Goal: Information Seeking & Learning: Learn about a topic

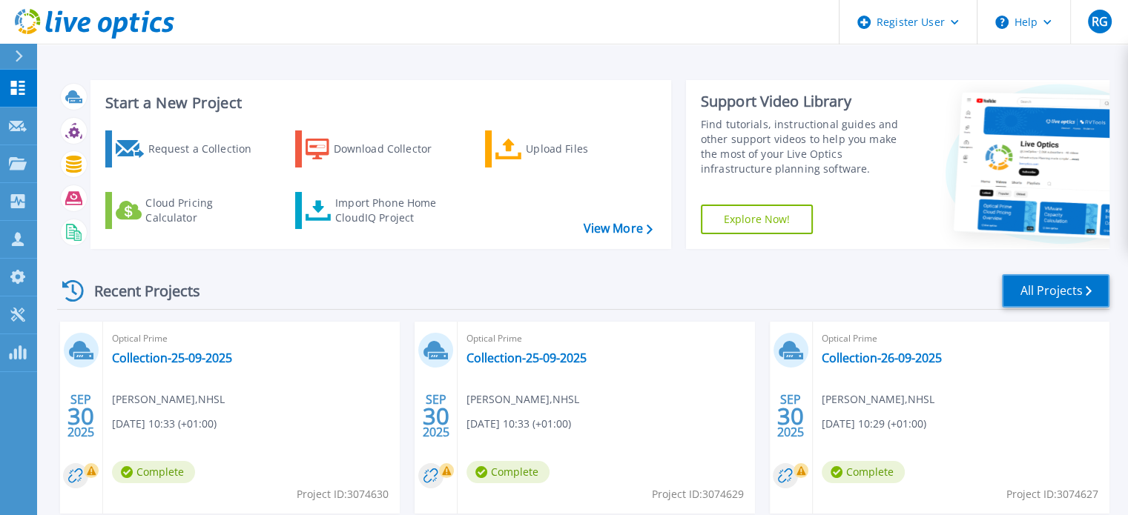
click at [1059, 283] on link "All Projects" at bounding box center [1056, 290] width 108 height 33
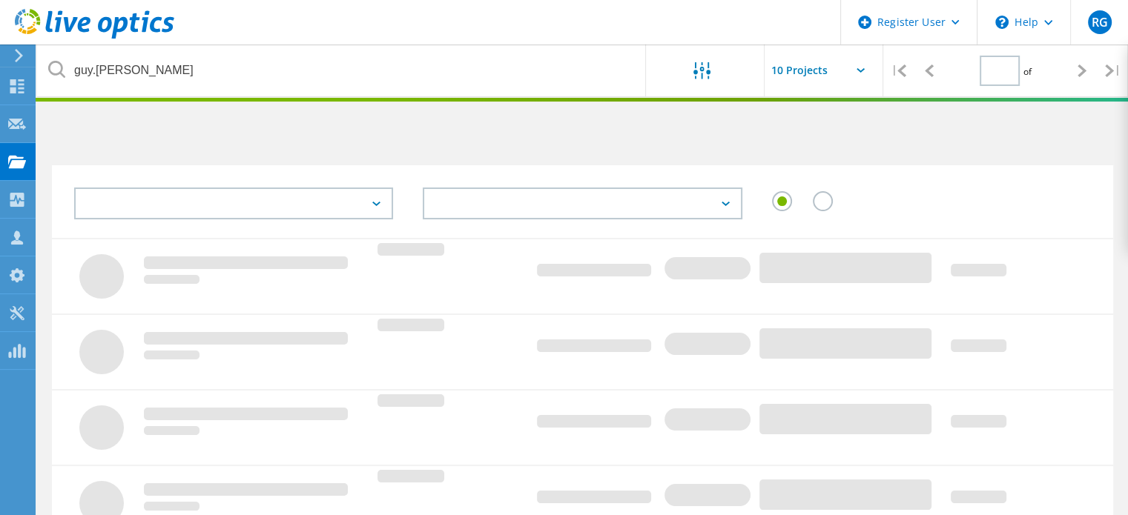
type input "1"
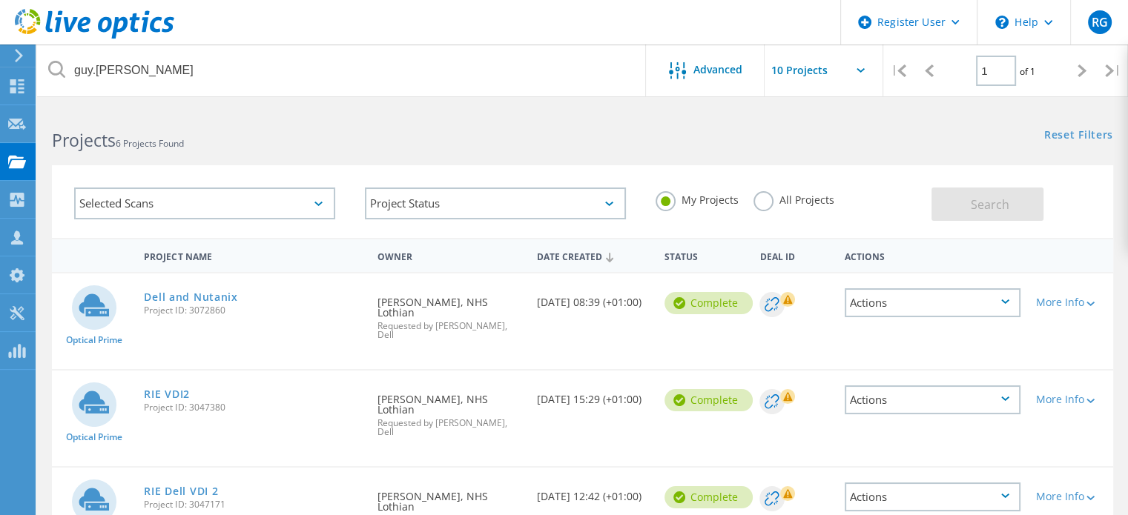
click at [194, 191] on div "Selected Scans" at bounding box center [204, 204] width 261 height 32
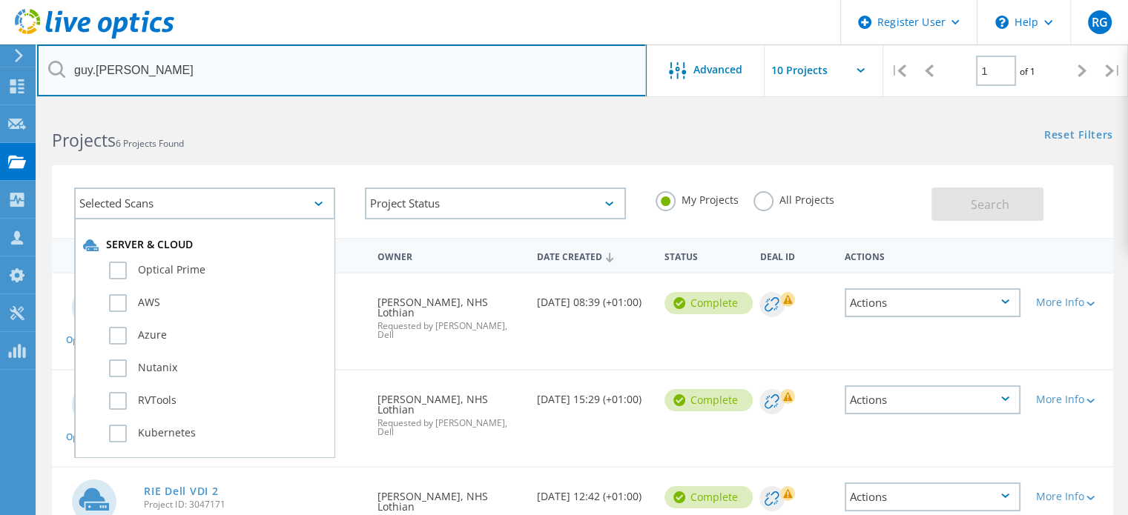
click at [225, 78] on input "guy.hancock" at bounding box center [341, 70] width 609 height 52
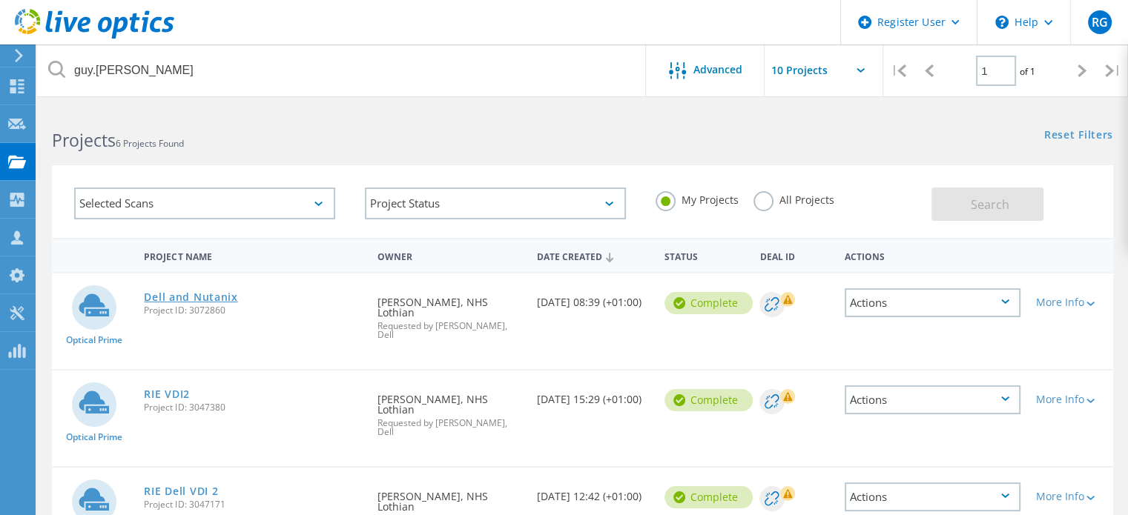
click at [184, 295] on link "Dell and Nutanix" at bounding box center [190, 297] width 93 height 10
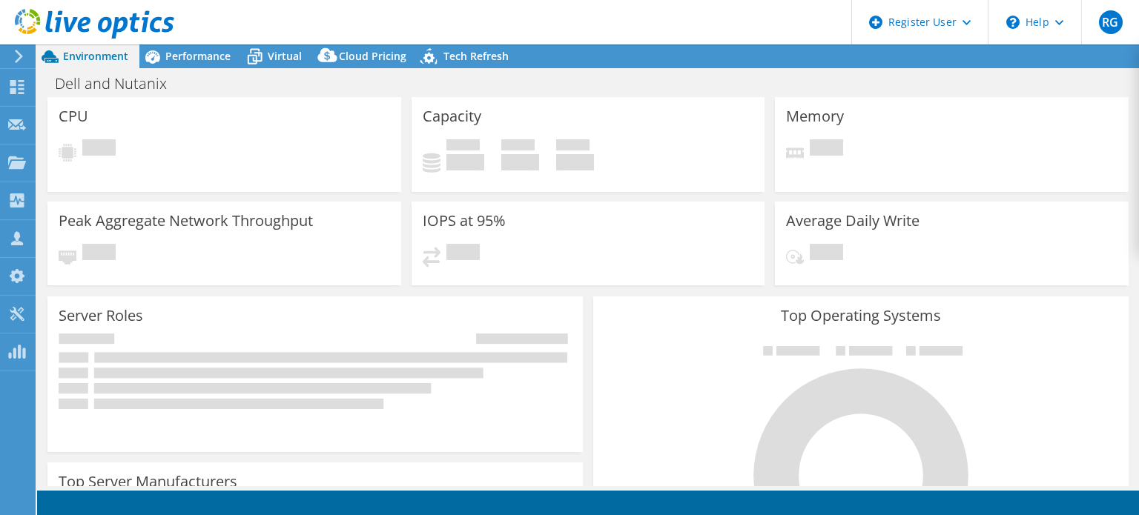
select select "USD"
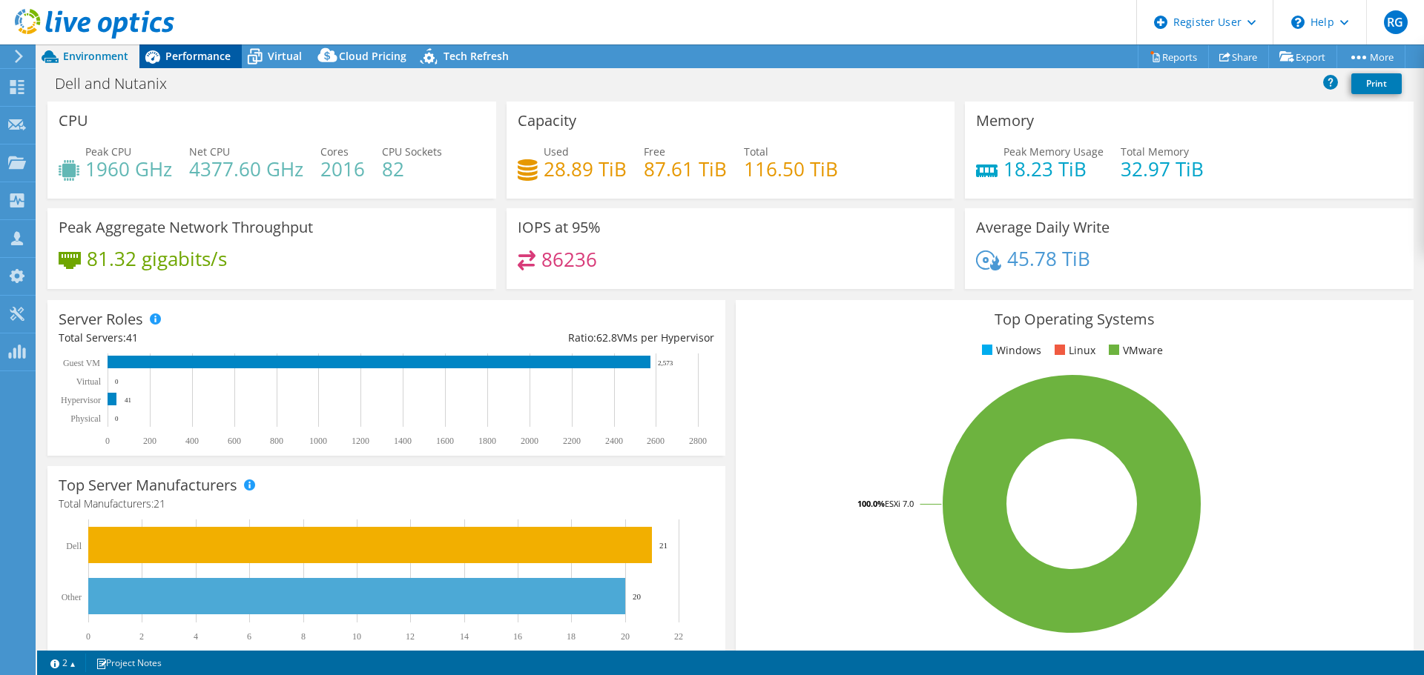
click at [191, 59] on span "Performance" at bounding box center [197, 56] width 65 height 14
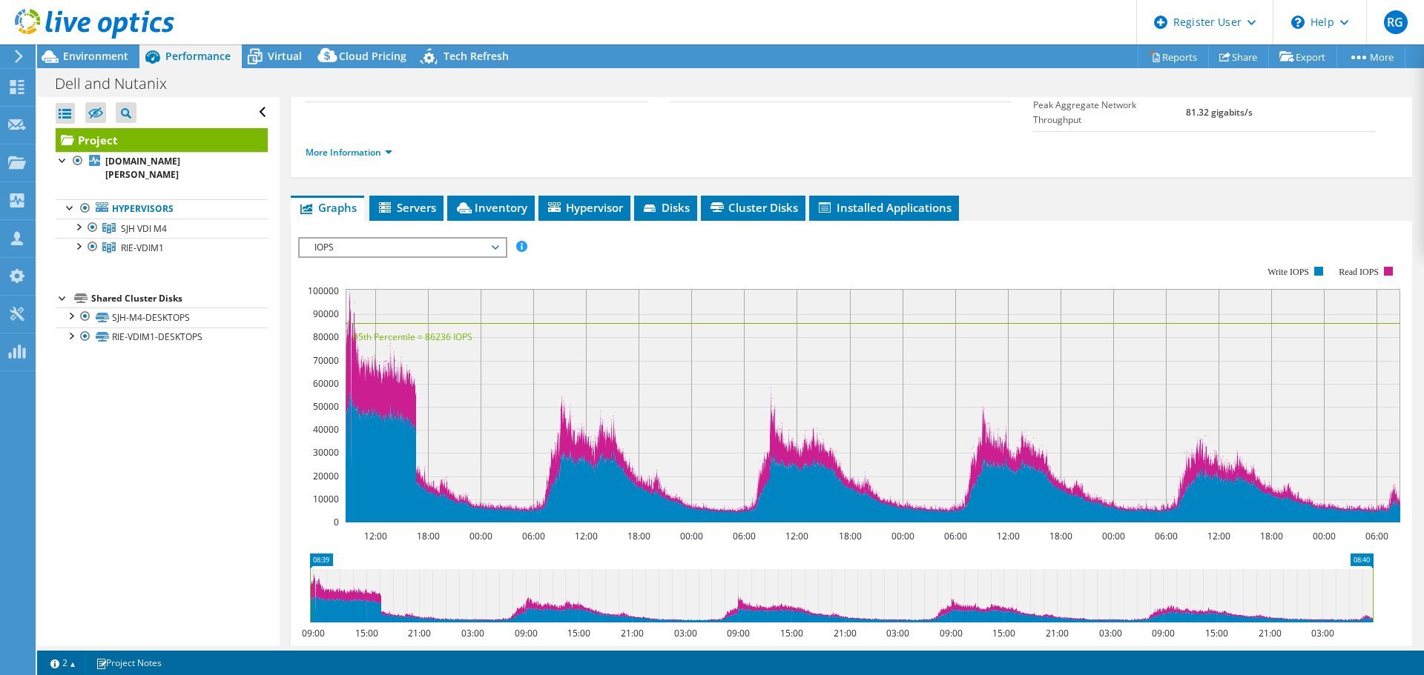
scroll to position [212, 0]
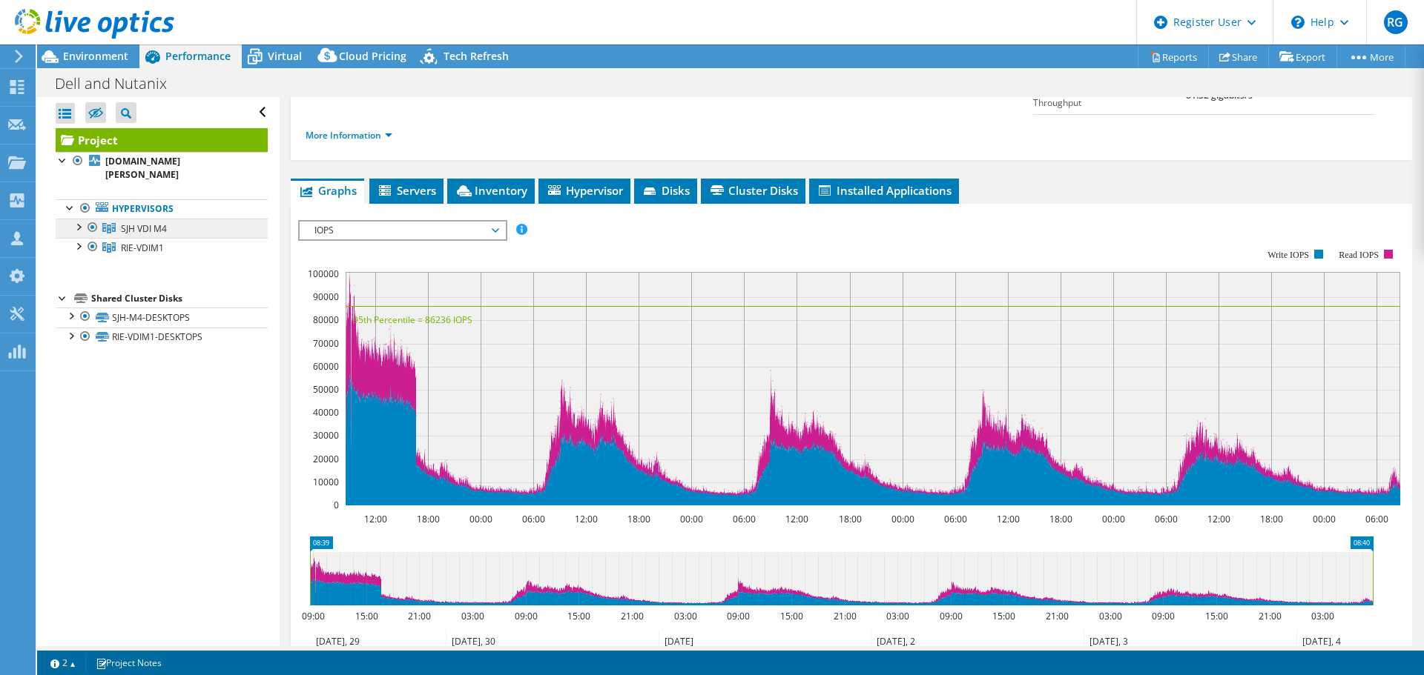
click at [136, 227] on span "SJH VDI M4" at bounding box center [144, 228] width 46 height 13
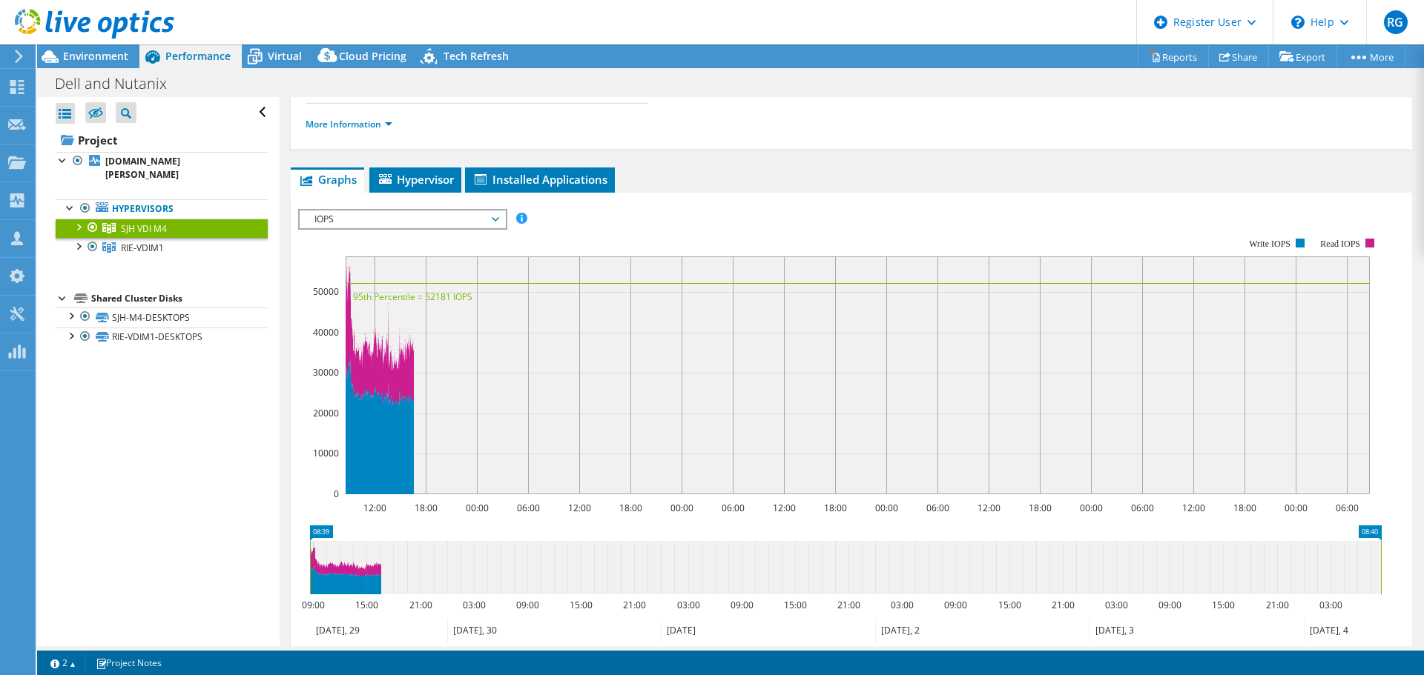
scroll to position [168, 0]
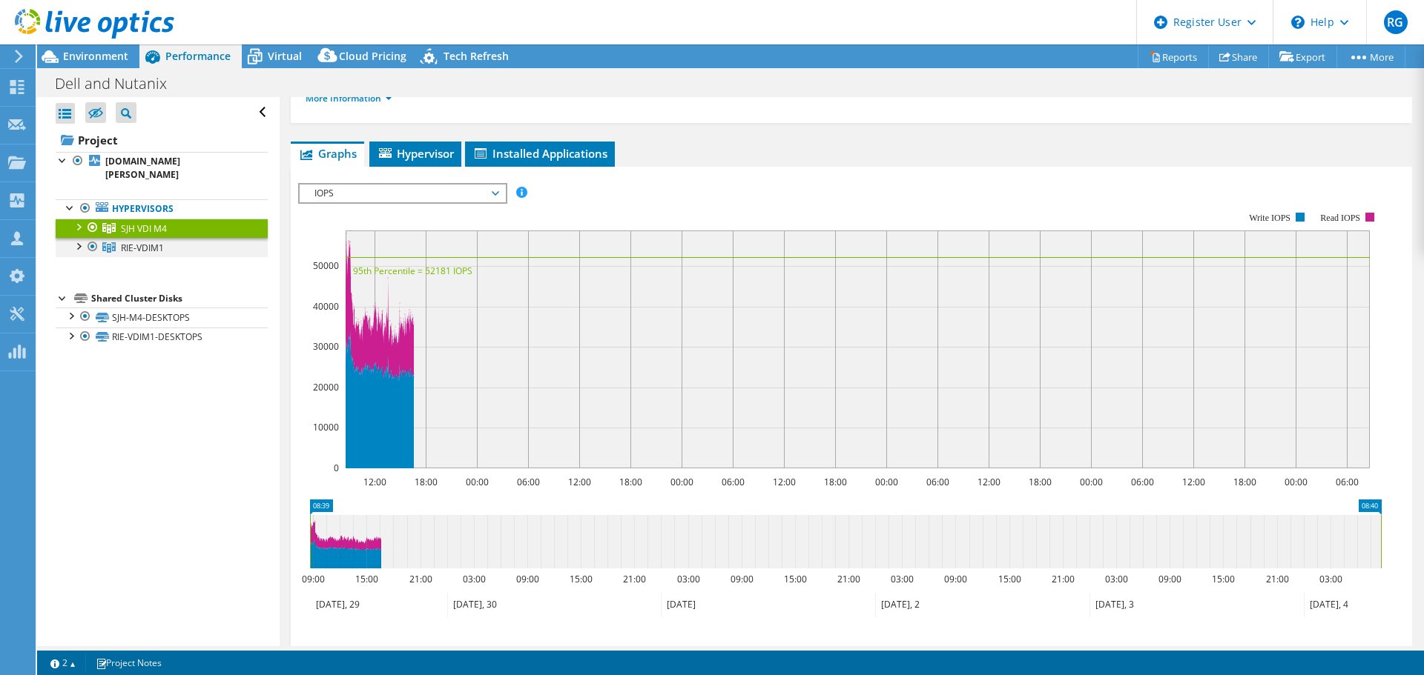
click at [91, 243] on div at bounding box center [92, 247] width 15 height 18
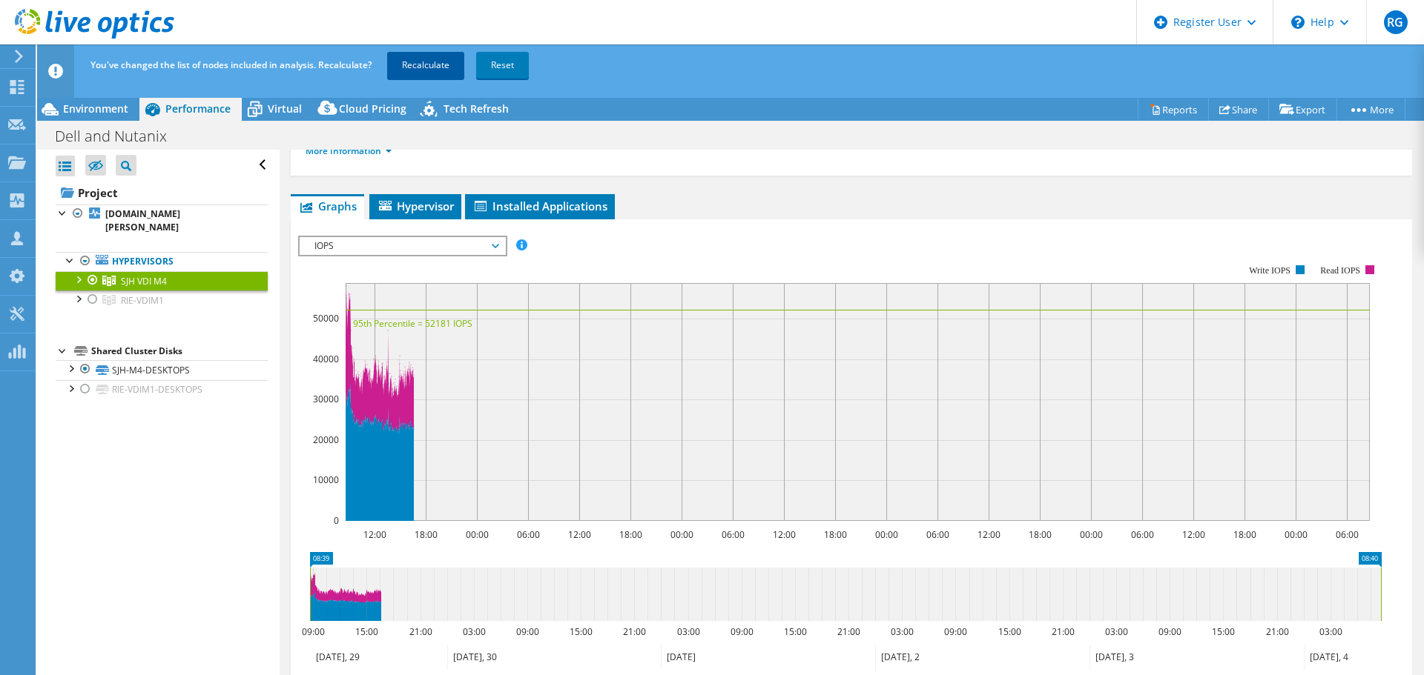
click at [420, 65] on link "Recalculate" at bounding box center [425, 65] width 77 height 27
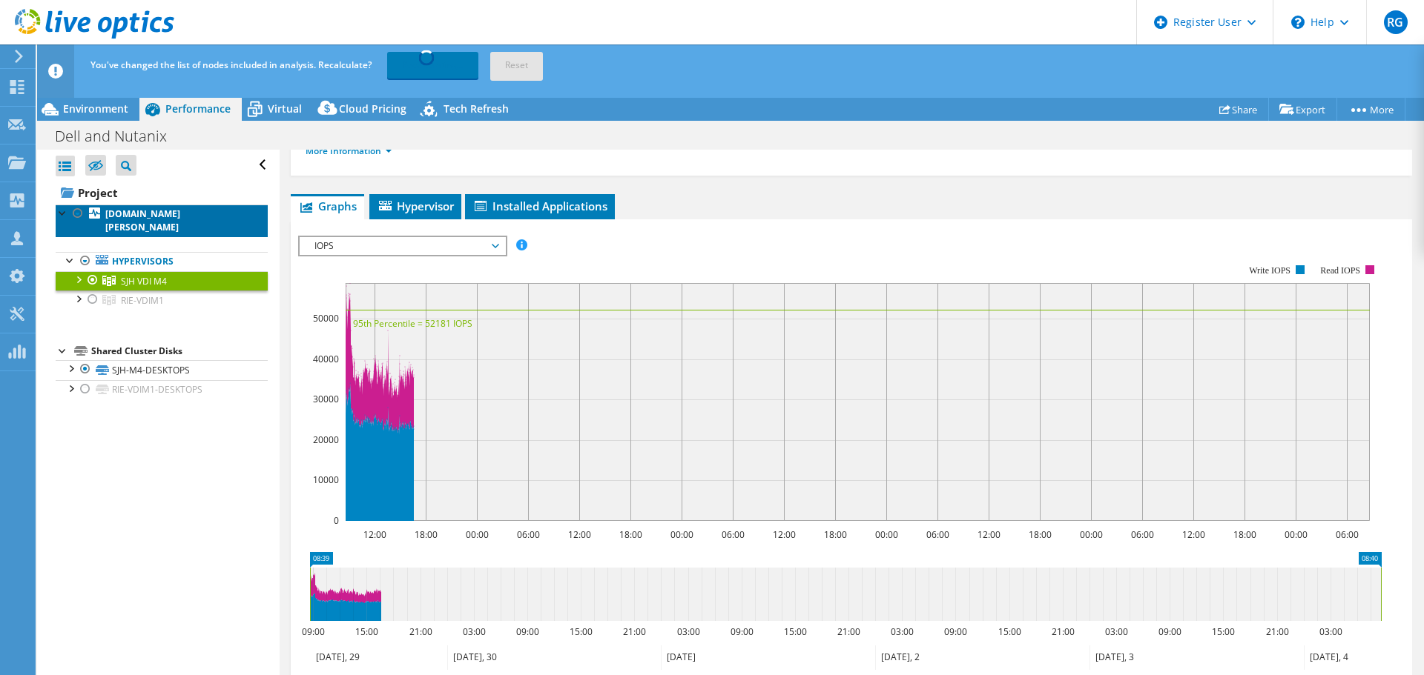
click at [177, 214] on link "[DOMAIN_NAME][PERSON_NAME]" at bounding box center [162, 221] width 212 height 33
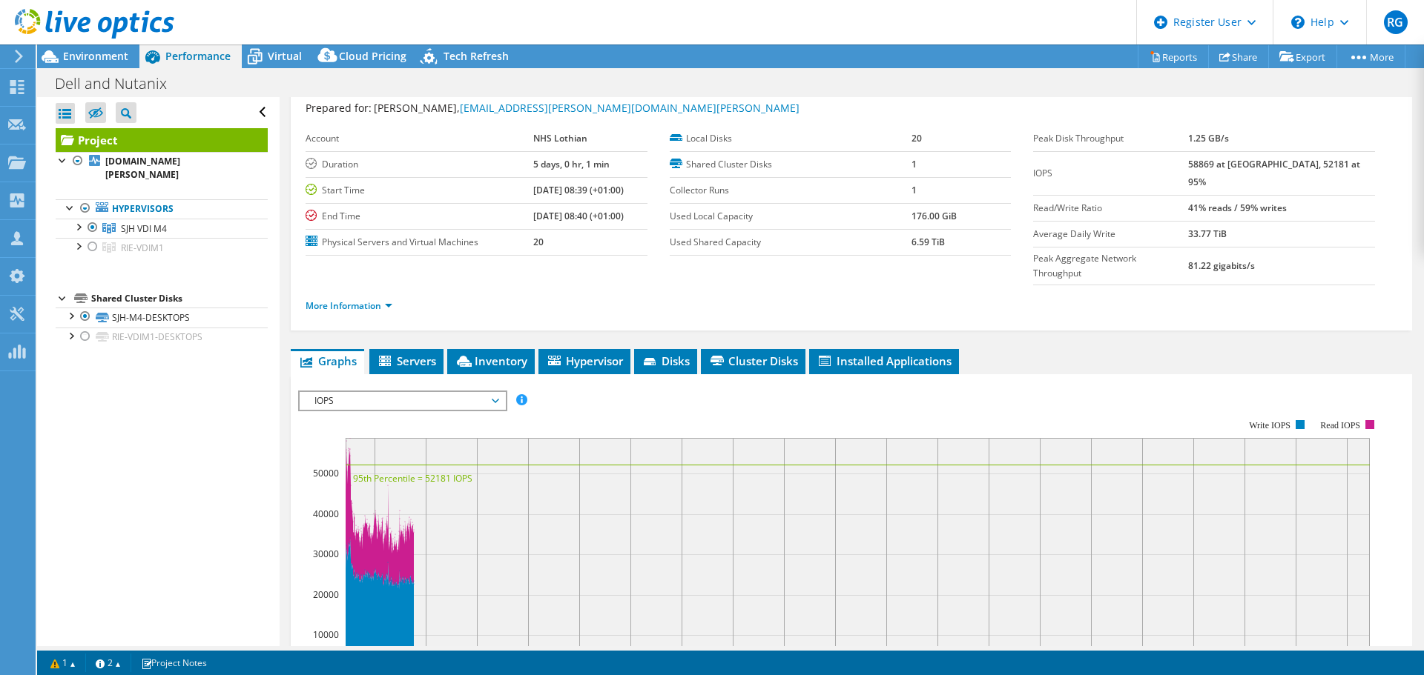
scroll to position [0, 0]
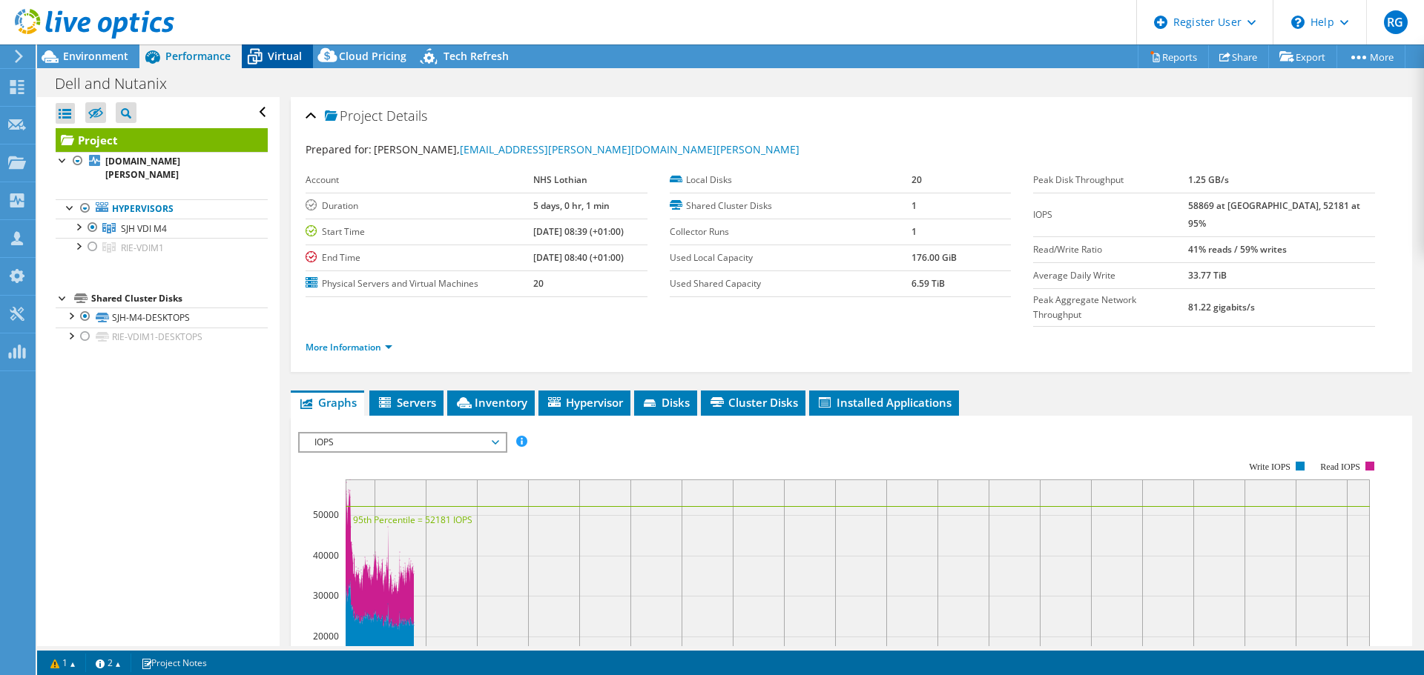
click at [277, 56] on span "Virtual" at bounding box center [285, 56] width 34 height 14
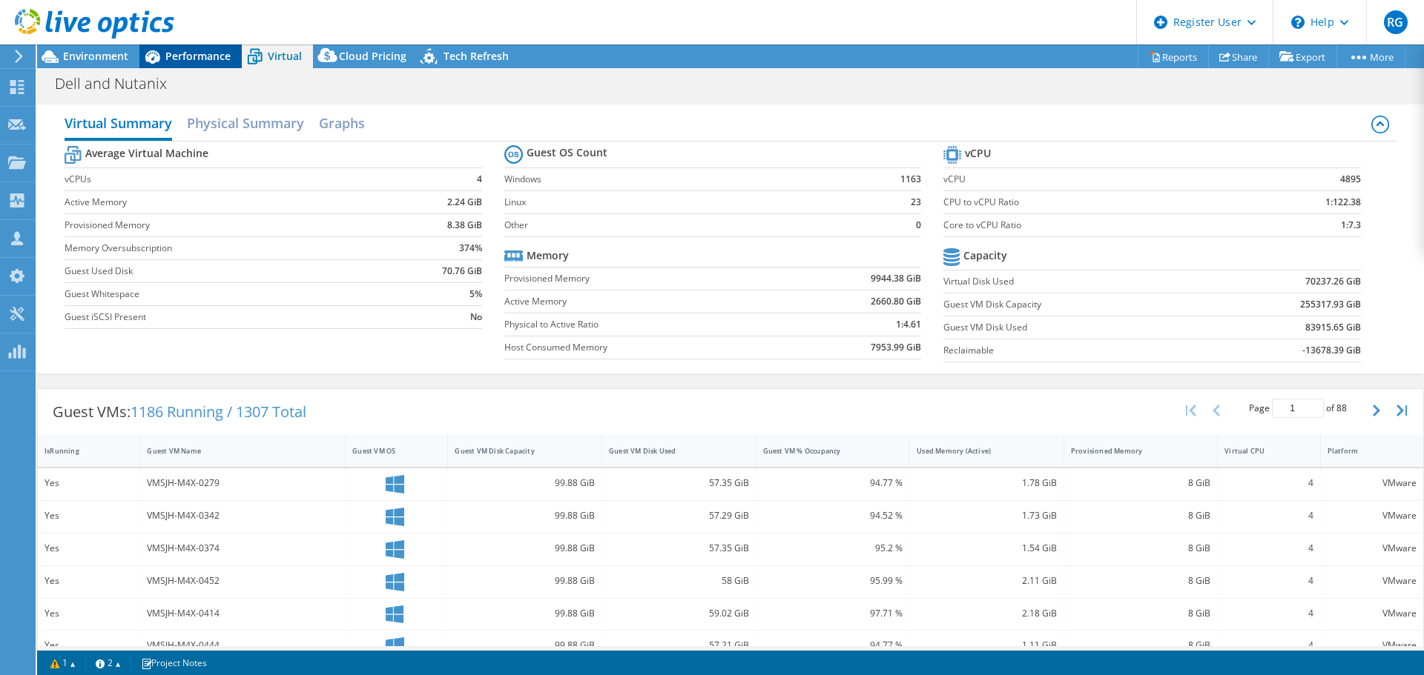
click at [194, 61] on span "Performance" at bounding box center [197, 56] width 65 height 14
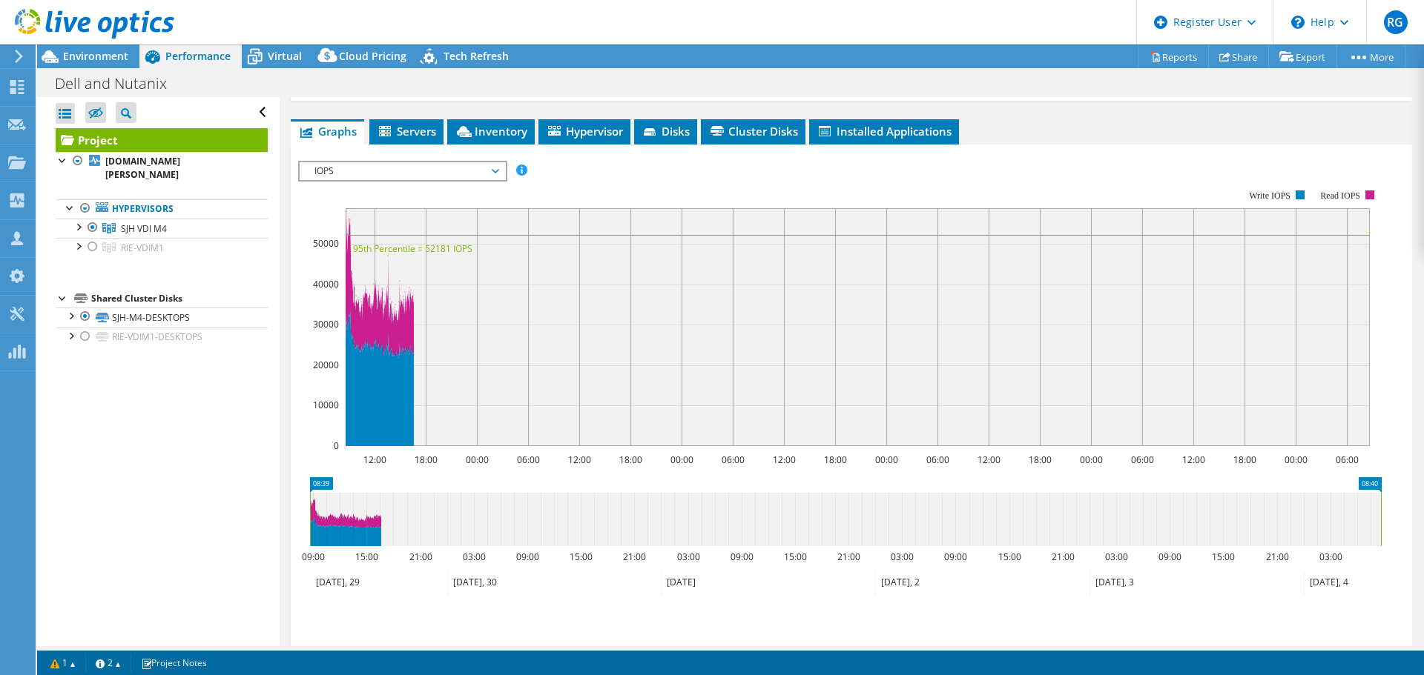
scroll to position [213, 0]
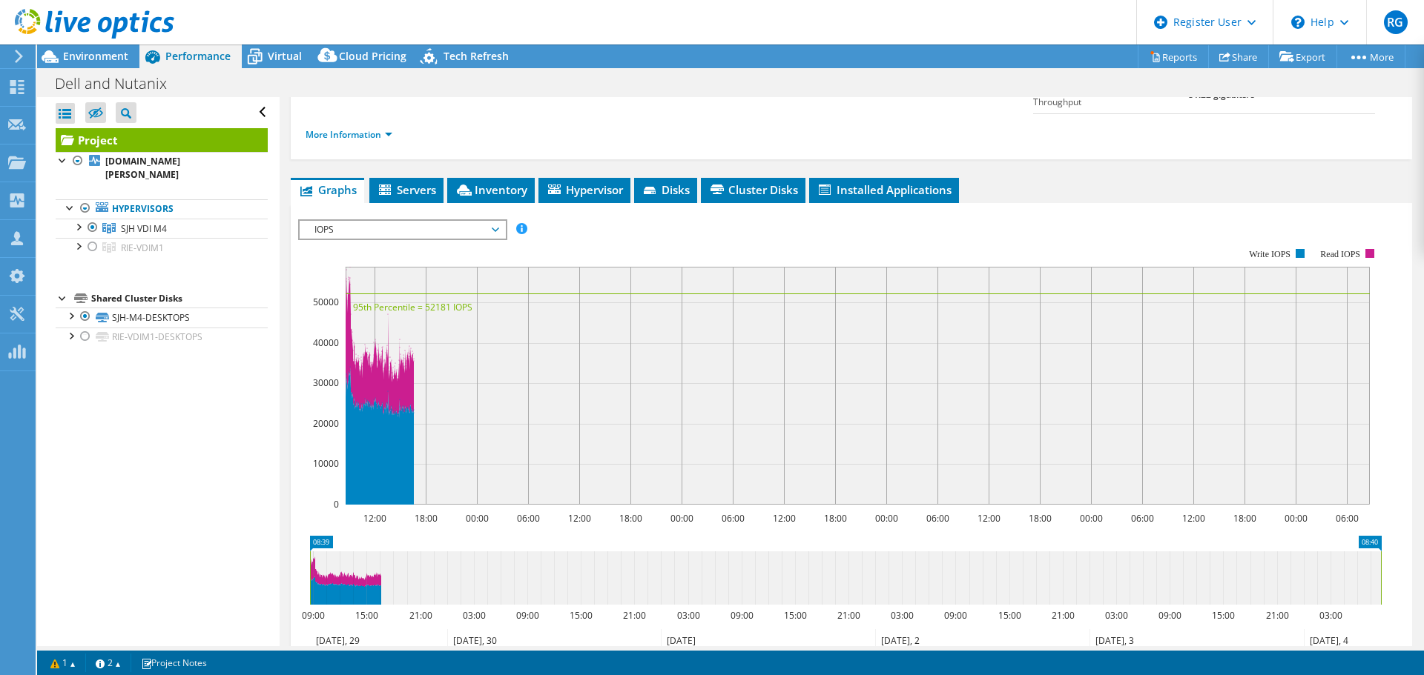
click at [448, 221] on span "IOPS" at bounding box center [402, 230] width 191 height 18
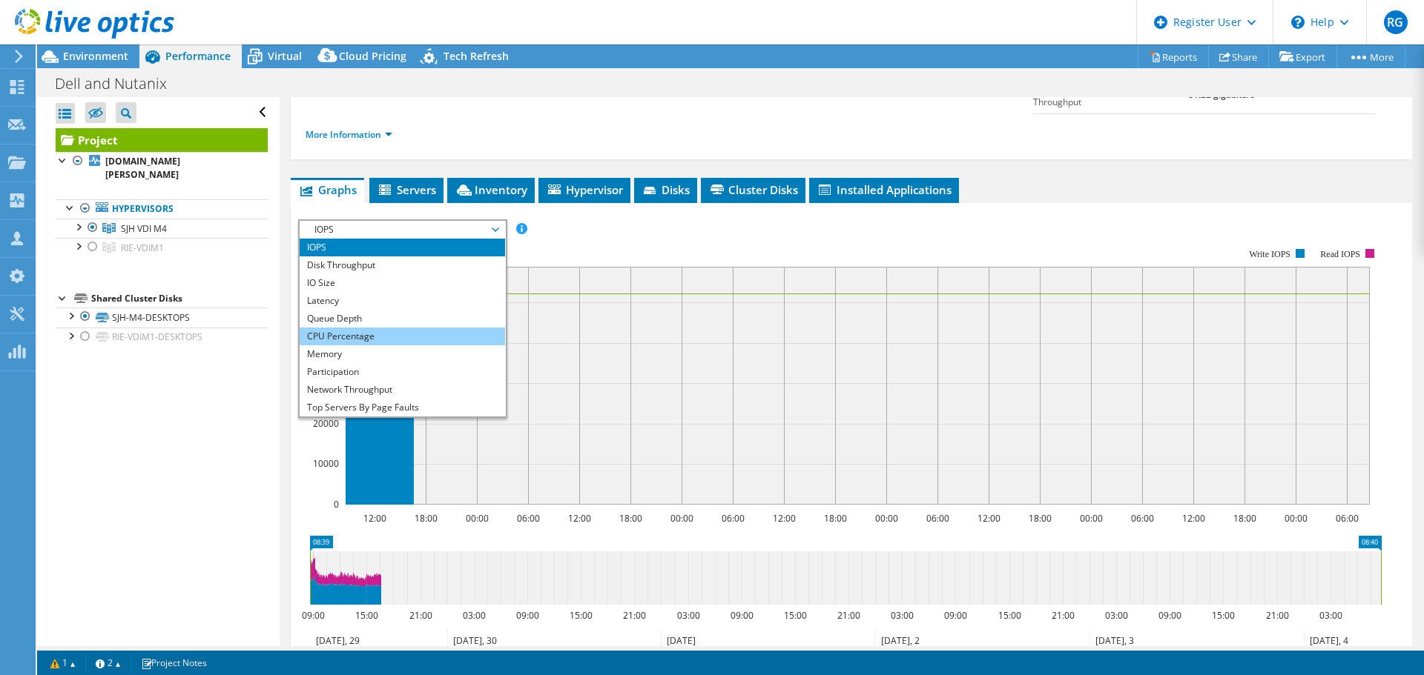
click at [400, 328] on li "CPU Percentage" at bounding box center [402, 337] width 205 height 18
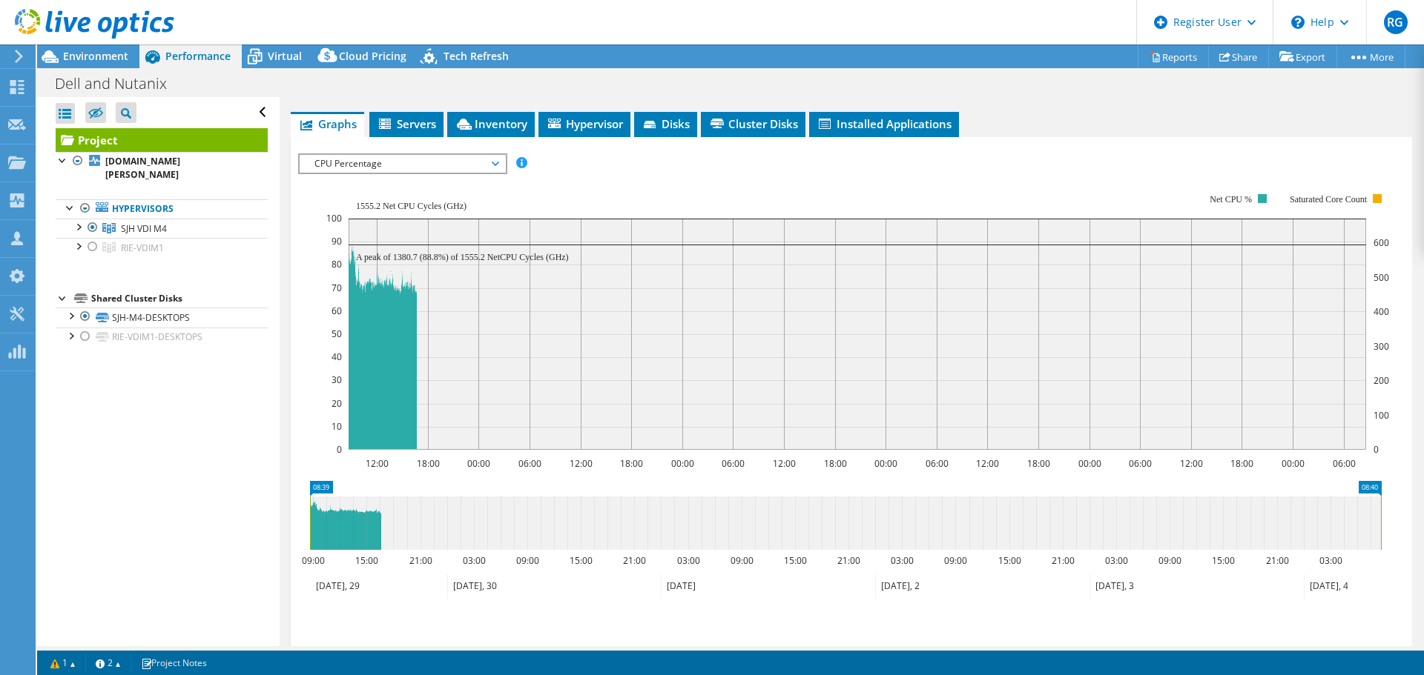
scroll to position [222, 0]
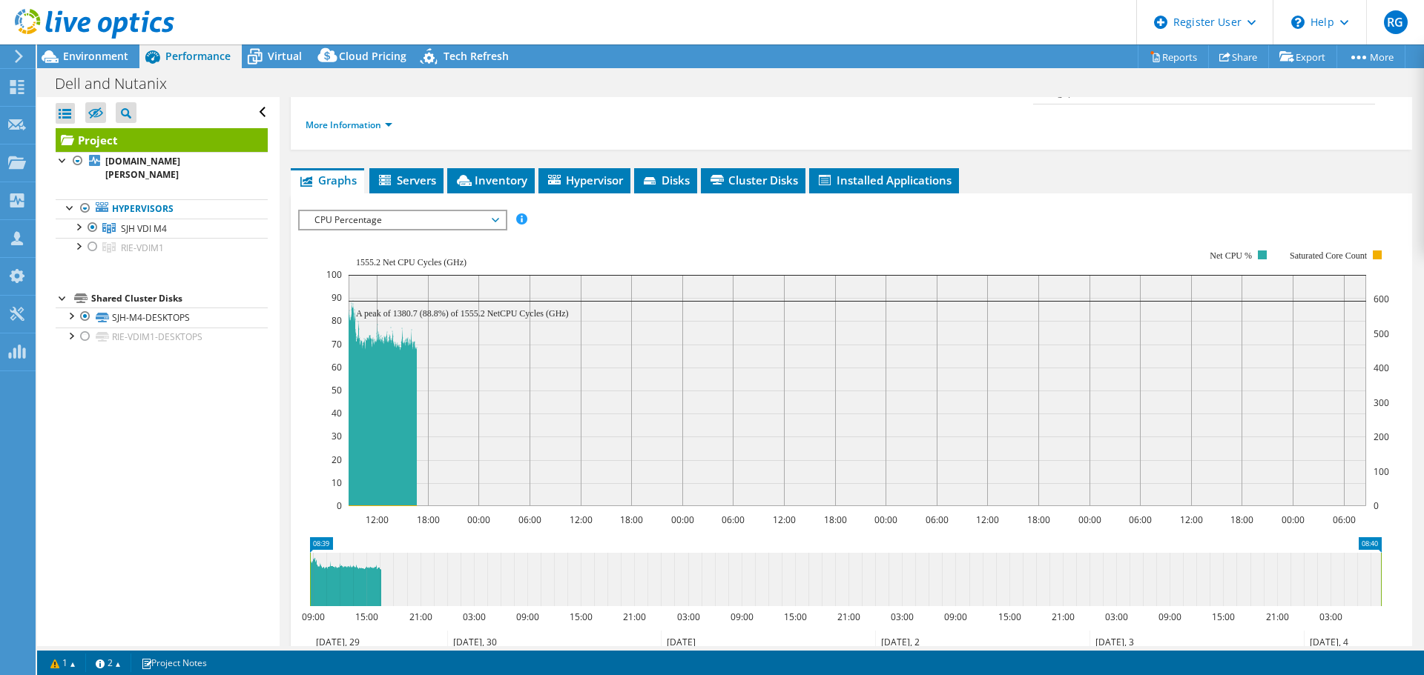
click at [443, 211] on span "CPU Percentage" at bounding box center [402, 220] width 191 height 18
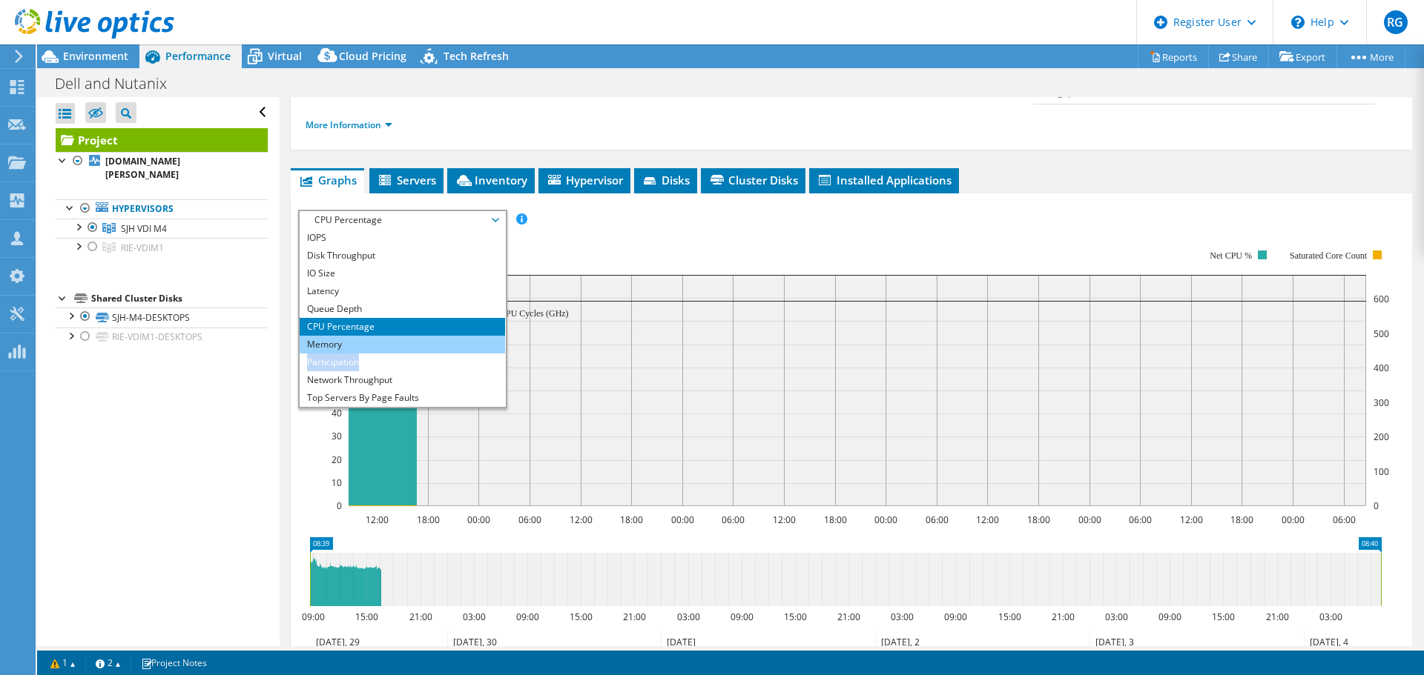
drag, startPoint x: 397, startPoint y: 325, endPoint x: 397, endPoint y: 317, distance: 8.2
click at [397, 317] on ul "IOPS Disk Throughput IO Size Latency Queue Depth CPU Percentage Memory Page Fau…" at bounding box center [402, 318] width 205 height 178
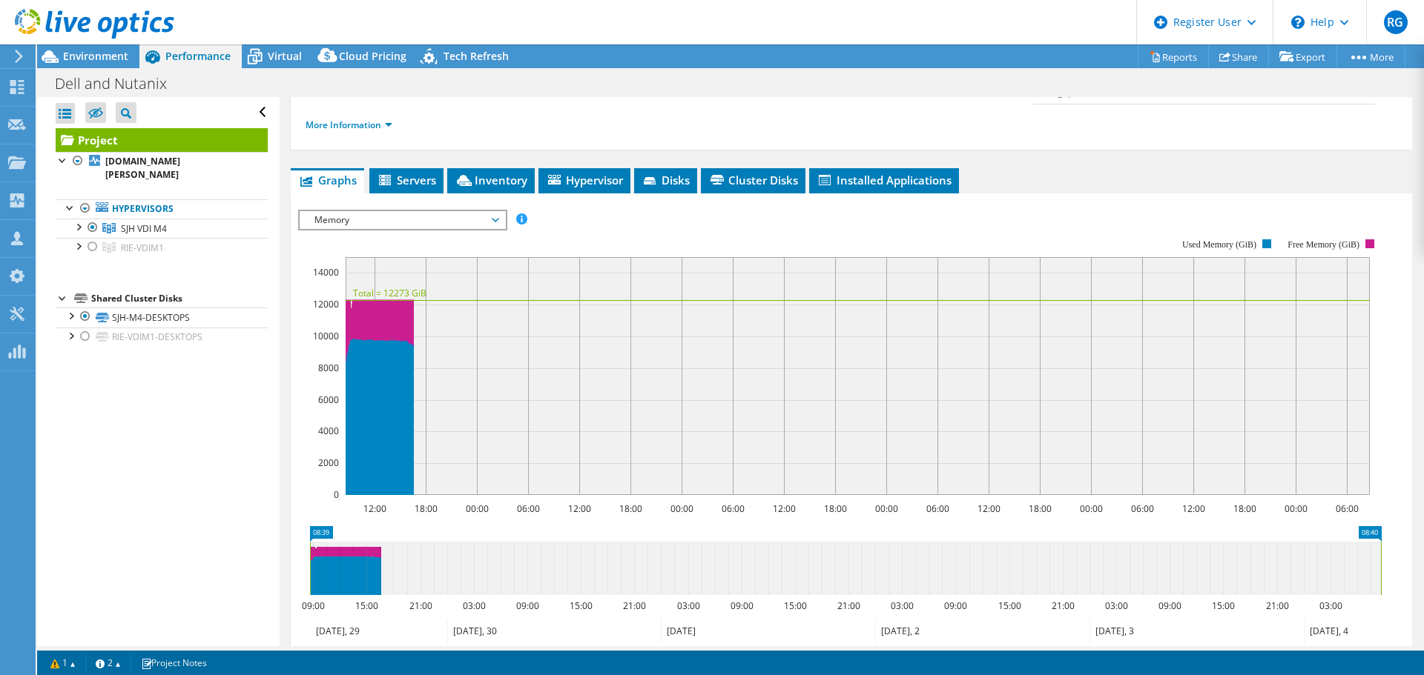
click at [497, 211] on span "Memory" at bounding box center [402, 220] width 191 height 18
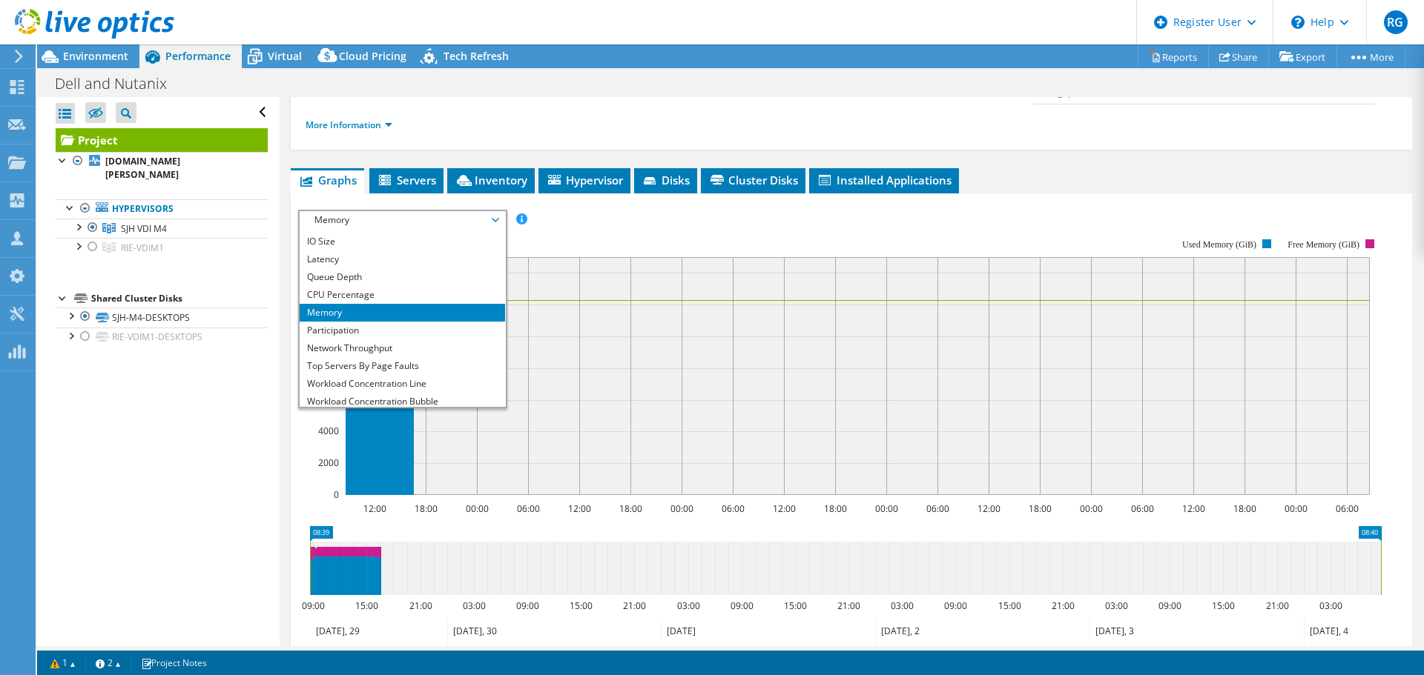
scroll to position [53, 0]
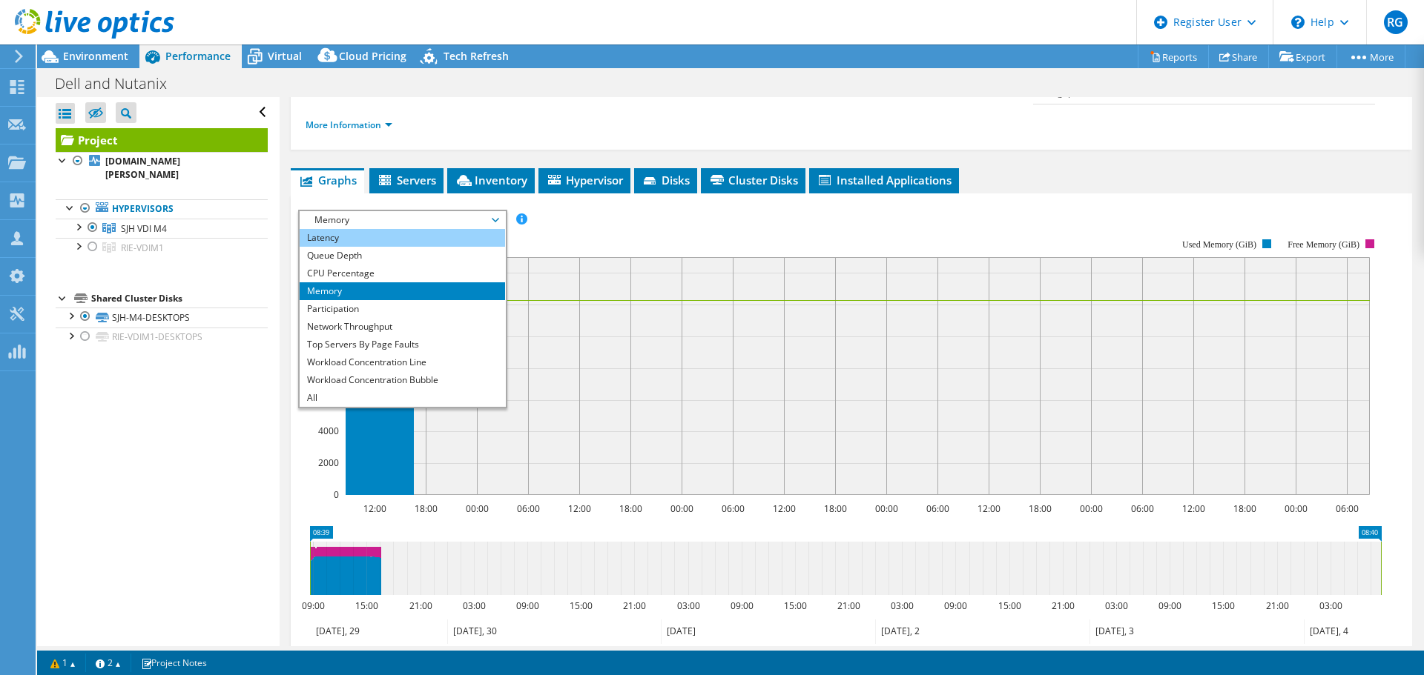
click at [412, 229] on li "Latency" at bounding box center [402, 238] width 205 height 18
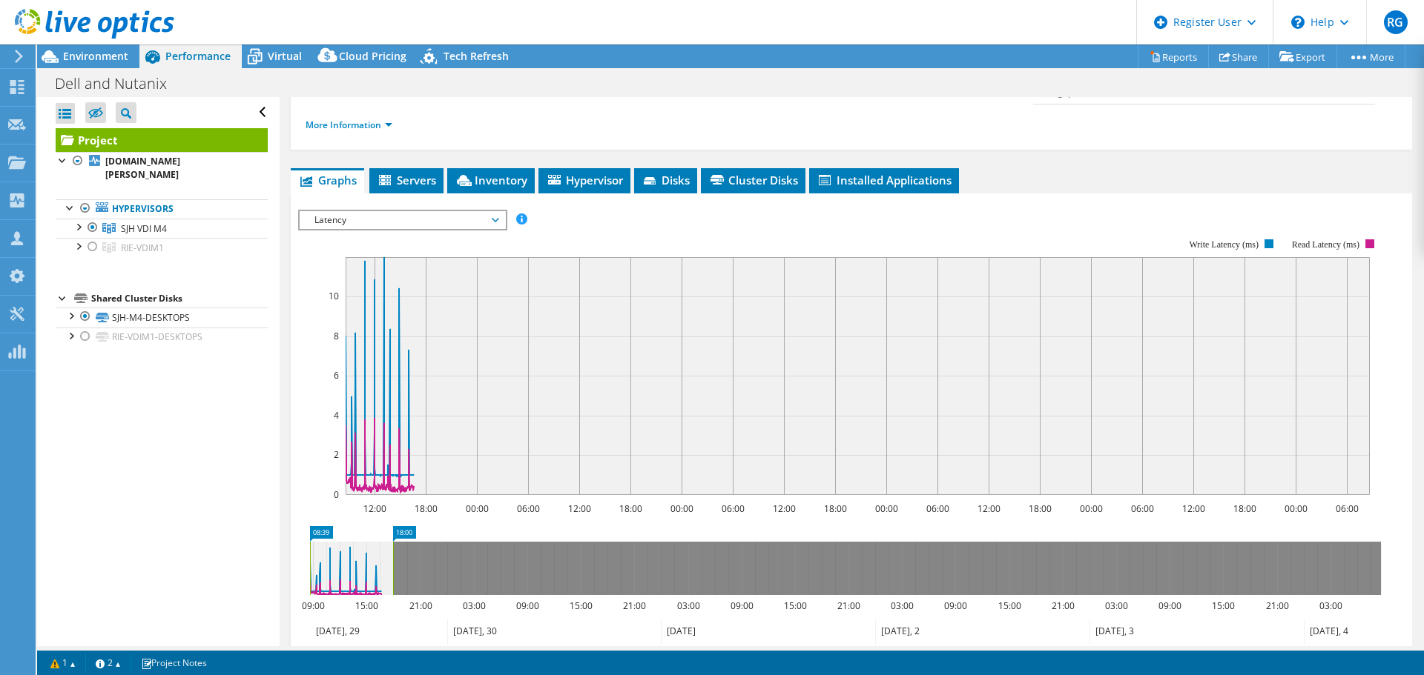
drag, startPoint x: 1381, startPoint y: 542, endPoint x: 394, endPoint y: 543, distance: 987.6
click at [394, 515] on rect at bounding box center [393, 568] width 6 height 53
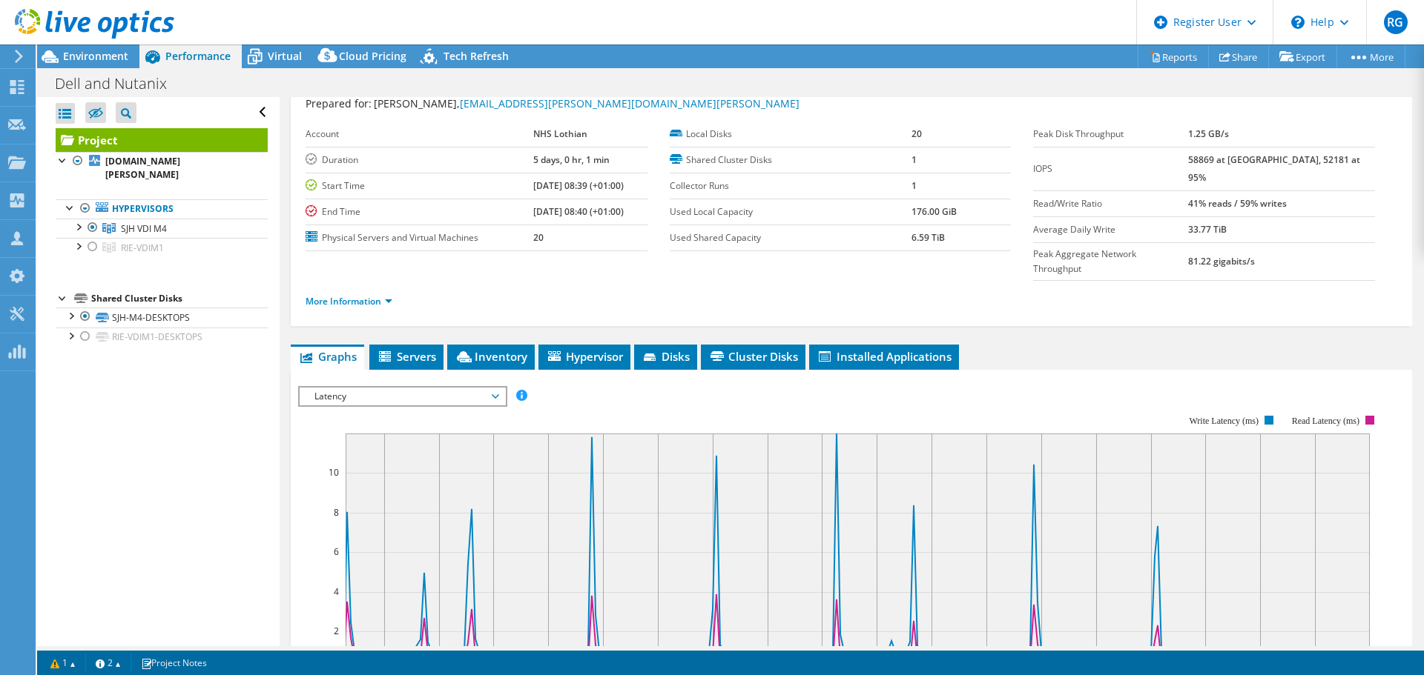
scroll to position [15, 0]
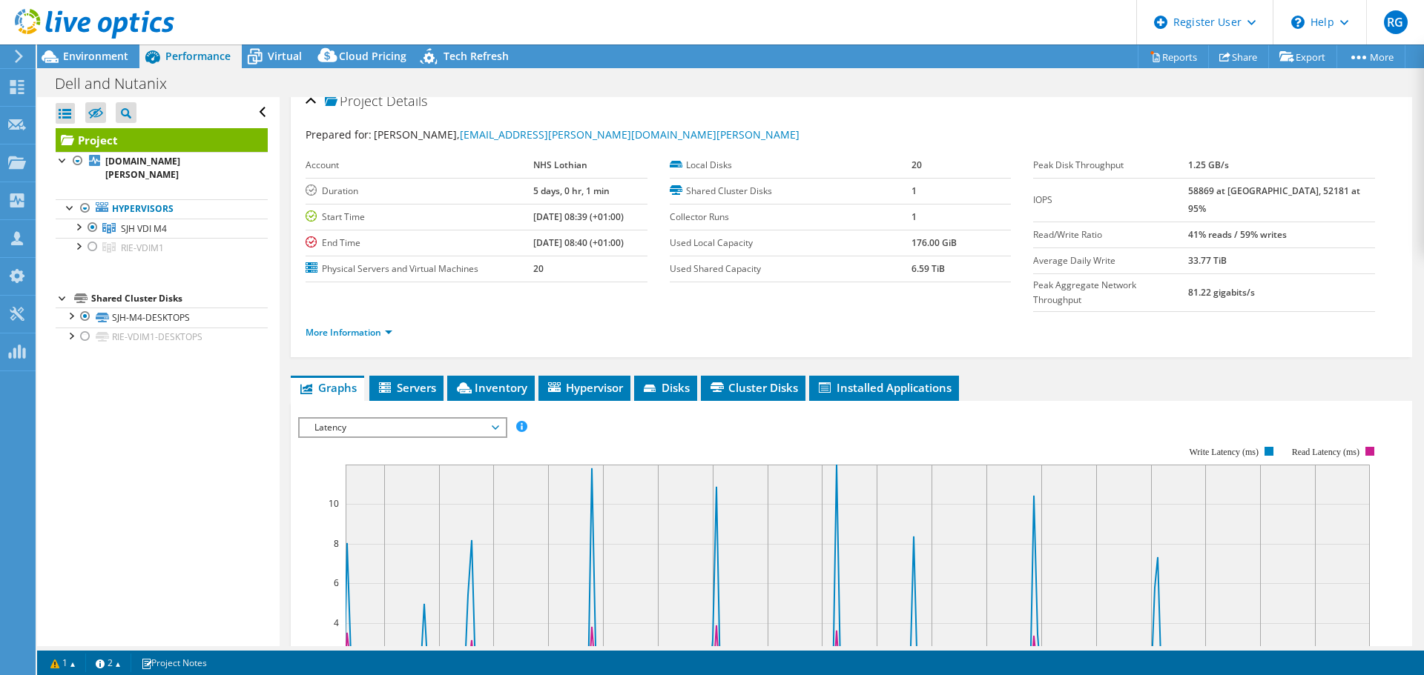
click at [463, 426] on rect at bounding box center [839, 574] width 1083 height 297
click at [465, 419] on span "Latency" at bounding box center [402, 428] width 191 height 18
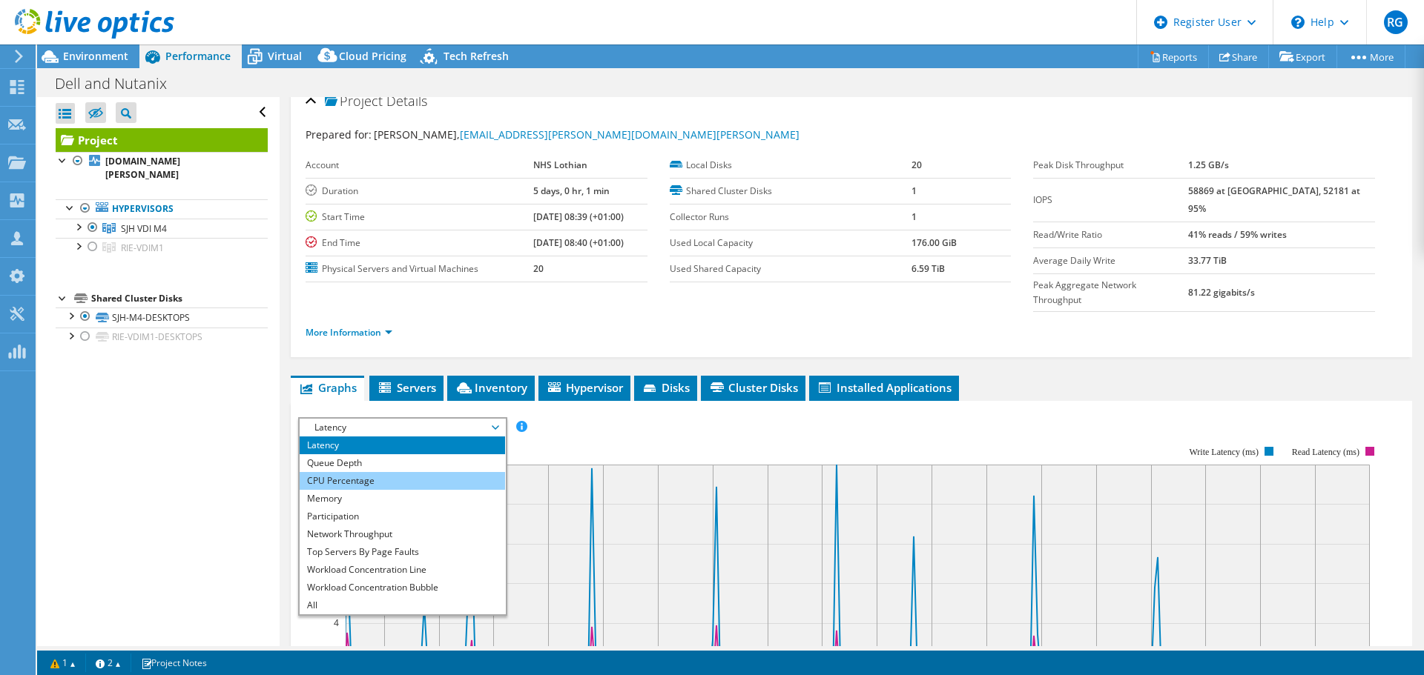
click at [414, 472] on li "CPU Percentage" at bounding box center [402, 481] width 205 height 18
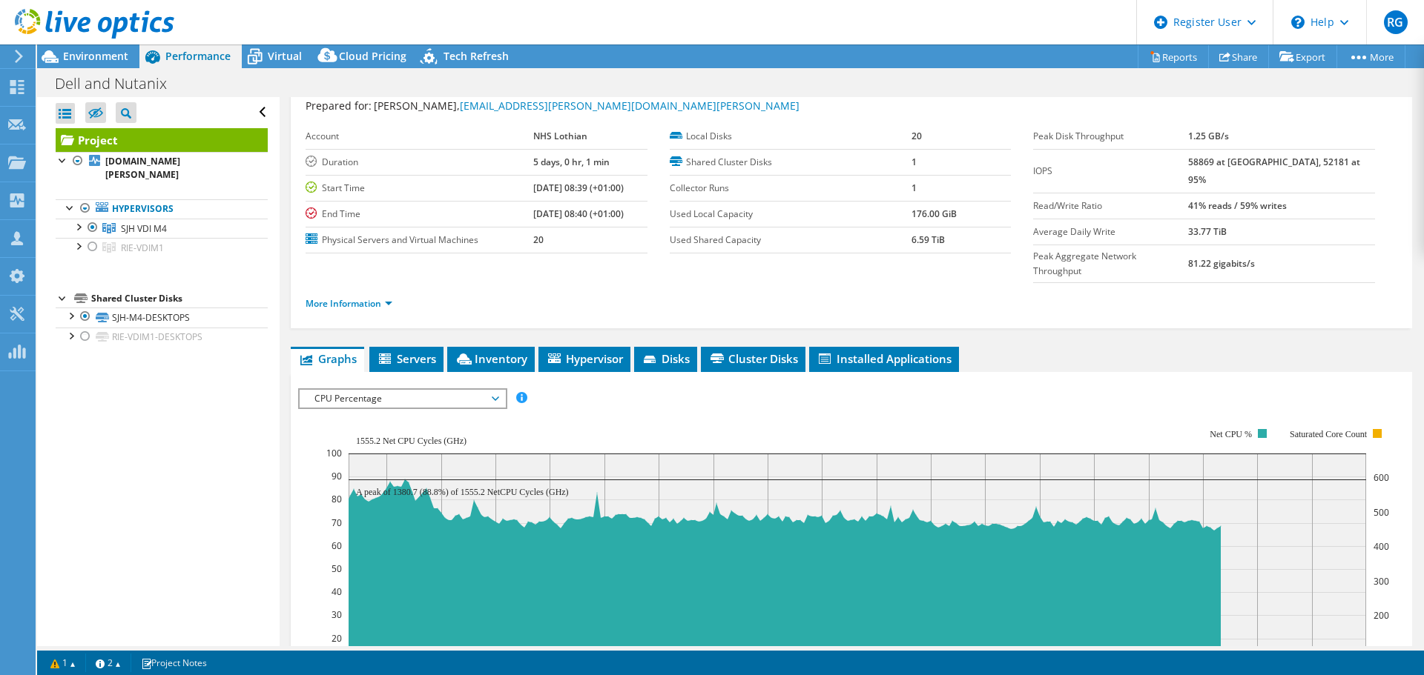
scroll to position [70, 0]
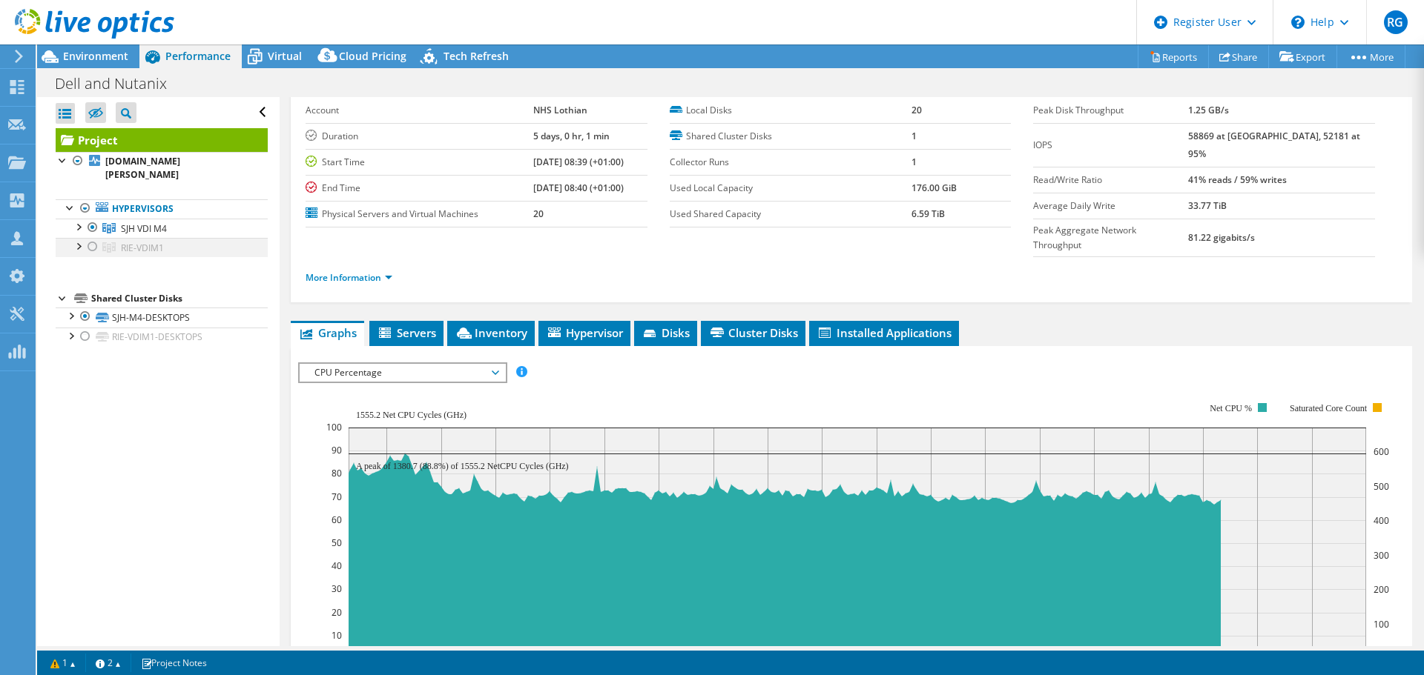
click at [93, 243] on div at bounding box center [92, 247] width 15 height 18
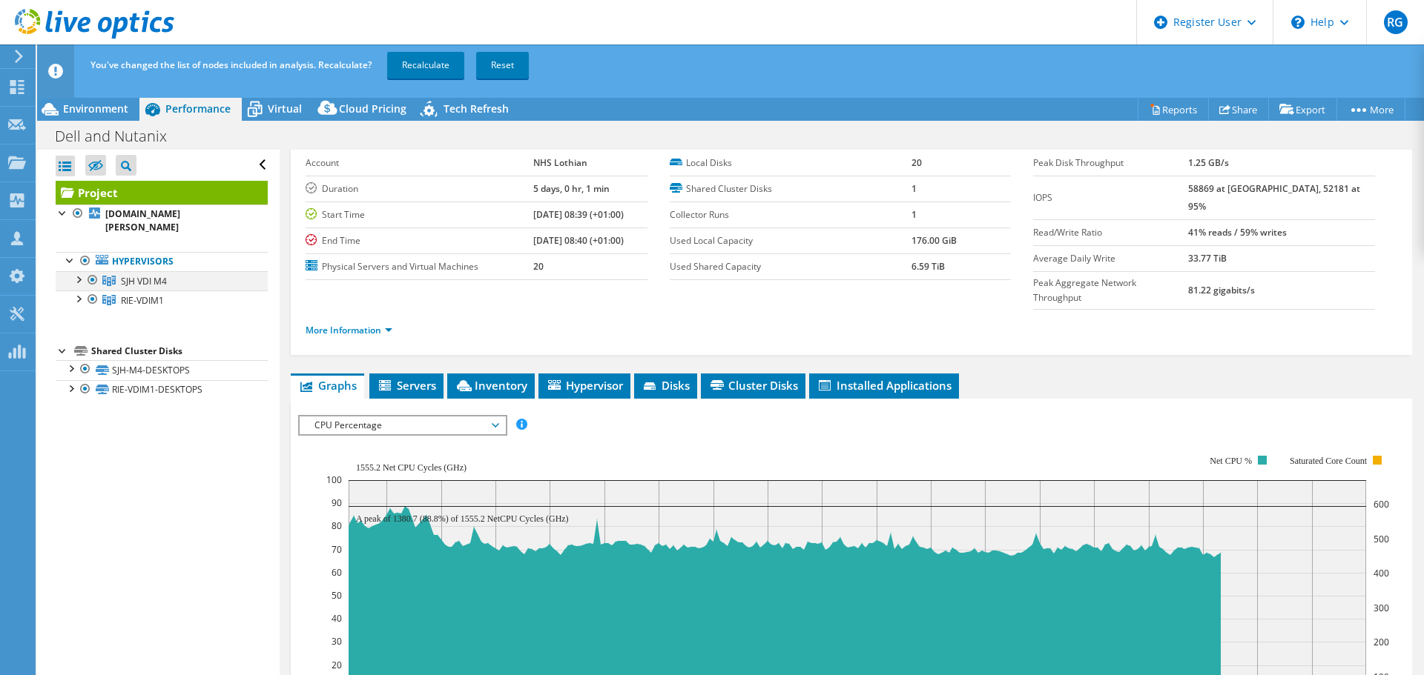
click at [92, 278] on div at bounding box center [92, 280] width 15 height 18
click at [426, 65] on link "Recalculate" at bounding box center [425, 65] width 77 height 27
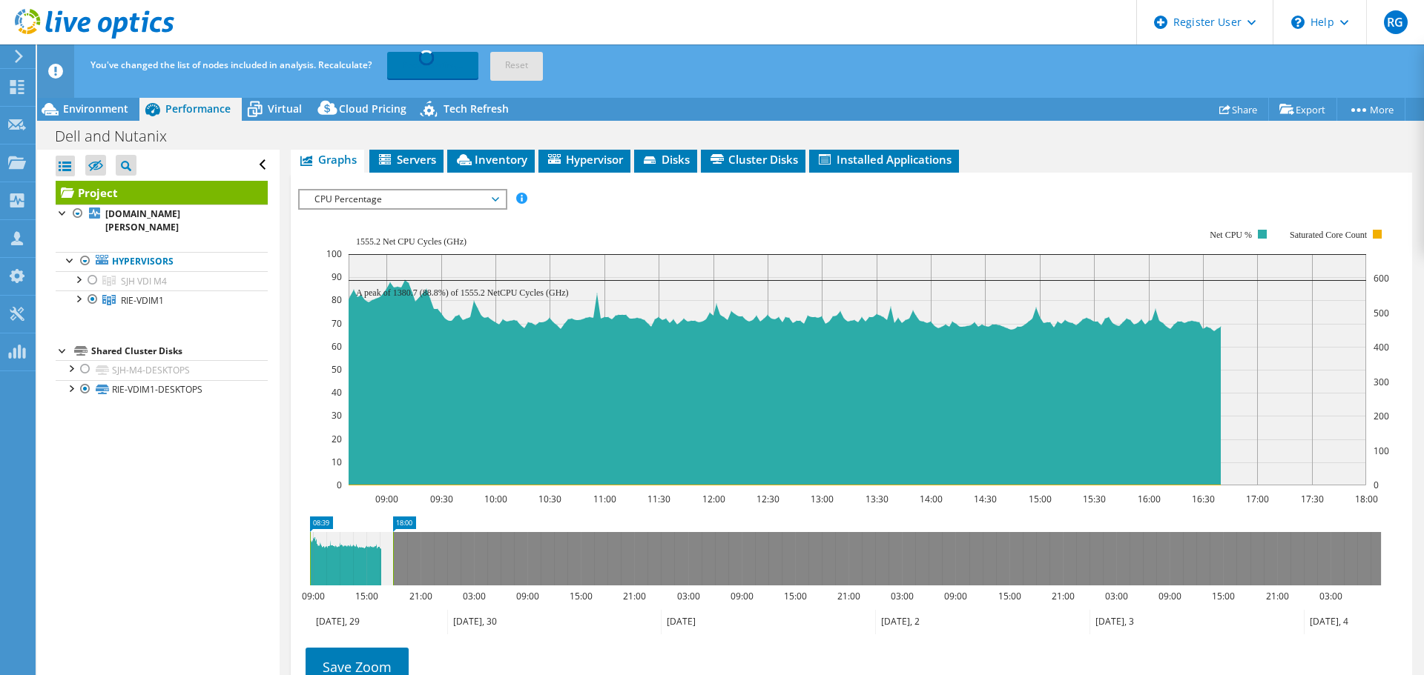
scroll to position [299, 0]
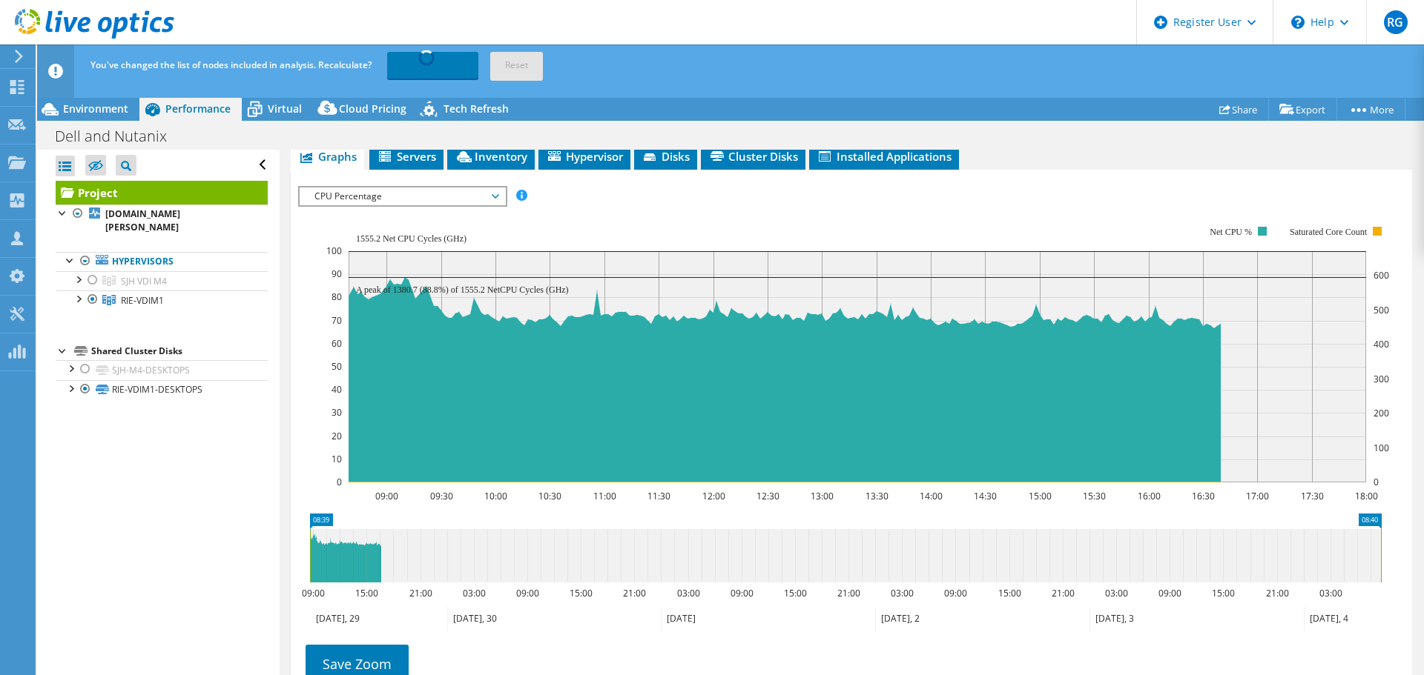
drag, startPoint x: 394, startPoint y: 523, endPoint x: 1396, endPoint y: 510, distance: 1002.6
click at [1138, 510] on section "IOPS Disk Throughput IO Size Latency Queue Depth CPU Percentage Memory Page Fau…" at bounding box center [851, 475] width 1121 height 610
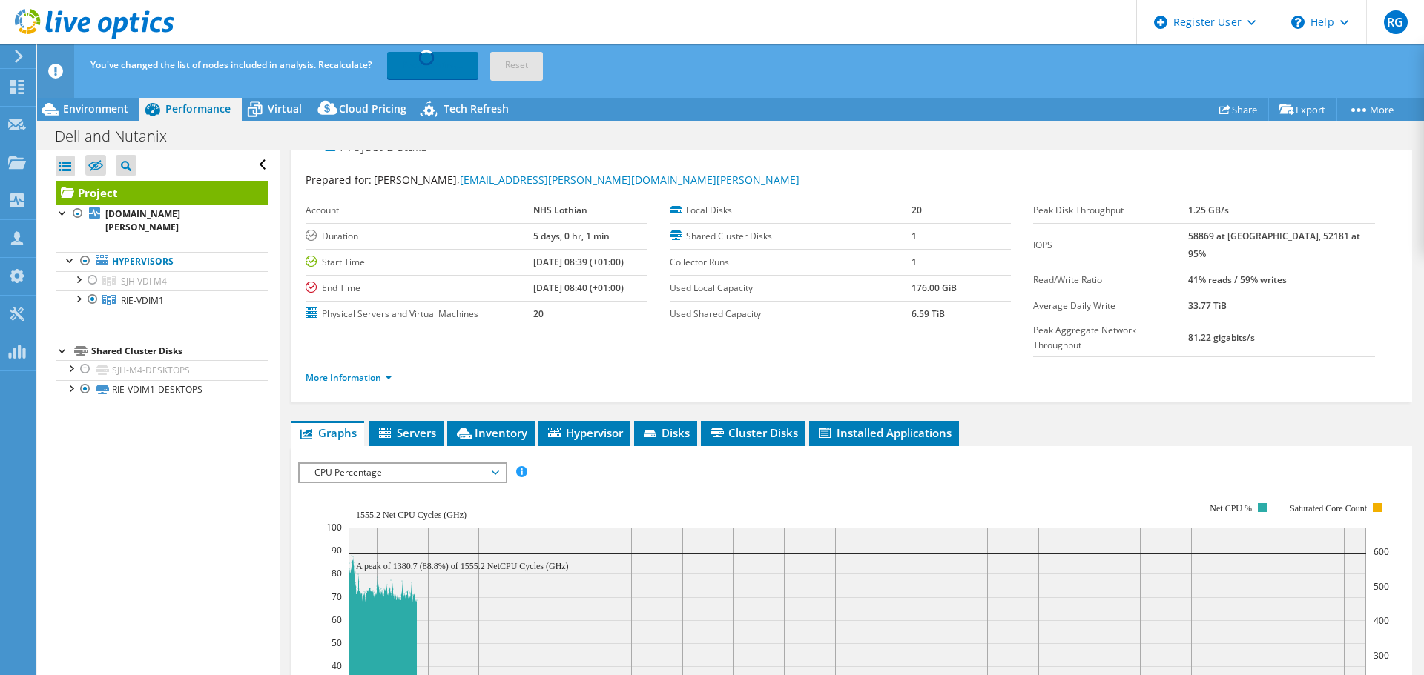
scroll to position [0, 0]
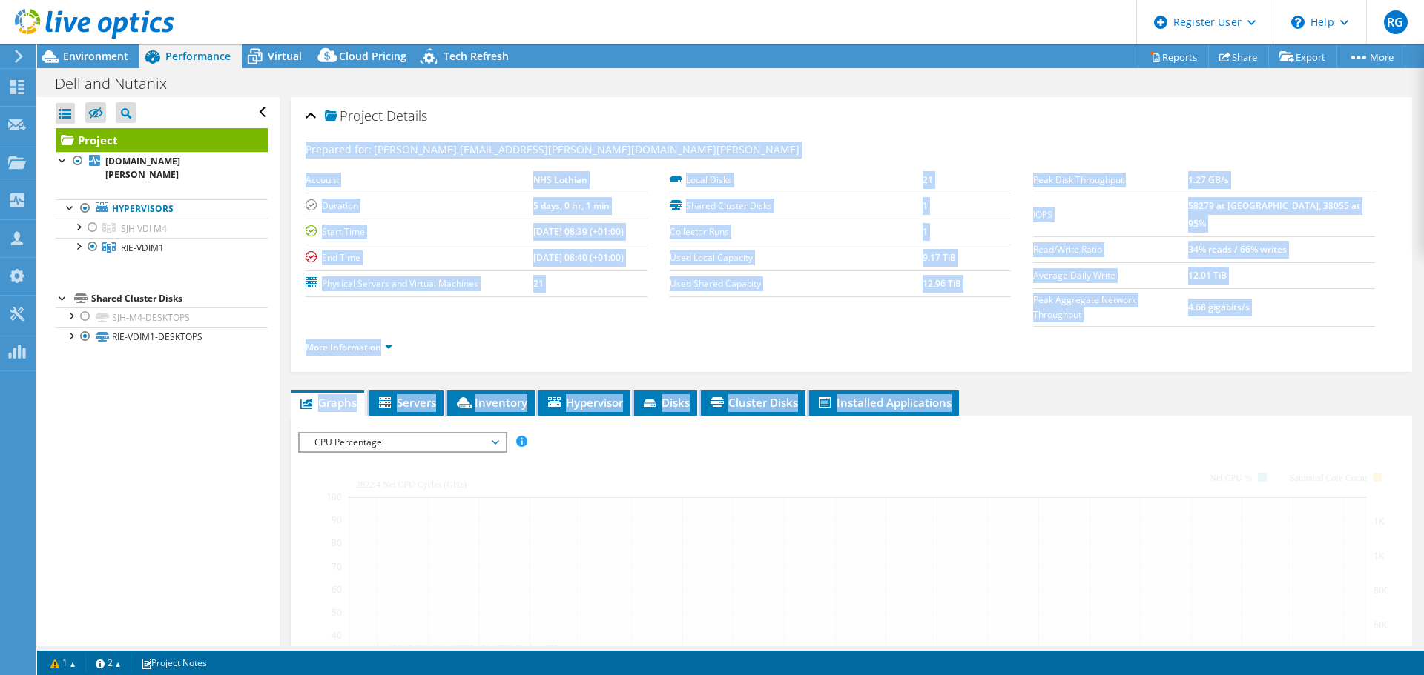
drag, startPoint x: 1409, startPoint y: 291, endPoint x: 1355, endPoint y: 346, distance: 77.1
click at [1138, 370] on div "Project Details Prepared for: Guy Hancock, Guy.Hancock@nhs.scot Account NHS Lot…" at bounding box center [851, 574] width 1143 height 955
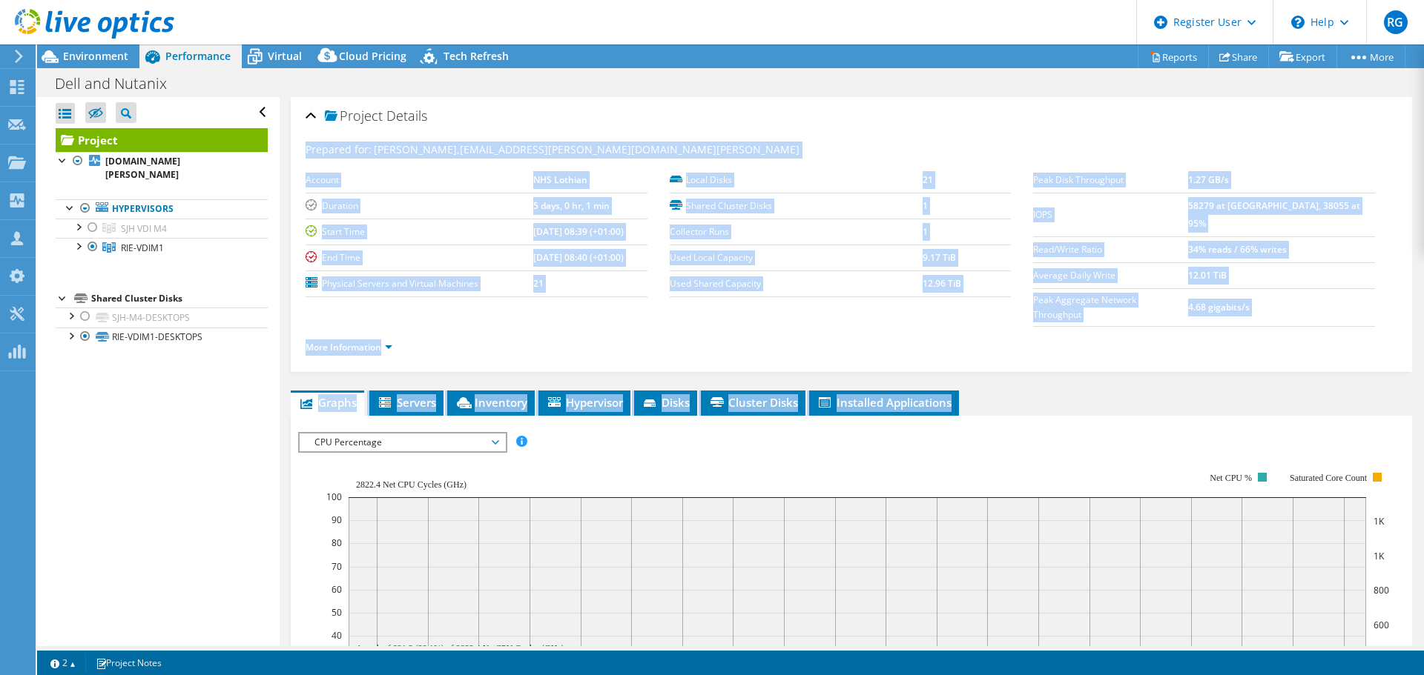
click at [1138, 391] on ul "Graphs Servers Inventory Hypervisor Disks Cluster Disks Installed Applications" at bounding box center [851, 403] width 1121 height 25
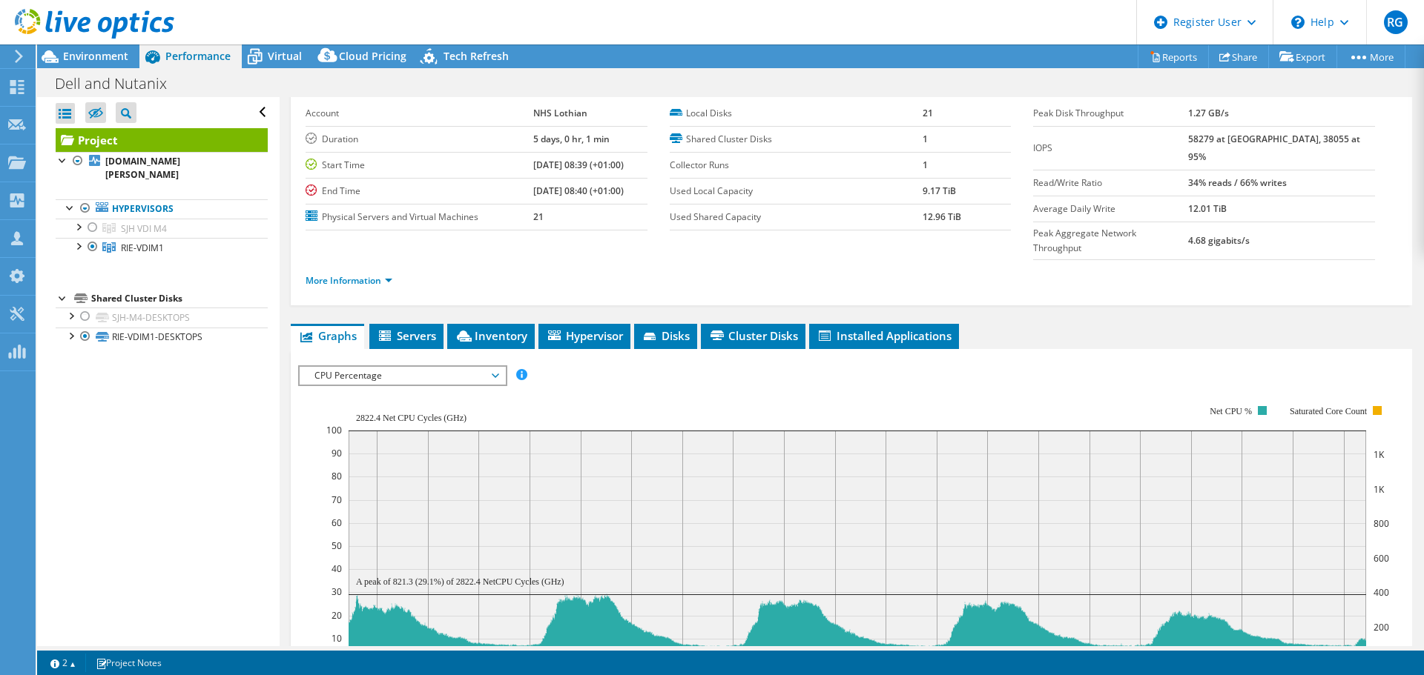
scroll to position [74, 0]
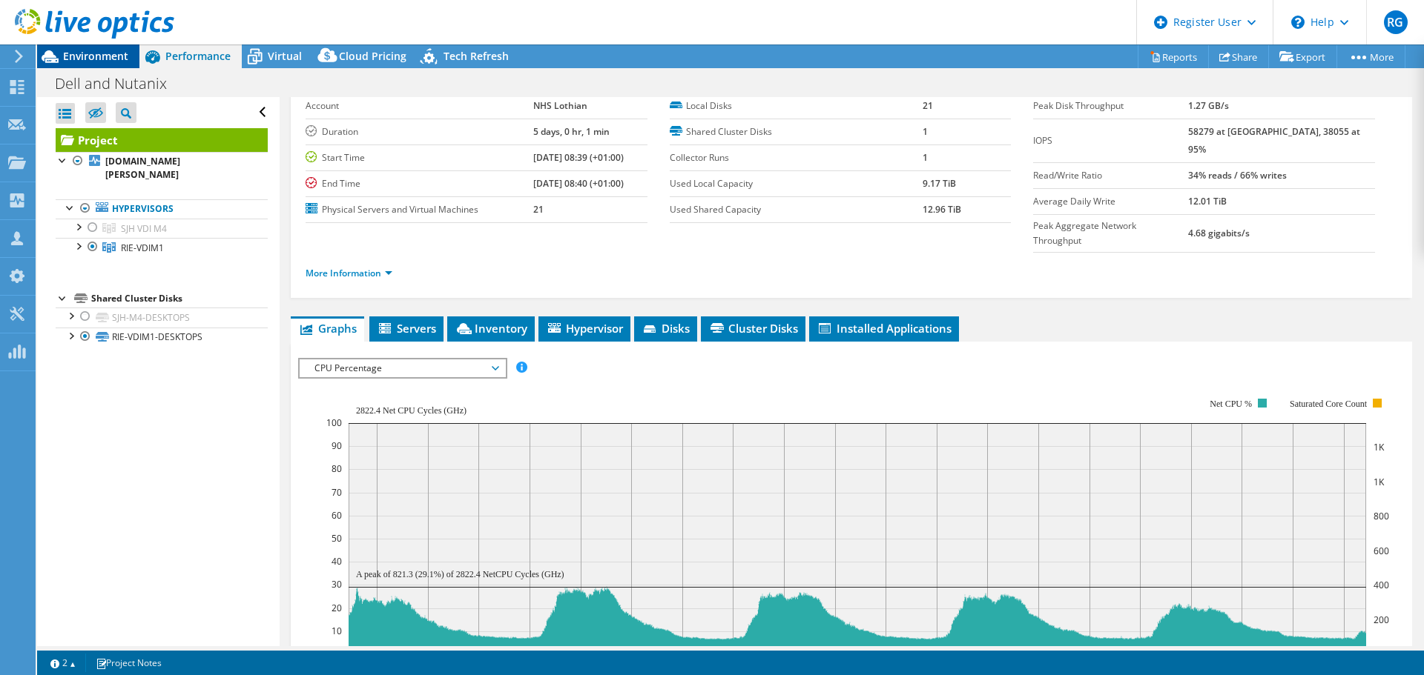
click at [73, 57] on span "Environment" at bounding box center [95, 56] width 65 height 14
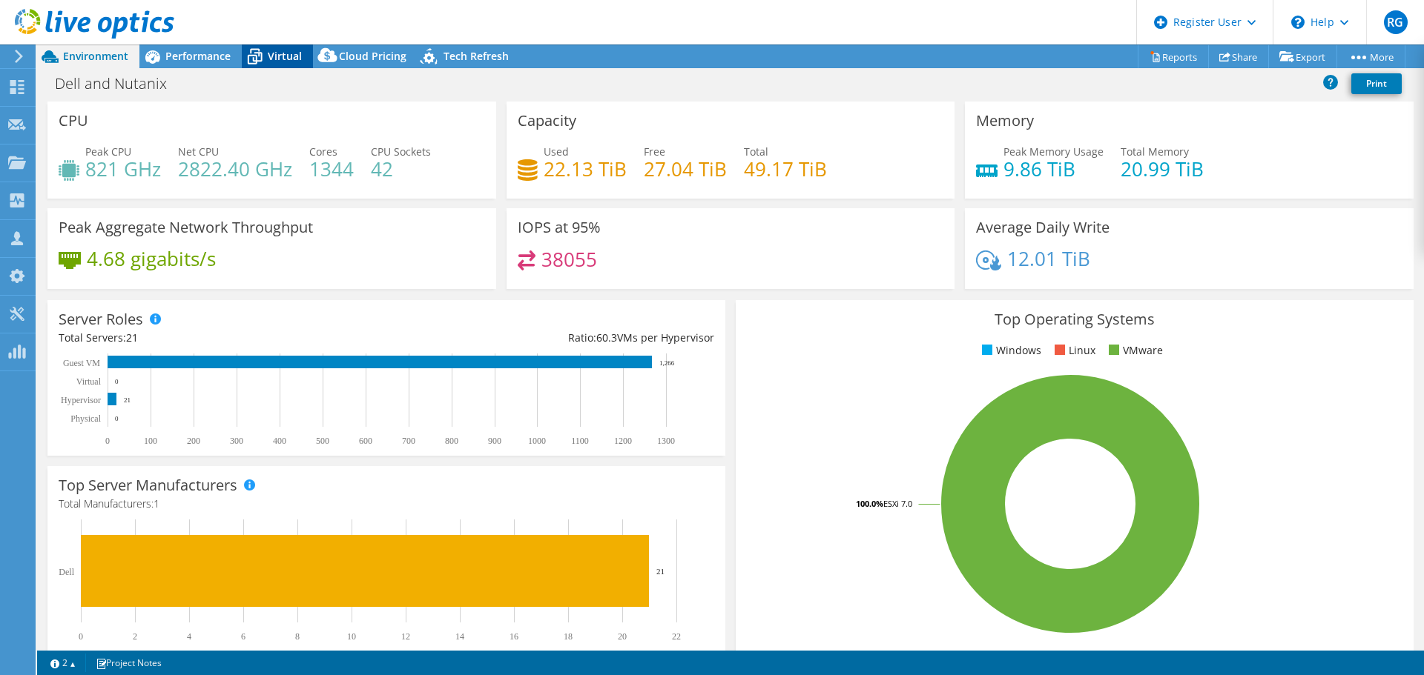
click at [271, 56] on span "Virtual" at bounding box center [285, 56] width 34 height 14
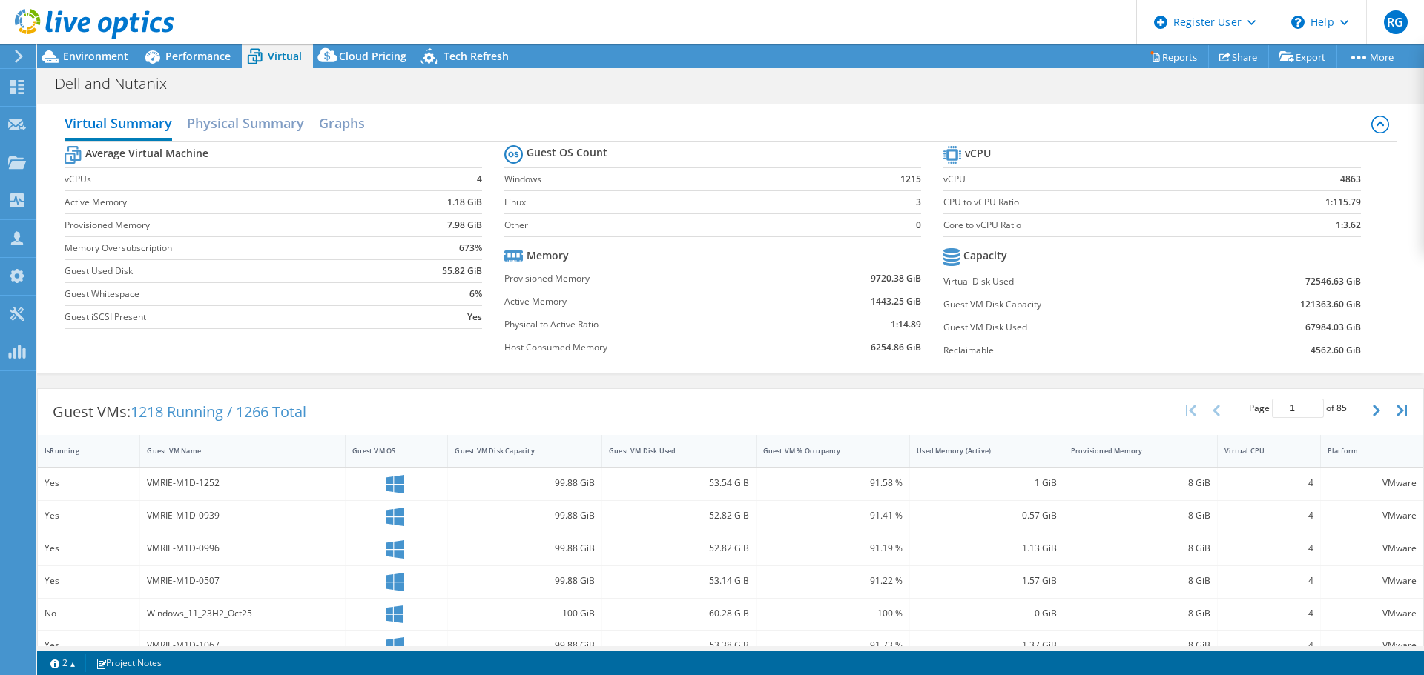
click at [80, 47] on div at bounding box center [87, 25] width 174 height 50
click at [82, 54] on span "Environment" at bounding box center [95, 56] width 65 height 14
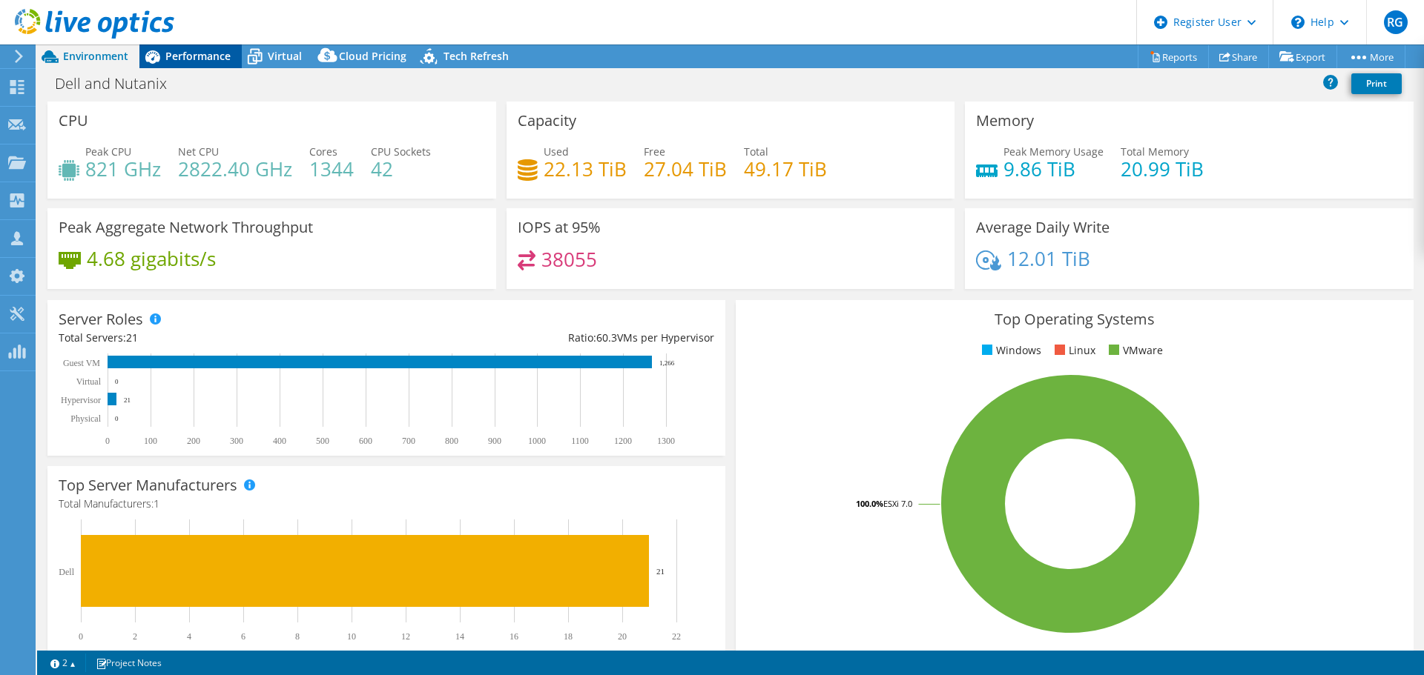
click at [209, 55] on span "Performance" at bounding box center [197, 56] width 65 height 14
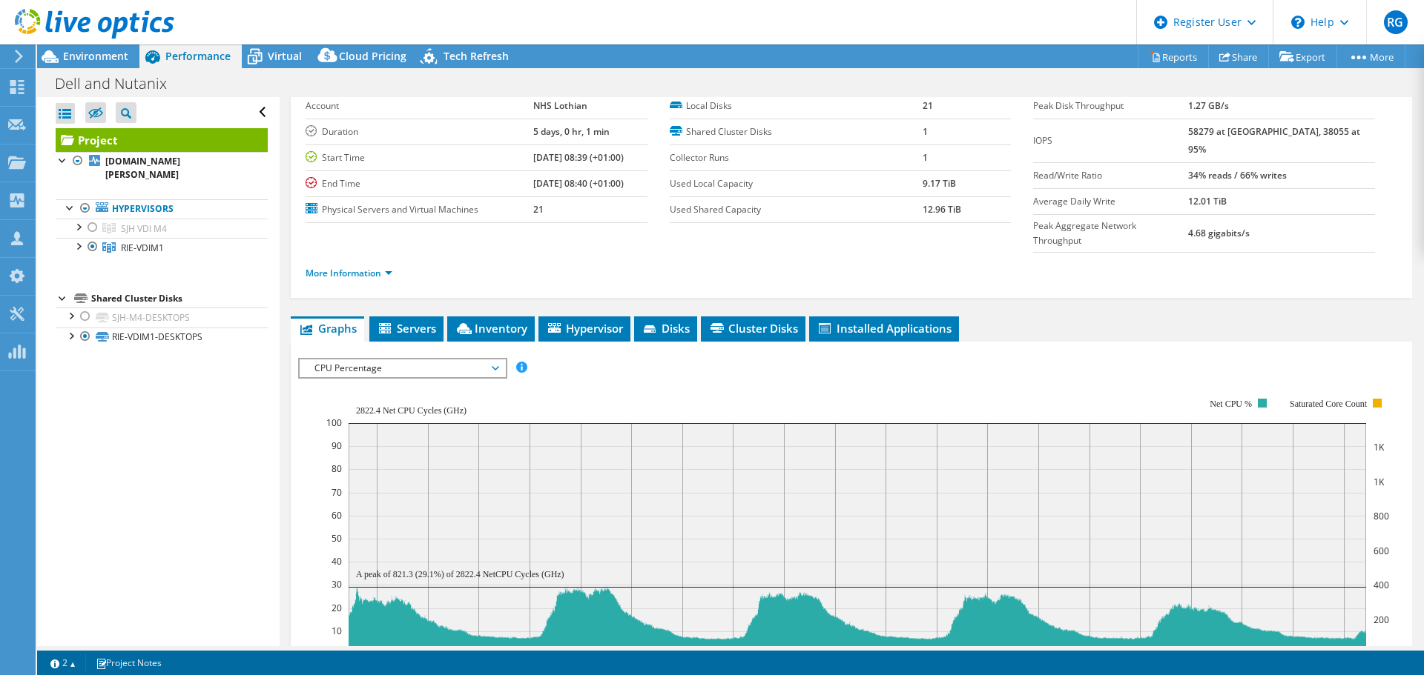
click at [495, 360] on span "CPU Percentage" at bounding box center [402, 369] width 191 height 18
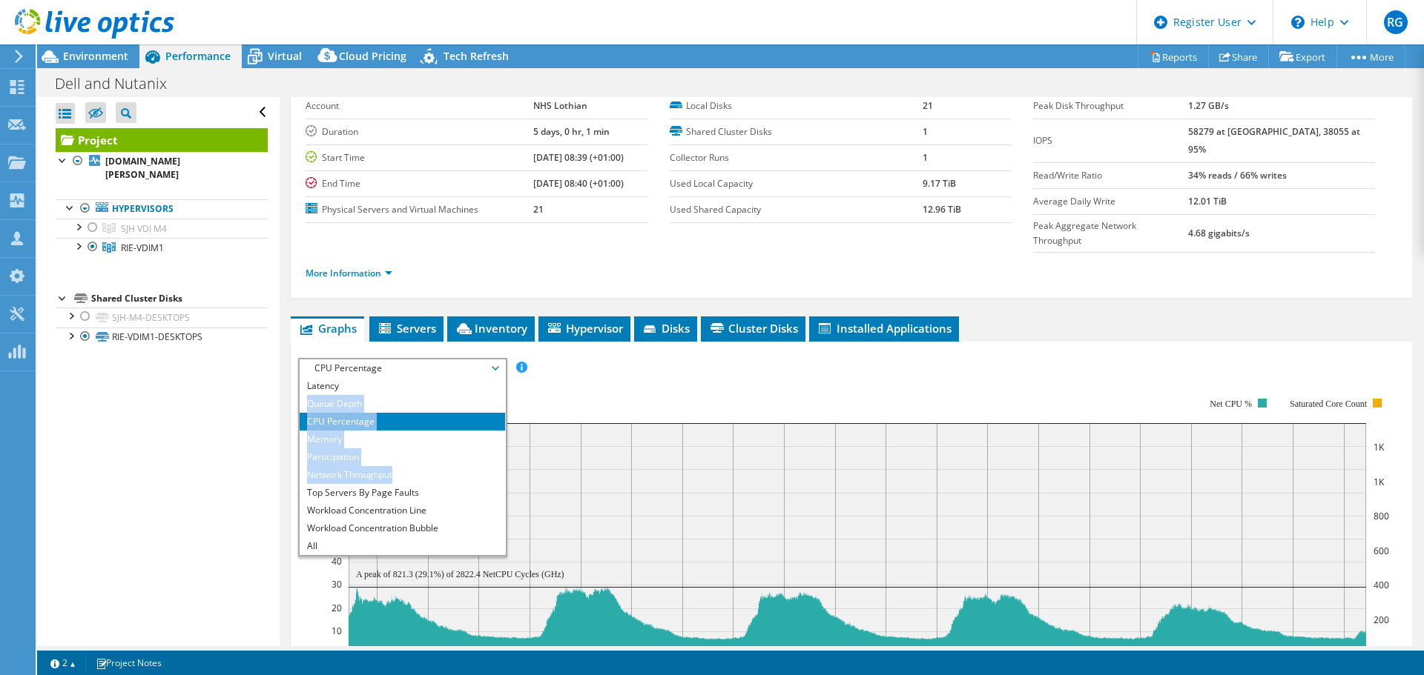
drag, startPoint x: 507, startPoint y: 430, endPoint x: 507, endPoint y: 363, distance: 67.5
click at [507, 363] on div "CPU Percentage IOPS Disk Throughput IO Size Latency Queue Depth CPU Percentage …" at bounding box center [402, 457] width 209 height 199
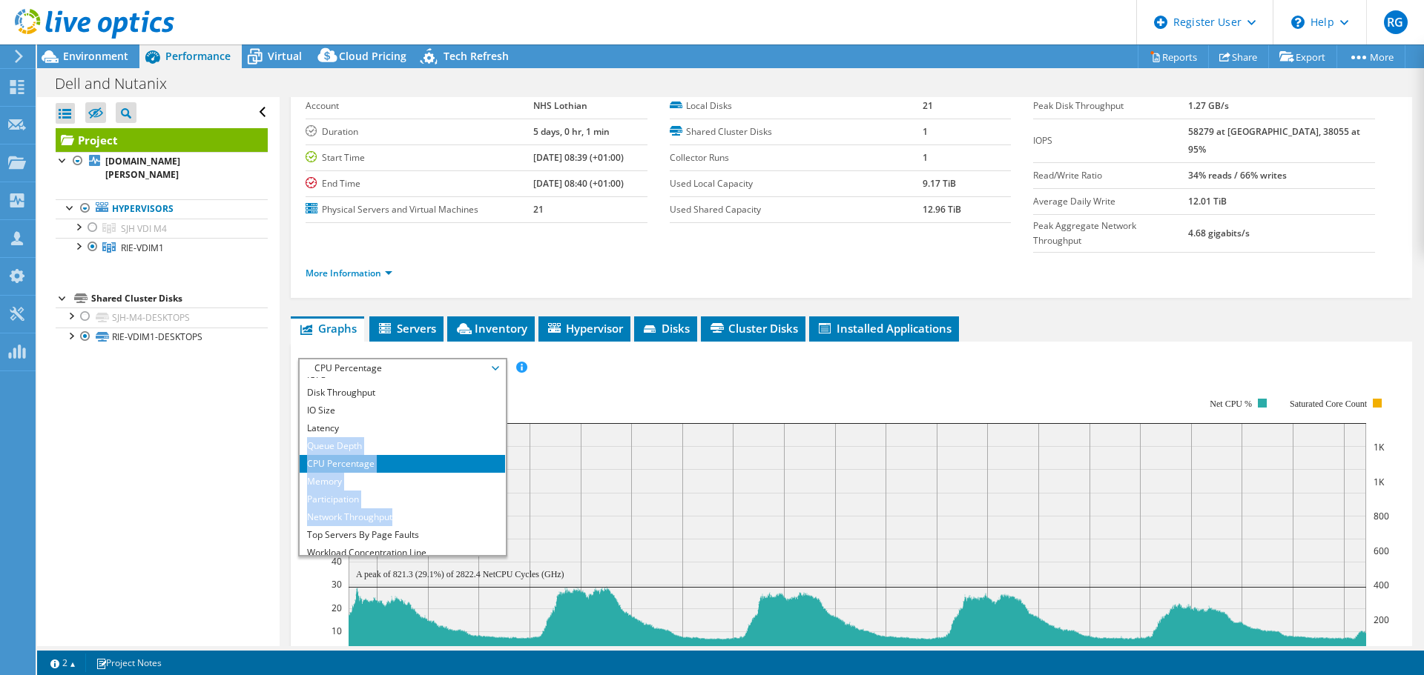
scroll to position [0, 0]
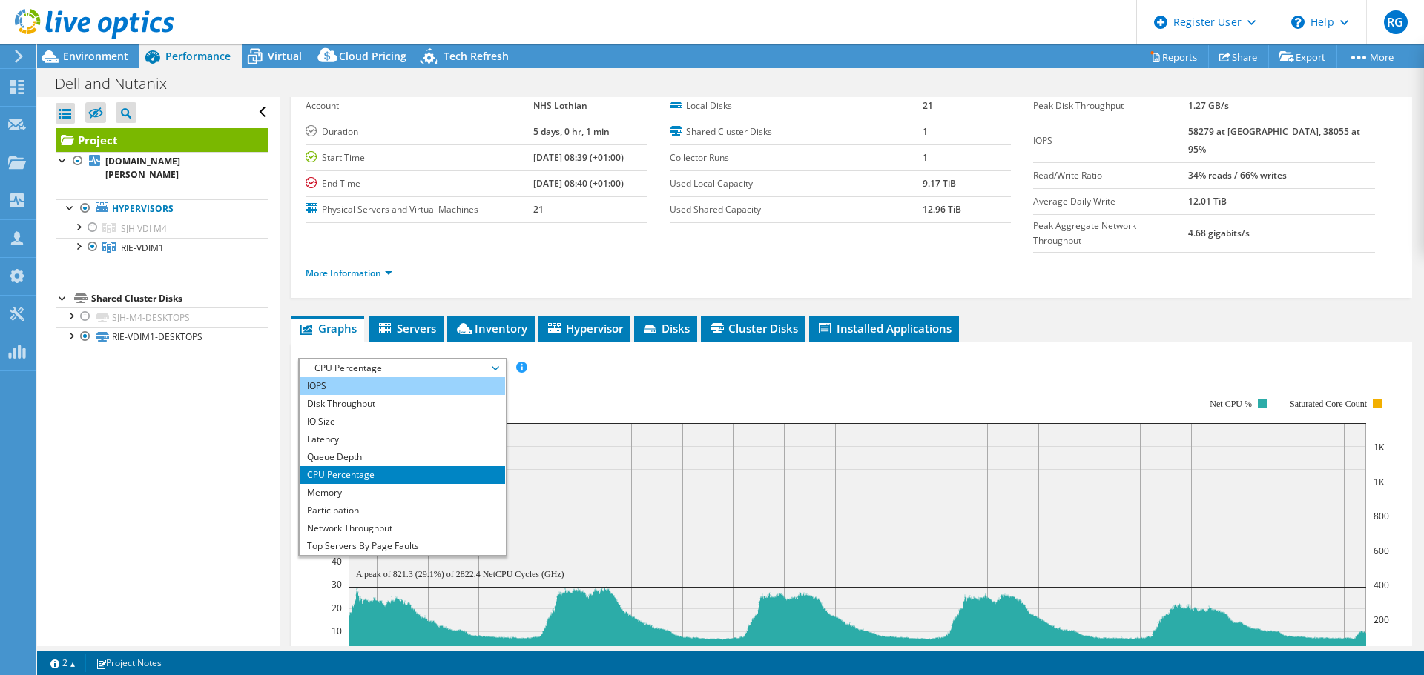
click at [390, 377] on li "IOPS" at bounding box center [402, 386] width 205 height 18
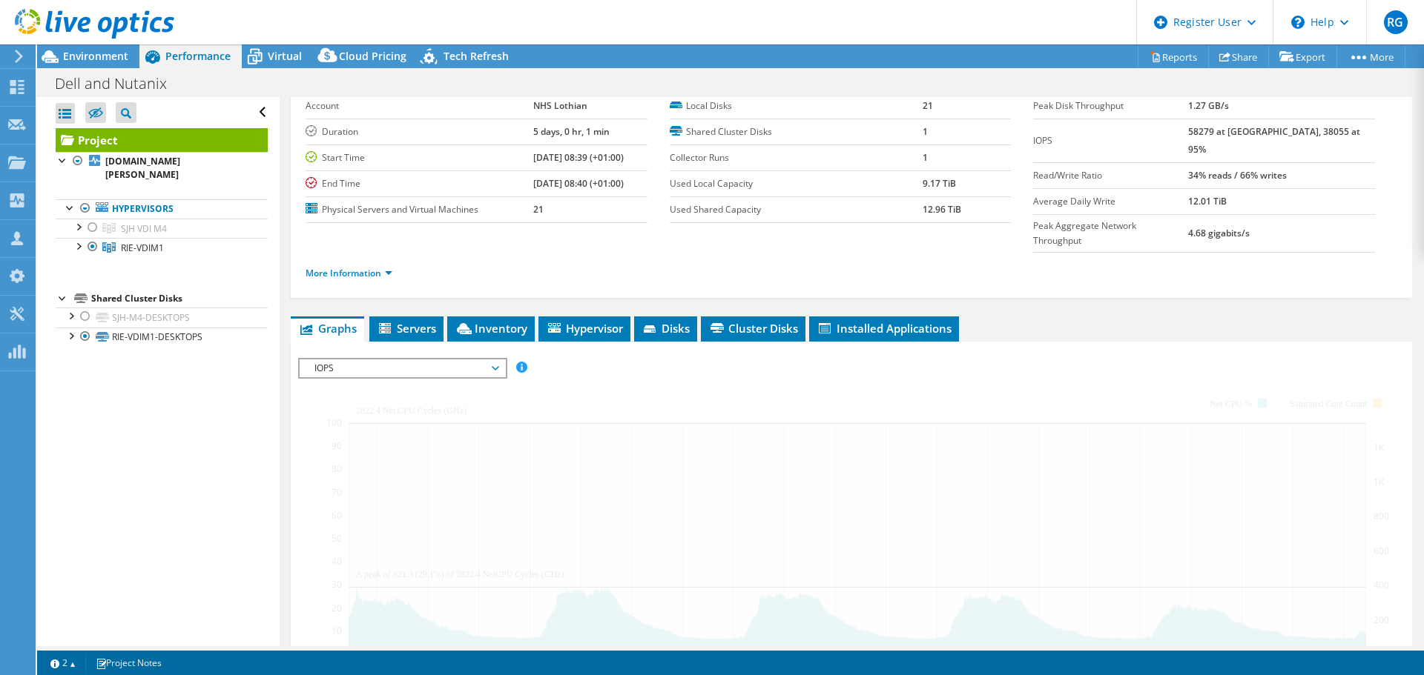
click at [627, 358] on div at bounding box center [851, 617] width 1106 height 518
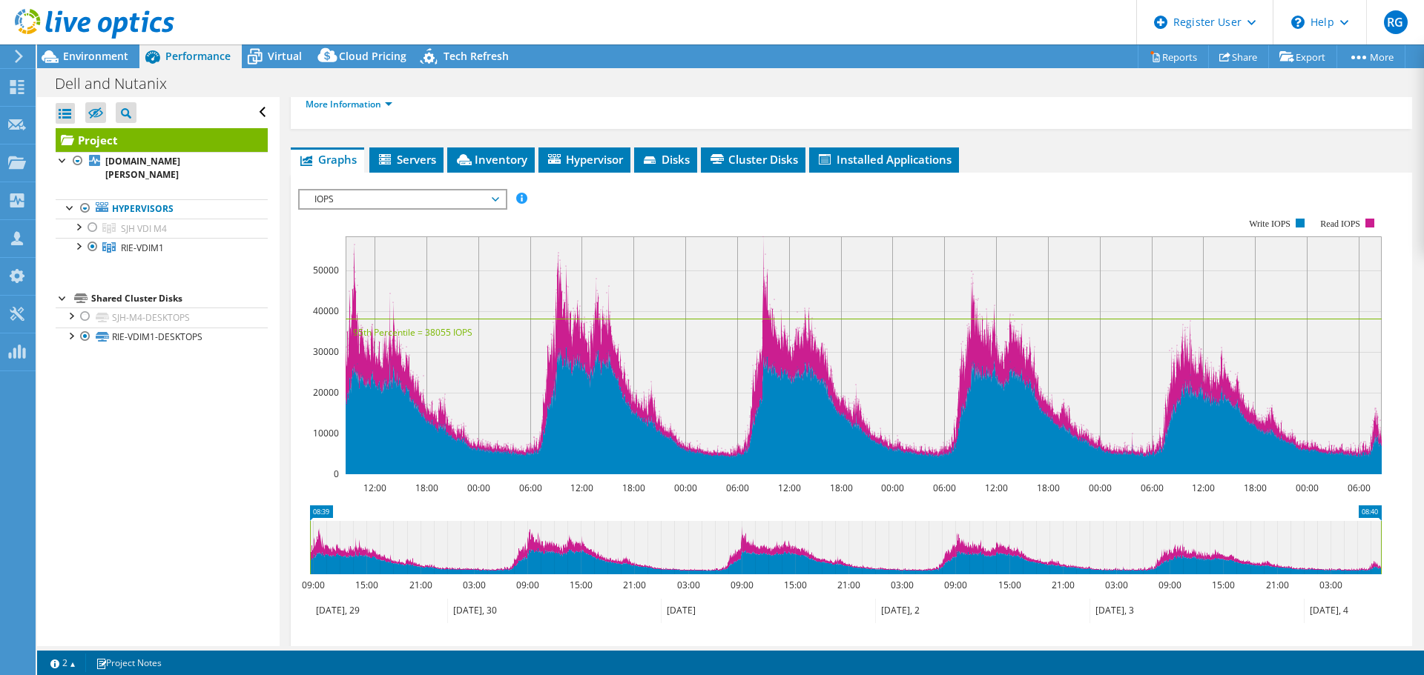
scroll to position [233, 0]
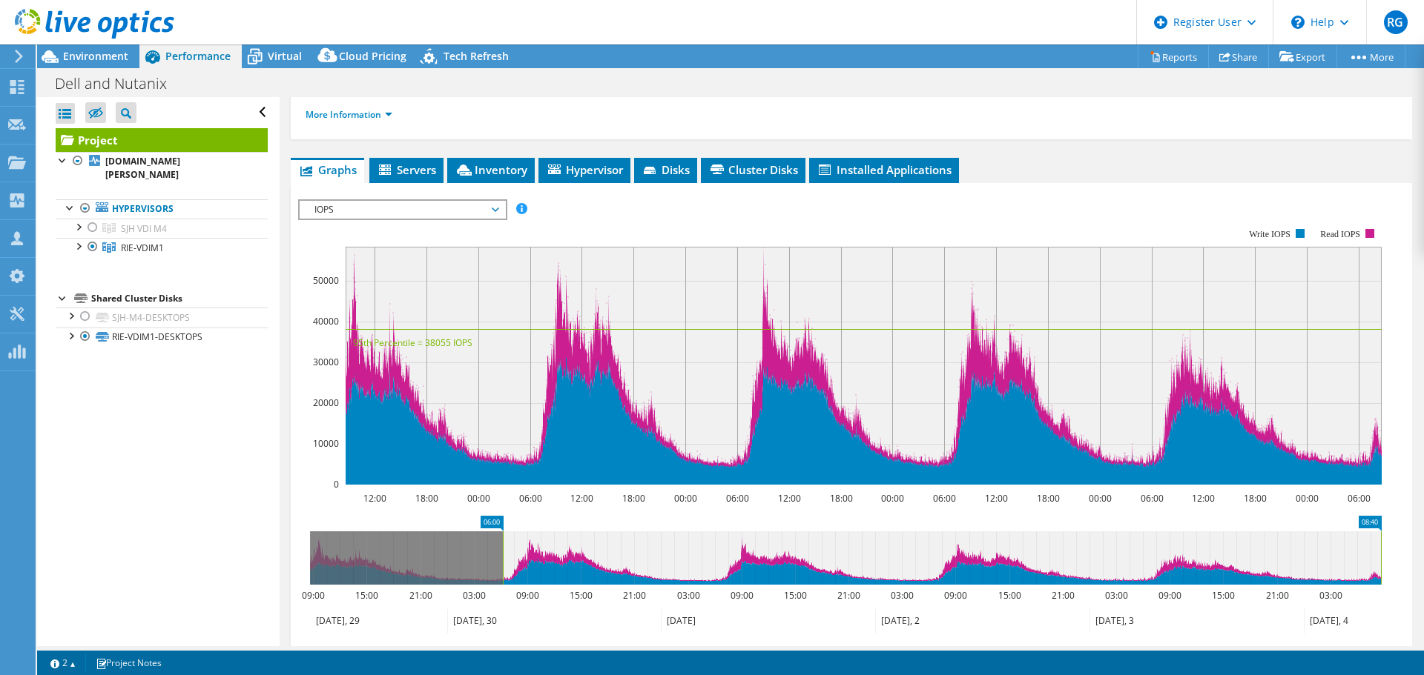
drag, startPoint x: 308, startPoint y: 517, endPoint x: 1025, endPoint y: 503, distance: 717.1
click at [500, 515] on rect at bounding box center [503, 558] width 6 height 53
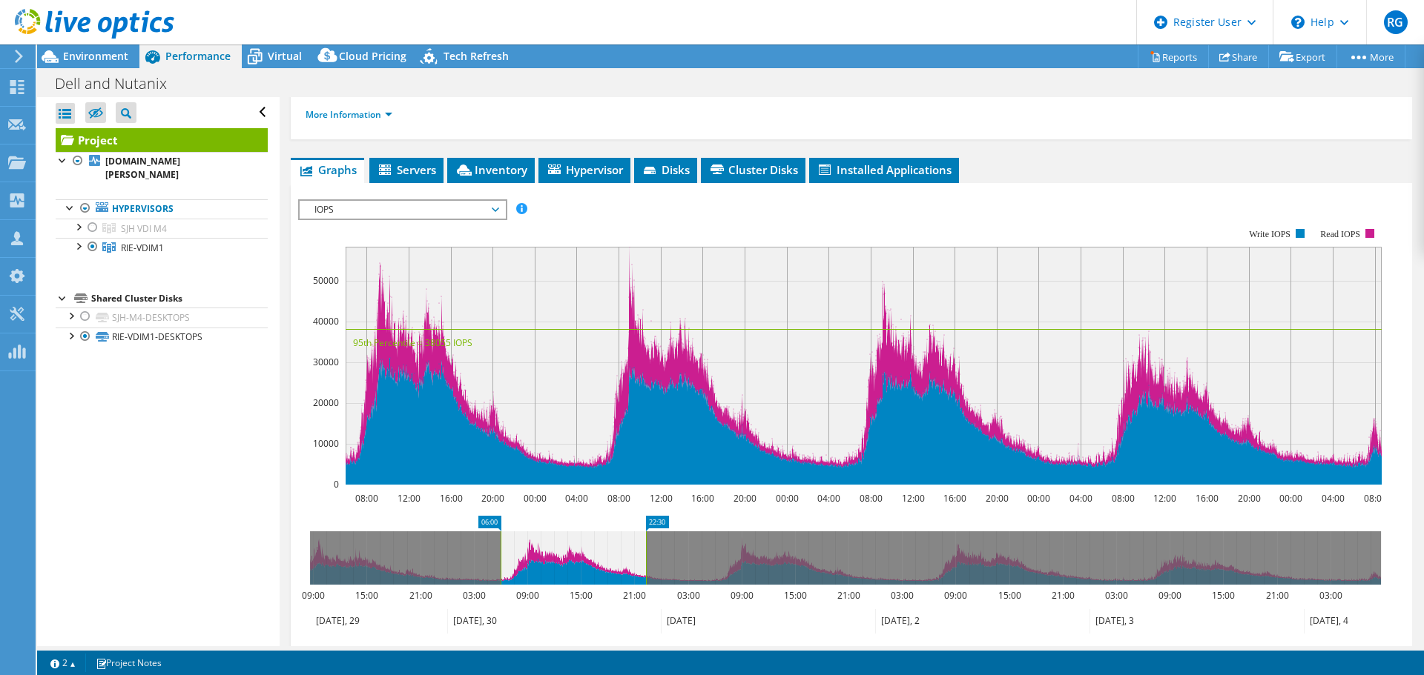
drag, startPoint x: 1345, startPoint y: 528, endPoint x: 647, endPoint y: 526, distance: 697.7
click at [647, 515] on rect at bounding box center [646, 558] width 6 height 53
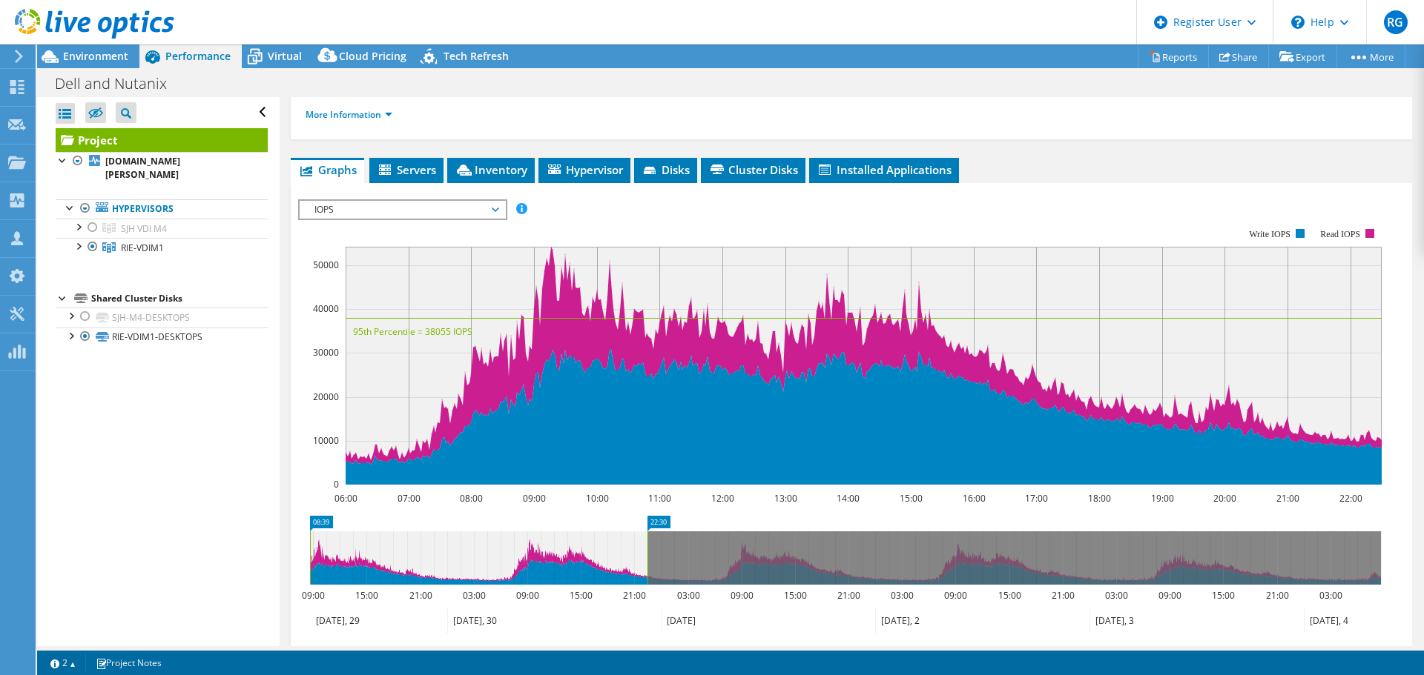
drag, startPoint x: 497, startPoint y: 526, endPoint x: 259, endPoint y: 526, distance: 238.0
click at [259, 515] on div "Open All Close All Hide Excluded Nodes Project Tree Filter" at bounding box center [730, 371] width 1387 height 549
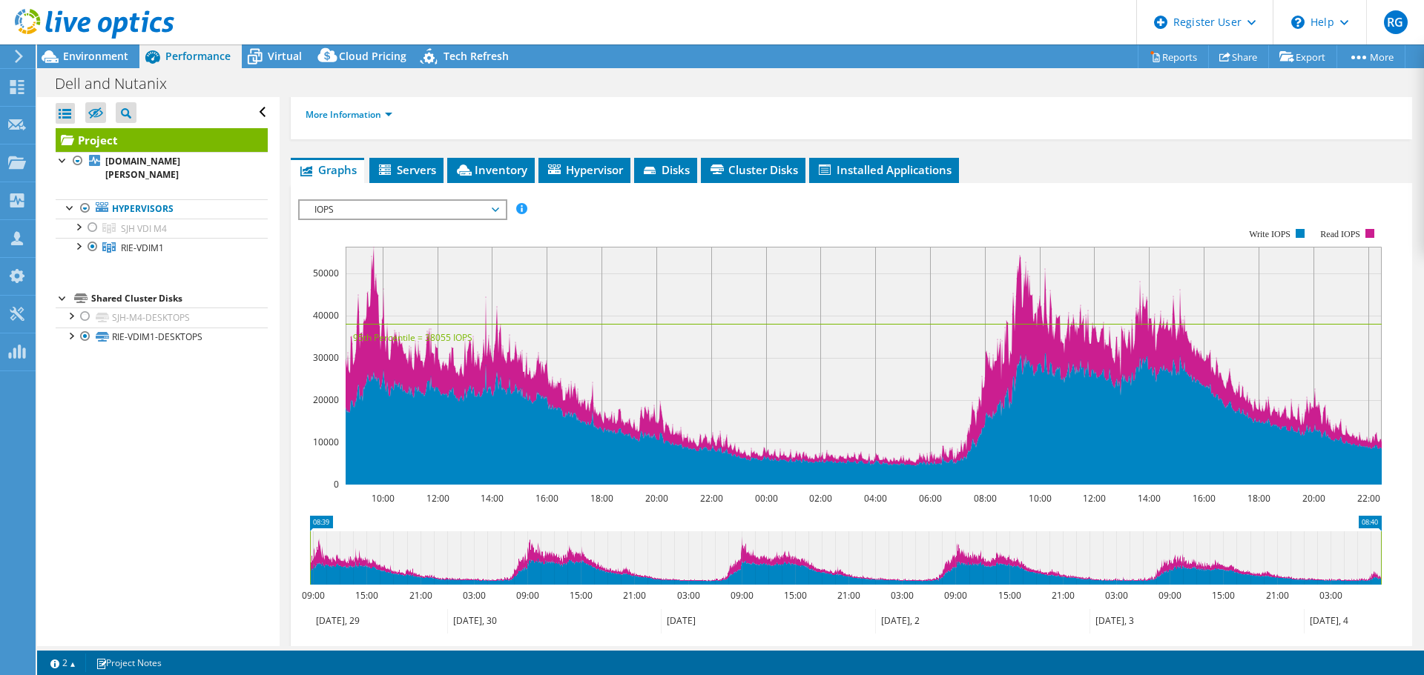
drag, startPoint x: 647, startPoint y: 526, endPoint x: 1423, endPoint y: 523, distance: 775.6
click at [1138, 515] on article "Project Details Prepared for: Guy Hancock, Guy.Hancock@nhs.scot Account NHS Lot…" at bounding box center [852, 371] width 1144 height 549
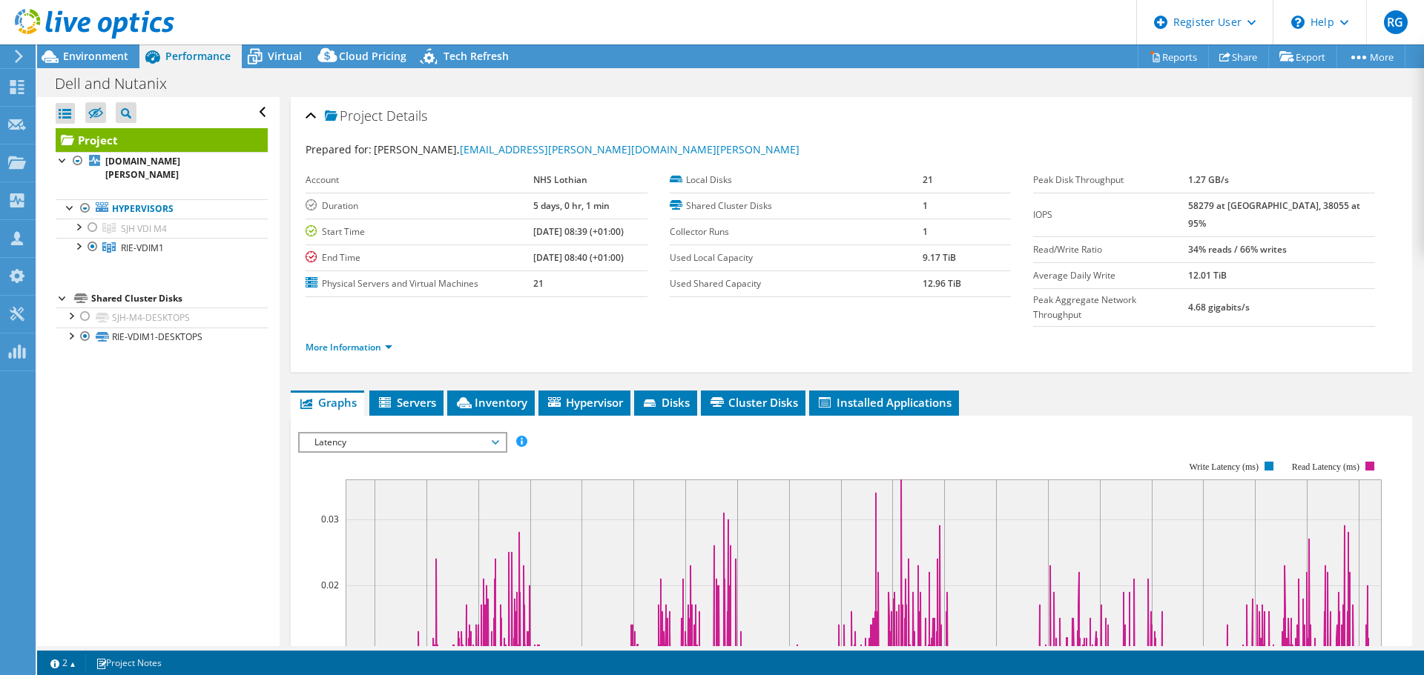
select select "USD"
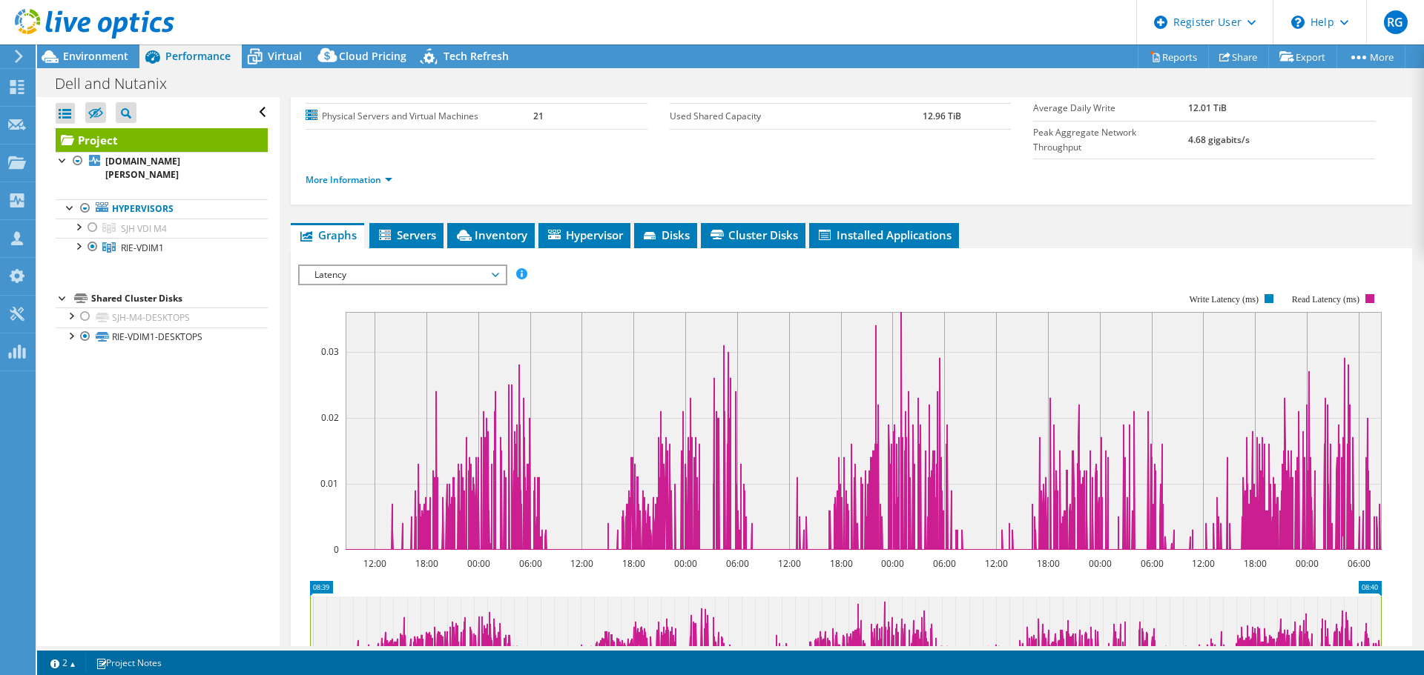
scroll to position [152, 0]
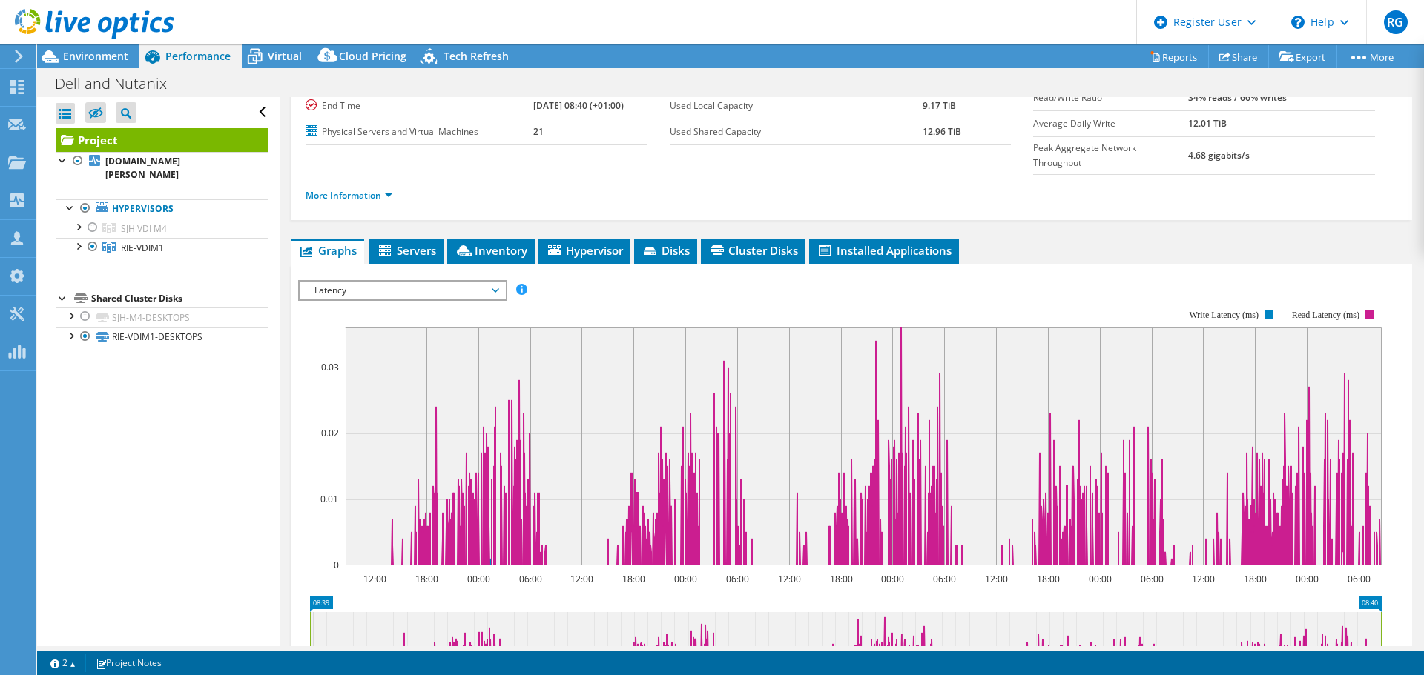
click at [480, 282] on span "Latency" at bounding box center [402, 291] width 191 height 18
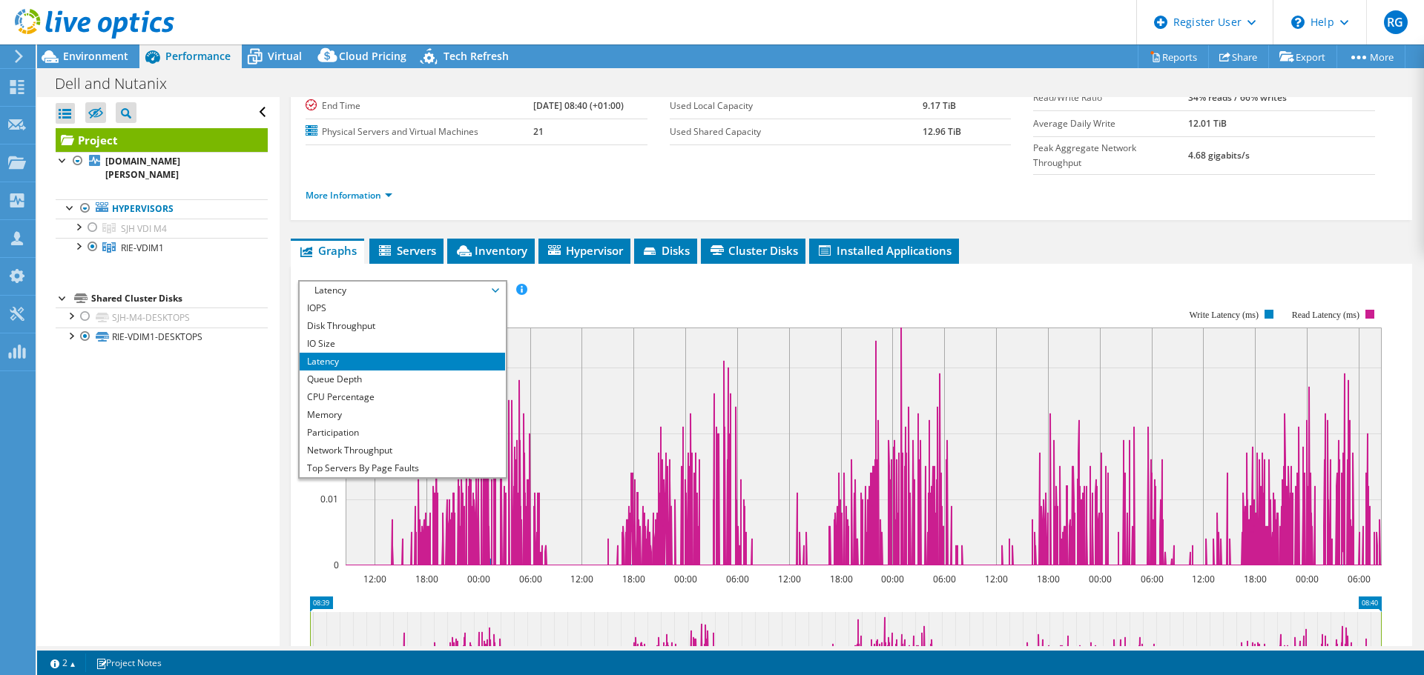
scroll to position [53, 0]
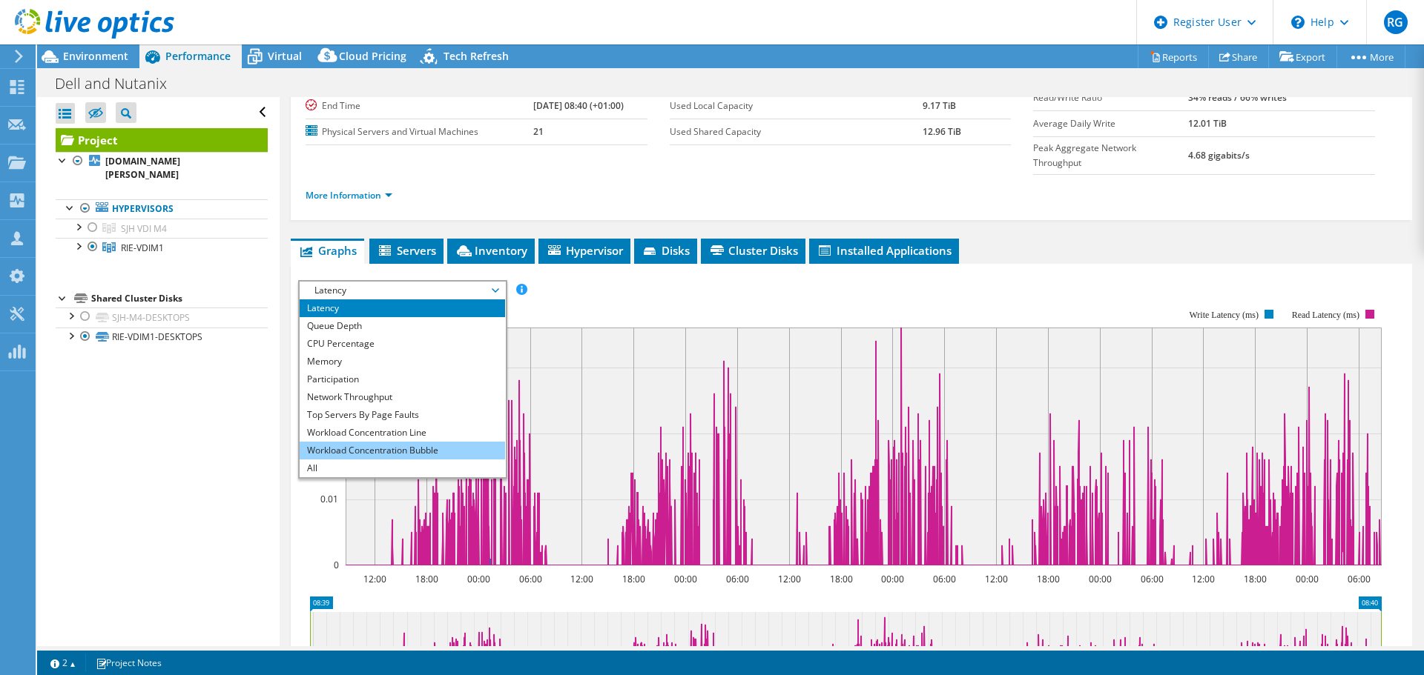
click at [417, 442] on li "Workload Concentration Bubble" at bounding box center [402, 451] width 205 height 18
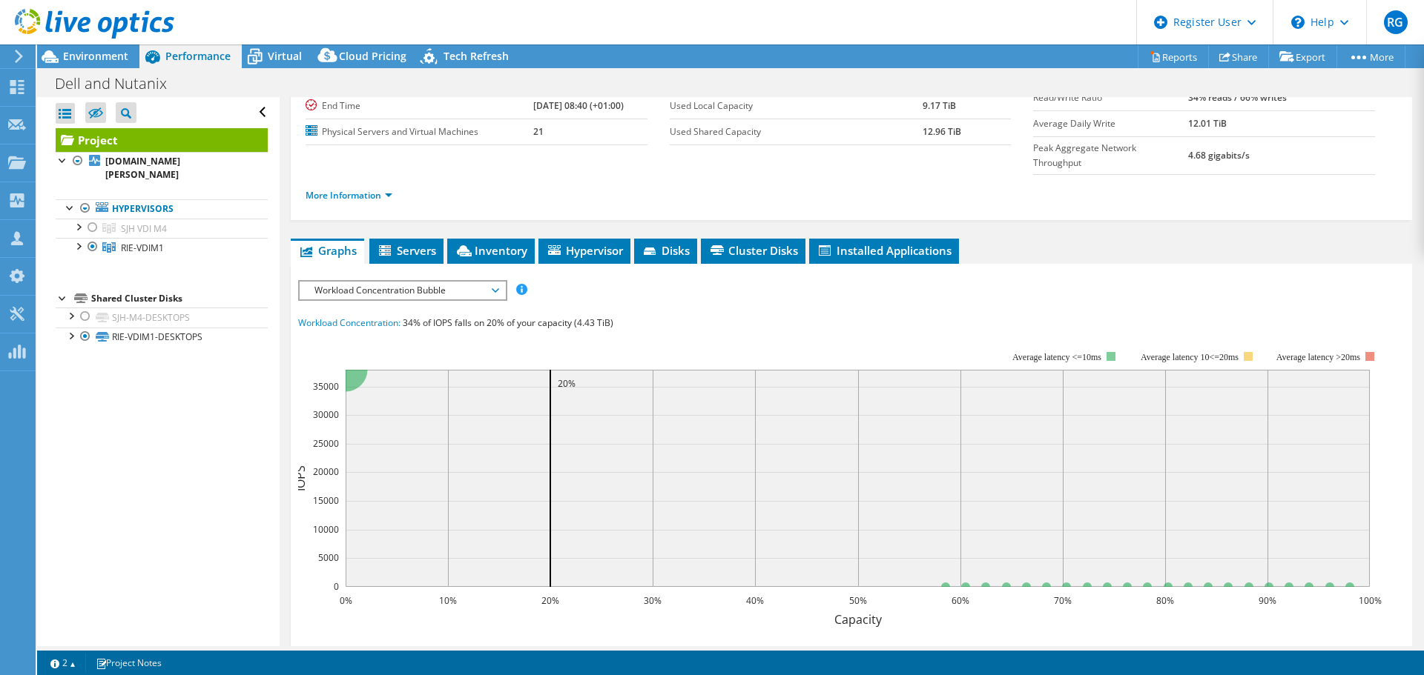
scroll to position [0, 0]
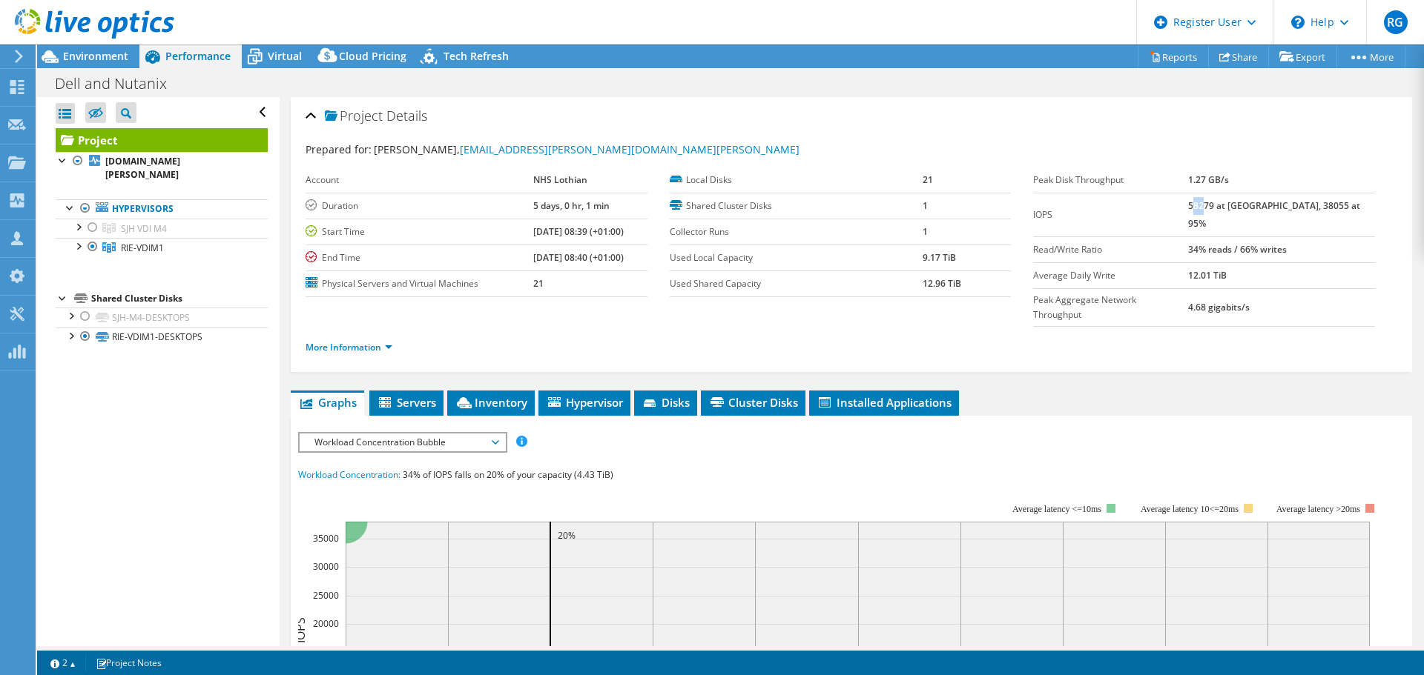
drag, startPoint x: 1222, startPoint y: 207, endPoint x: 1235, endPoint y: 207, distance: 13.3
click at [1235, 207] on b "58279 at [GEOGRAPHIC_DATA], 38055 at 95%" at bounding box center [1274, 214] width 172 height 30
click at [1131, 391] on ul "Graphs Servers Inventory Hypervisor Disks Cluster Disks Installed Applications" at bounding box center [851, 403] width 1121 height 25
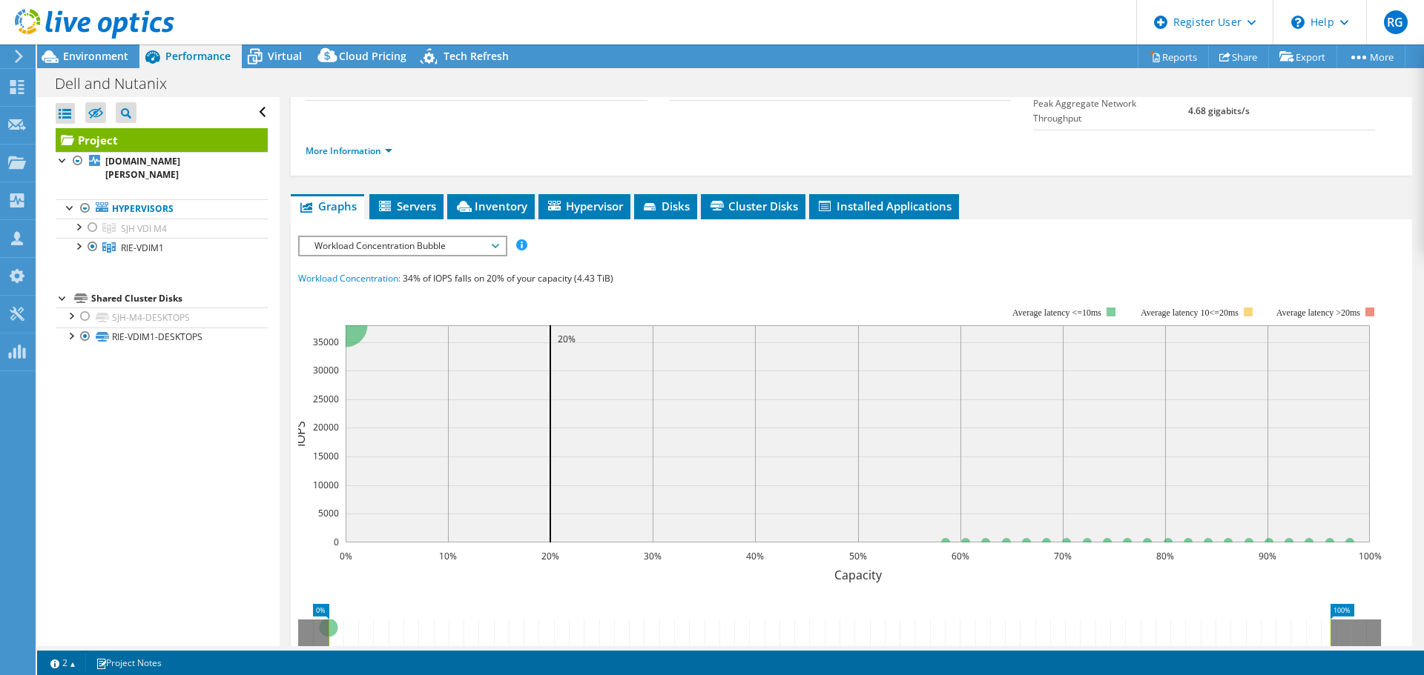
scroll to position [198, 0]
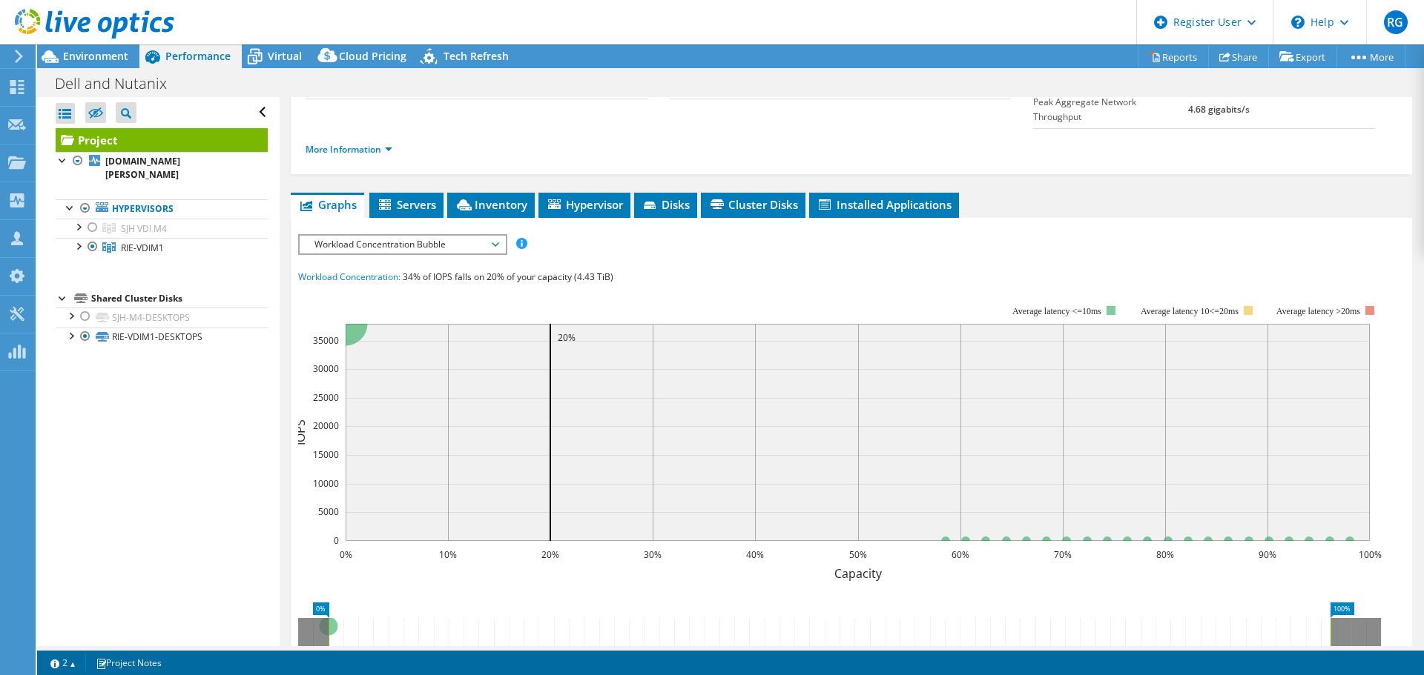
click at [489, 236] on span "Workload Concentration Bubble" at bounding box center [402, 245] width 191 height 18
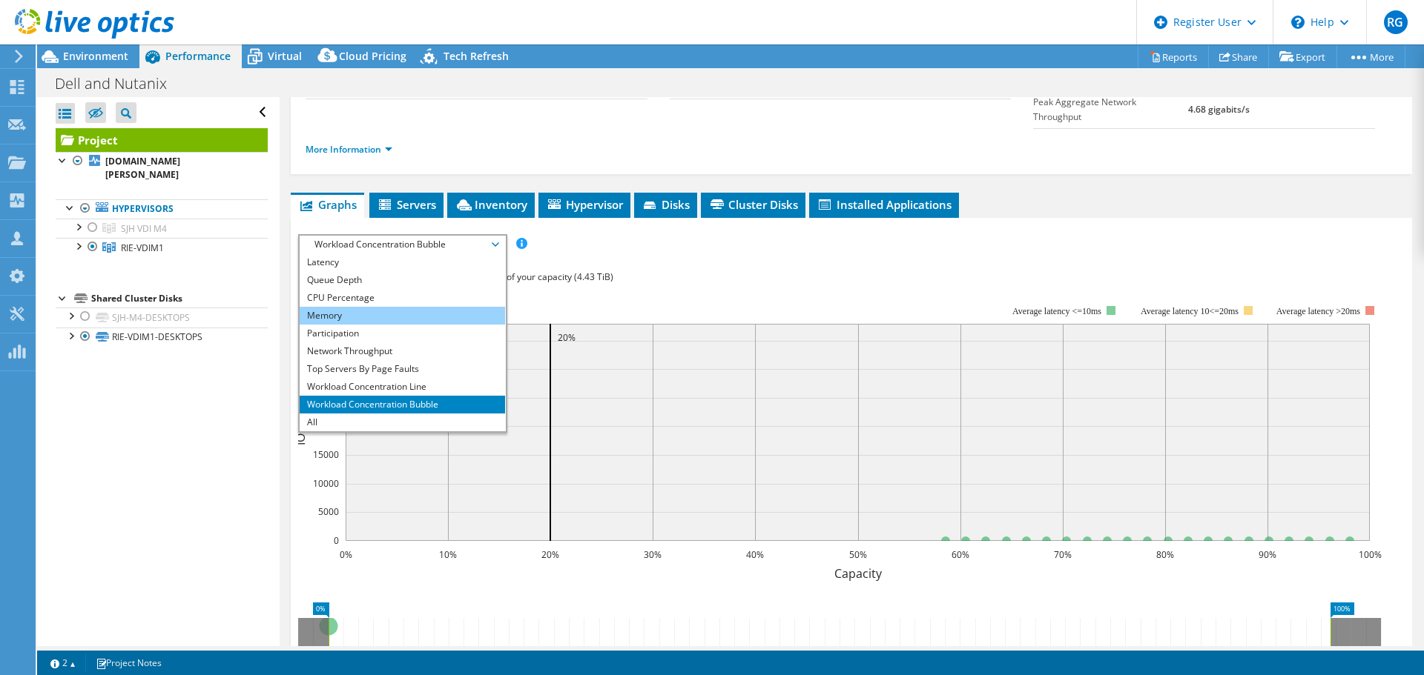
click at [457, 307] on li "Memory" at bounding box center [402, 316] width 205 height 18
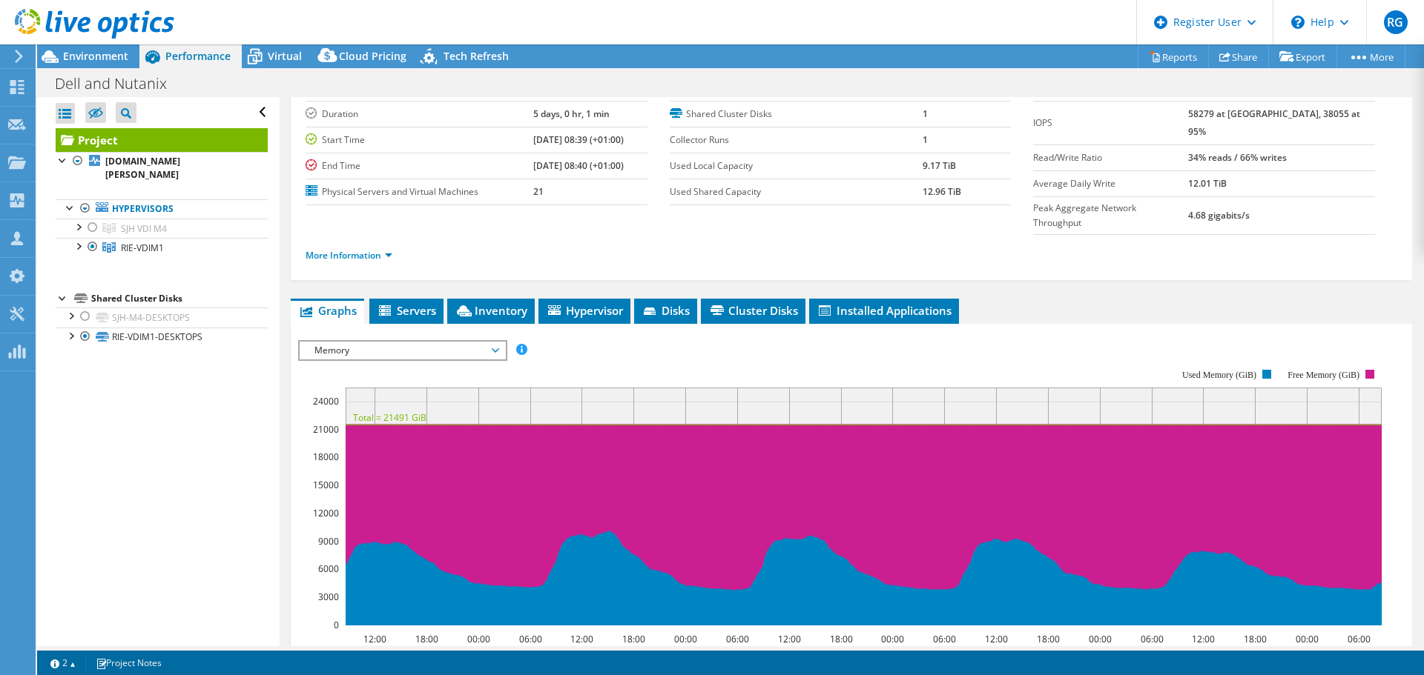
scroll to position [0, 0]
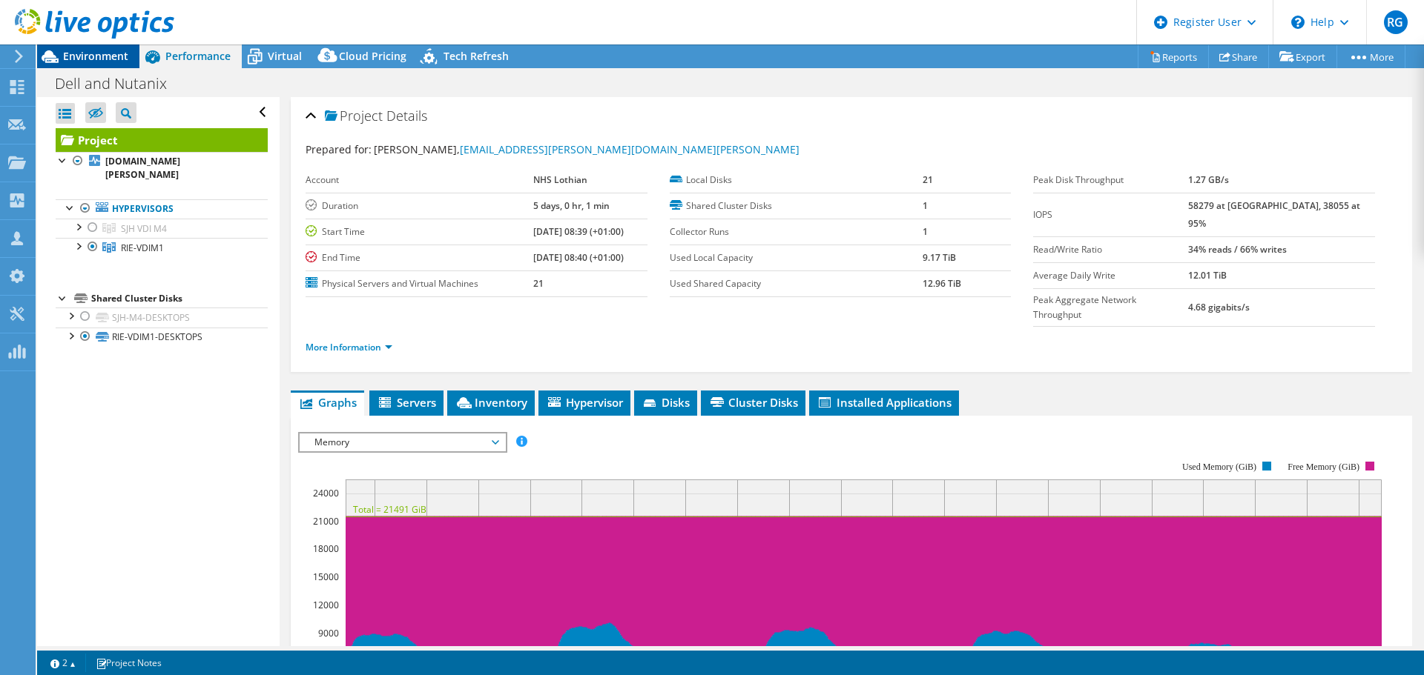
click at [98, 60] on span "Environment" at bounding box center [95, 56] width 65 height 14
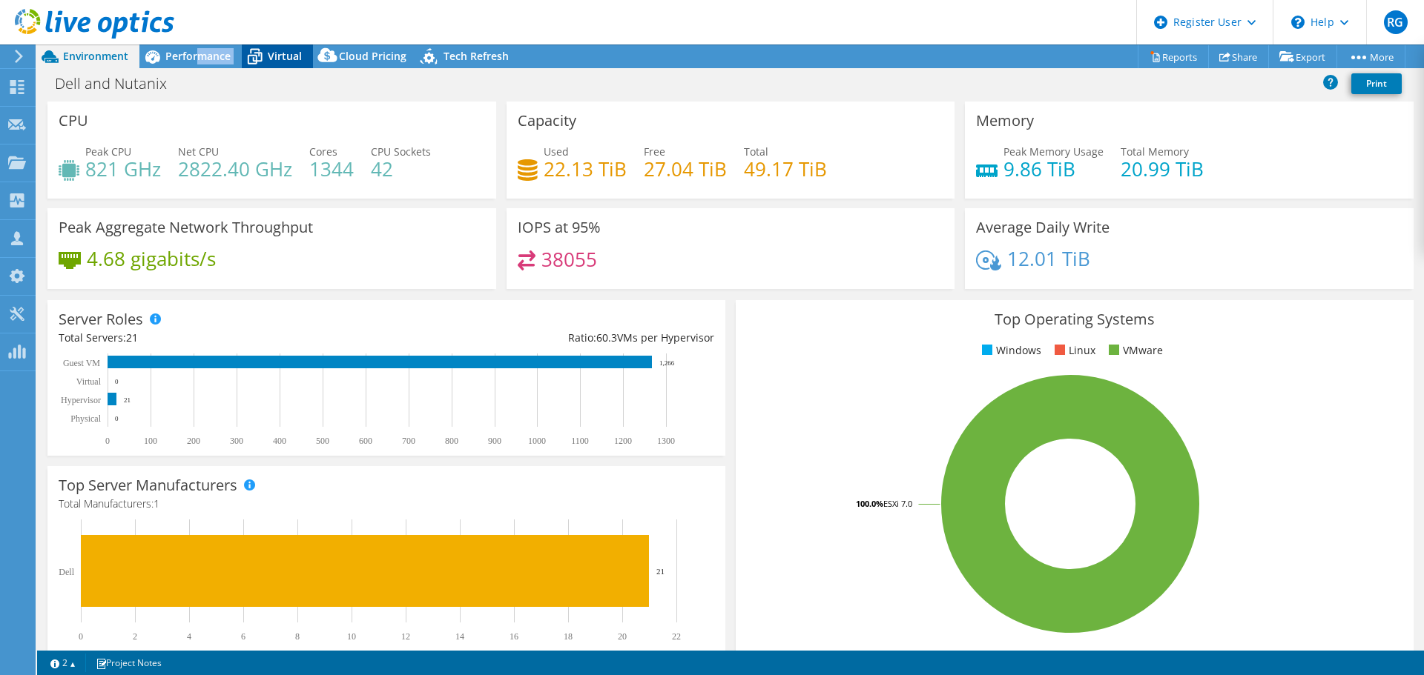
drag, startPoint x: 196, startPoint y: 54, endPoint x: 265, endPoint y: 54, distance: 69.0
click at [265, 54] on div "Environment Performance Virtual Upgrades Cloud Pricing Tech Refresh" at bounding box center [278, 56] width 483 height 24
click at [265, 54] on icon at bounding box center [255, 57] width 26 height 26
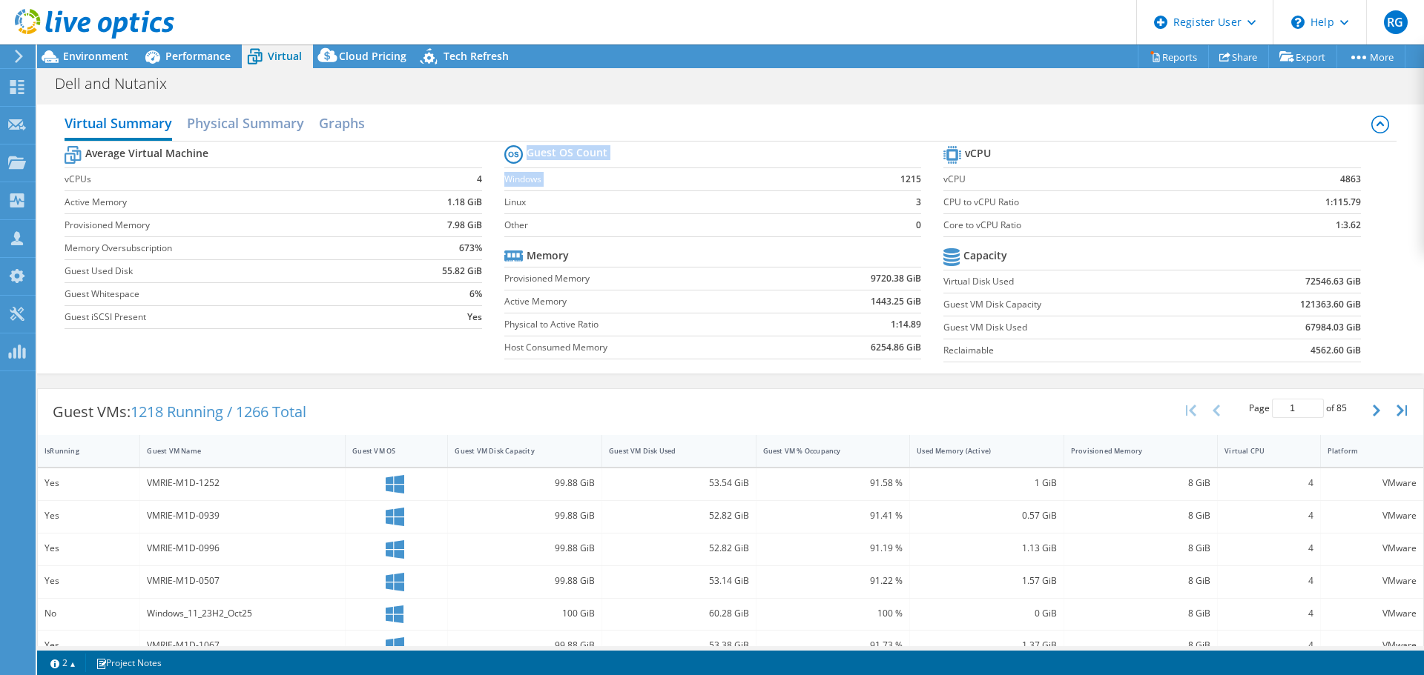
drag, startPoint x: 891, startPoint y: 176, endPoint x: 919, endPoint y: 174, distance: 29.0
click at [919, 174] on section "Guest OS Count Windows 1215 Linux 3 Other 0 Memory Provisioned Memory 9720.38 G…" at bounding box center [723, 254] width 439 height 225
click at [190, 50] on span "Performance" at bounding box center [197, 56] width 65 height 14
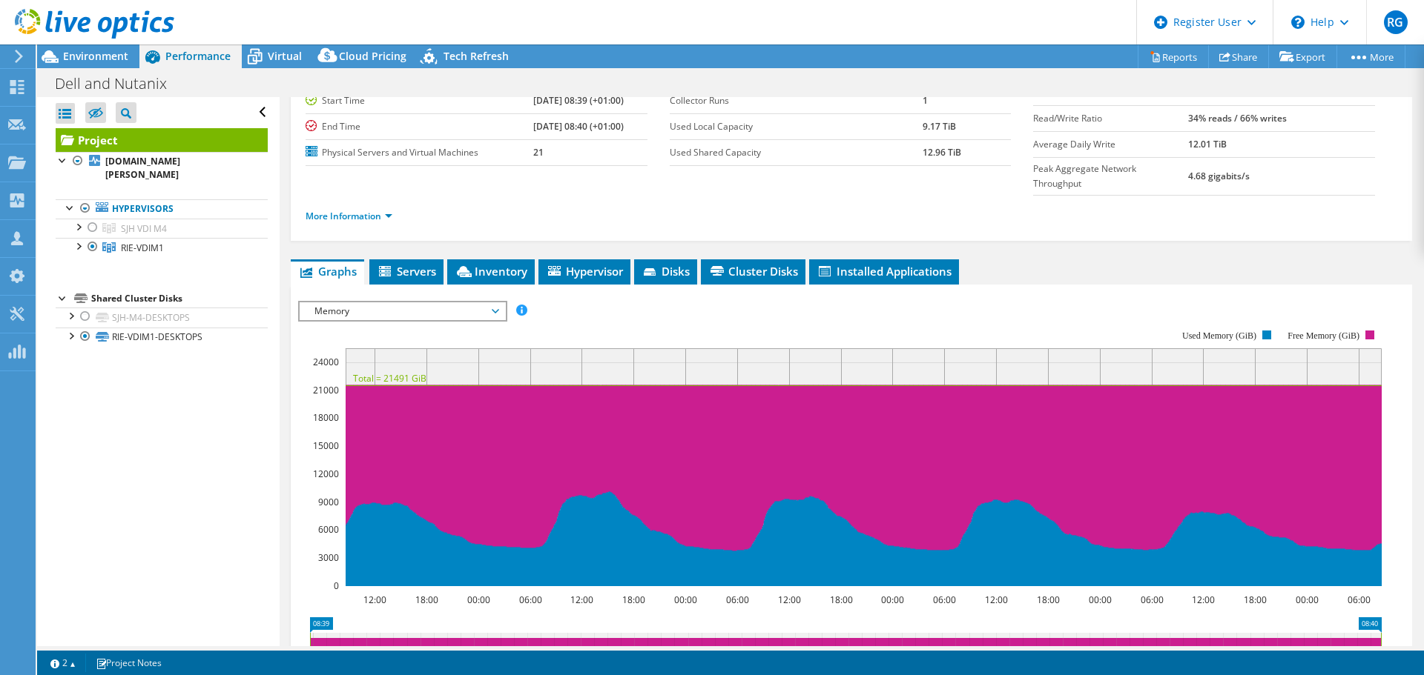
scroll to position [227, 0]
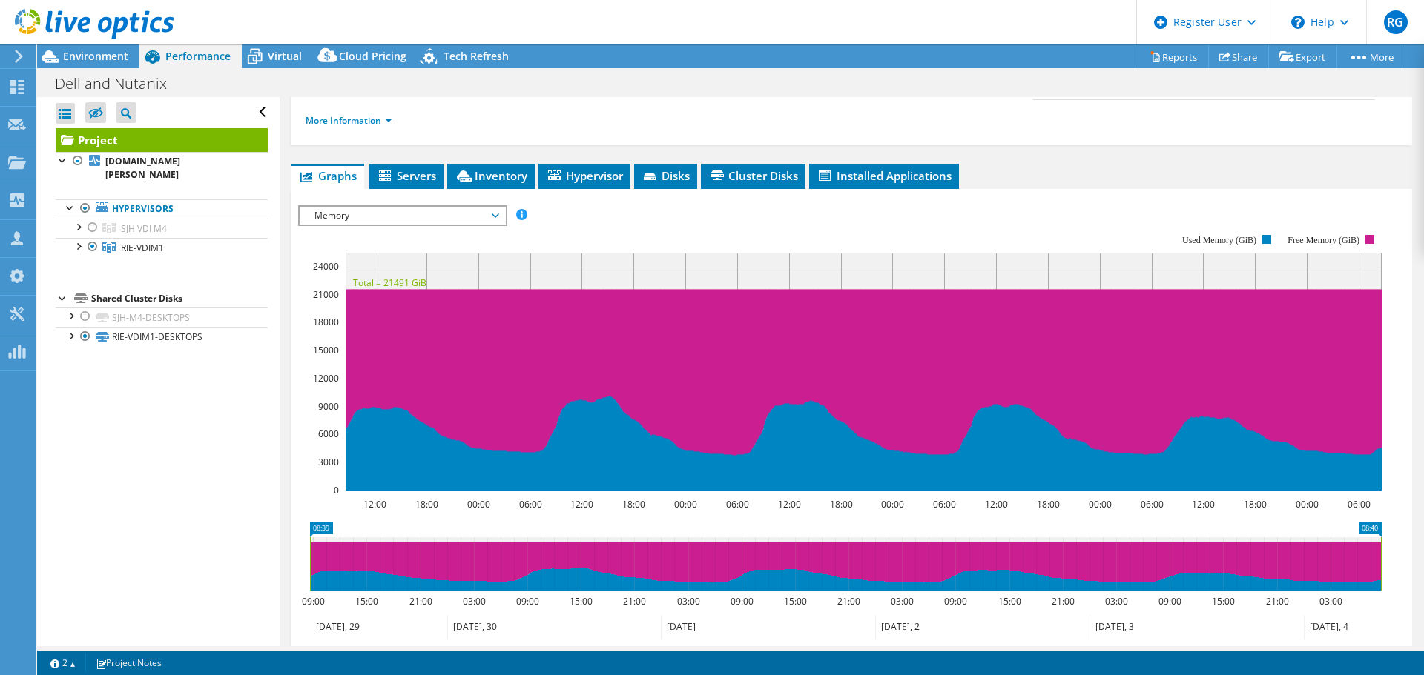
click at [472, 207] on span "Memory" at bounding box center [402, 216] width 191 height 18
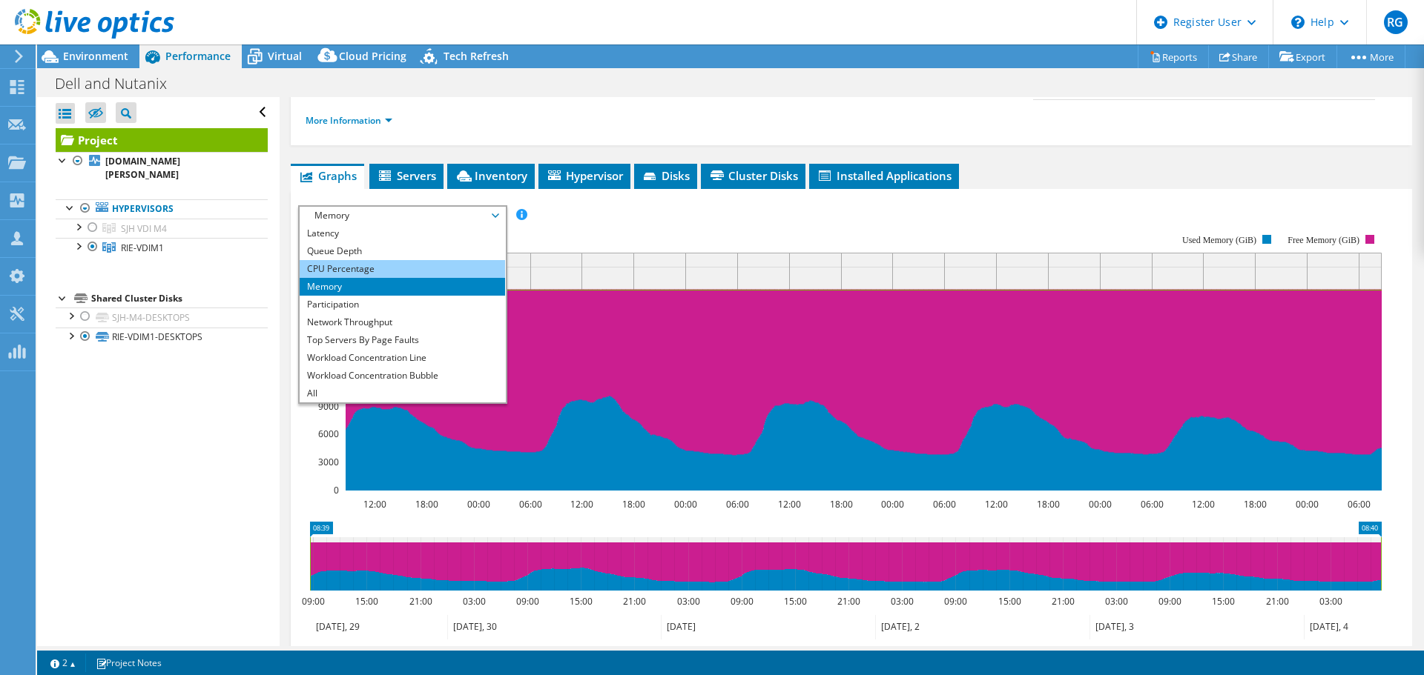
click at [458, 260] on li "CPU Percentage" at bounding box center [402, 269] width 205 height 18
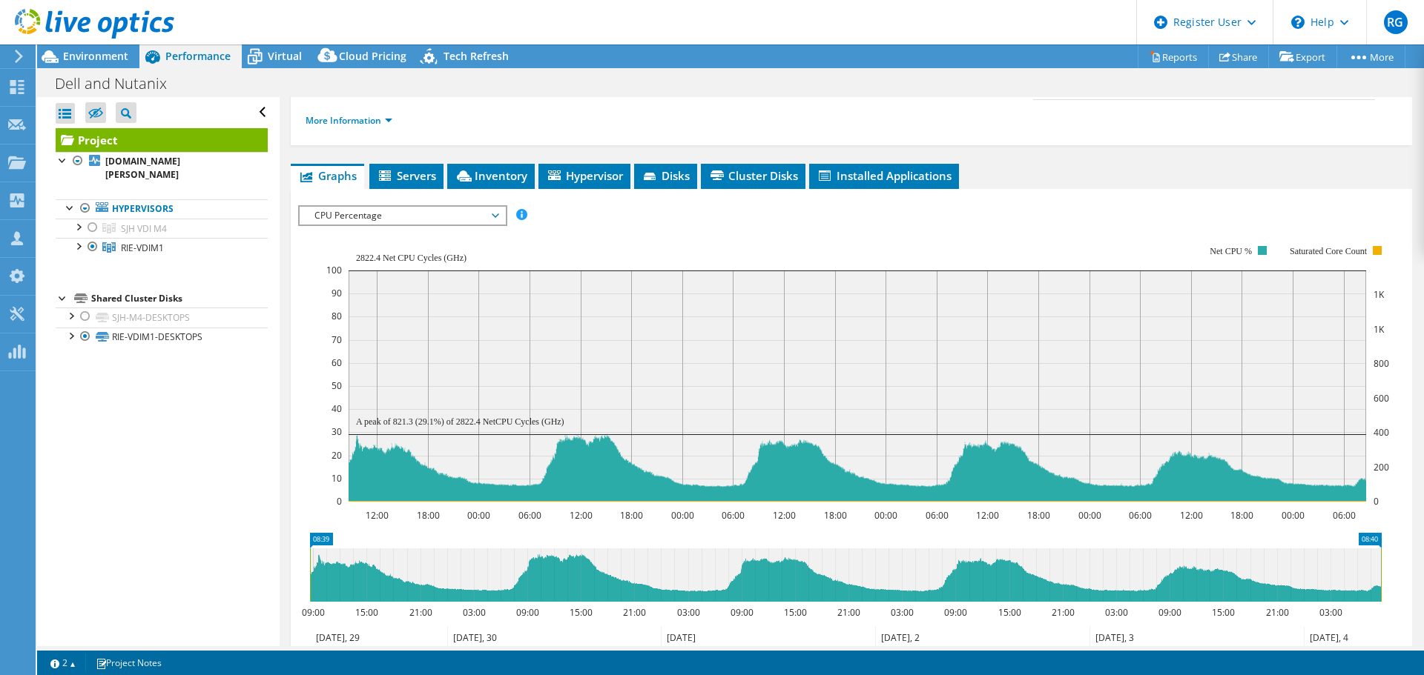
click at [484, 207] on span "CPU Percentage" at bounding box center [402, 216] width 191 height 18
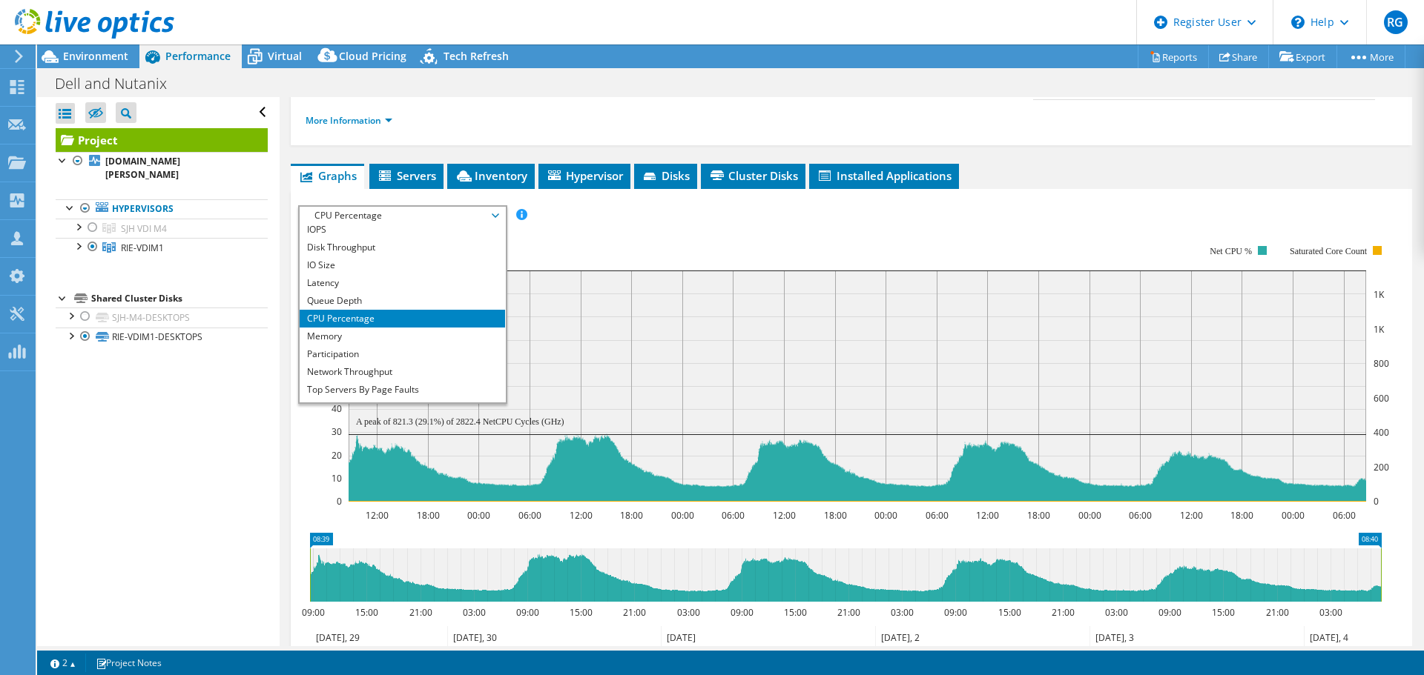
scroll to position [0, 0]
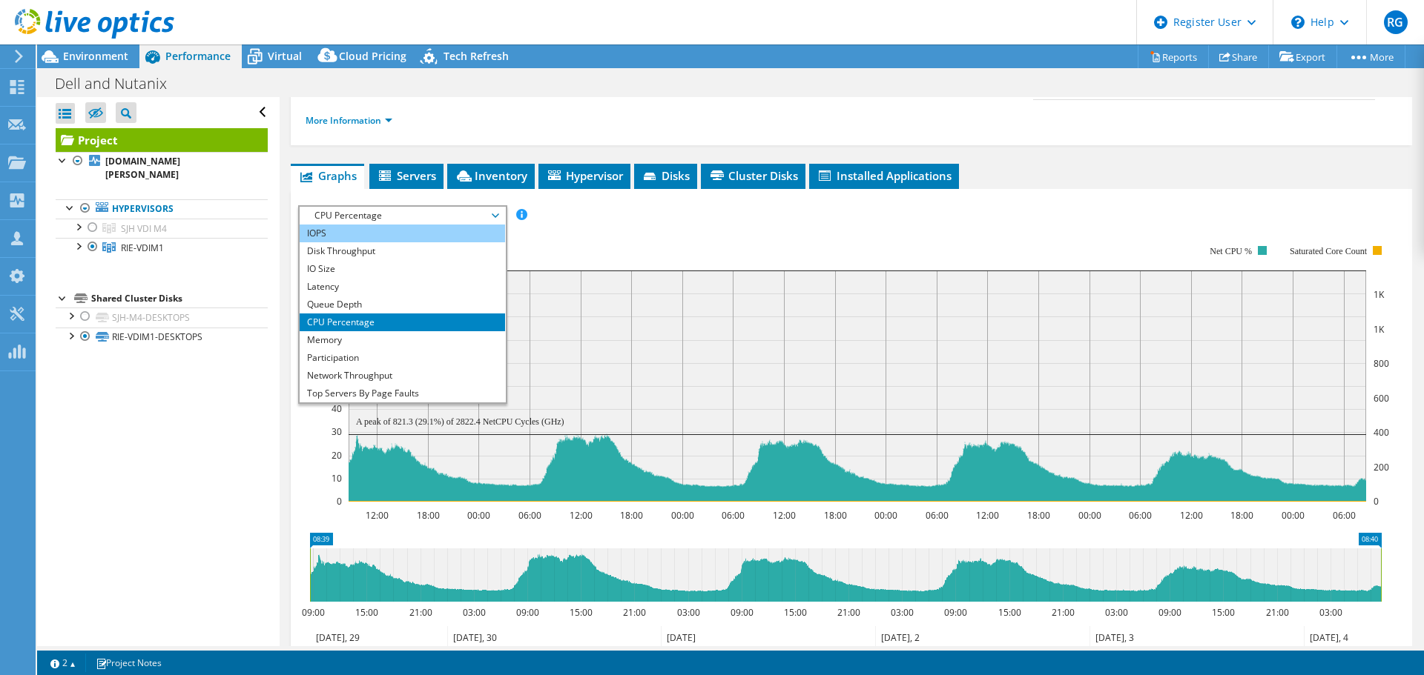
click at [444, 225] on li "IOPS" at bounding box center [402, 234] width 205 height 18
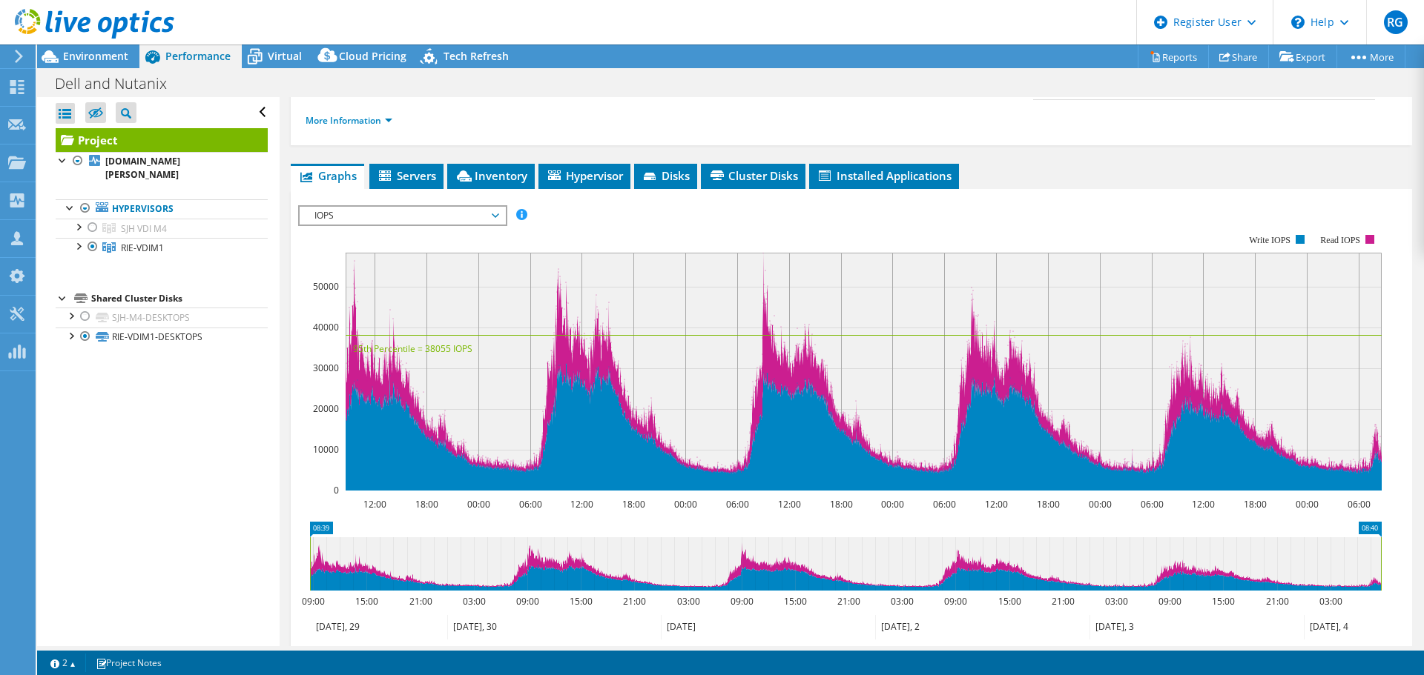
click at [495, 207] on span "IOPS" at bounding box center [402, 216] width 191 height 18
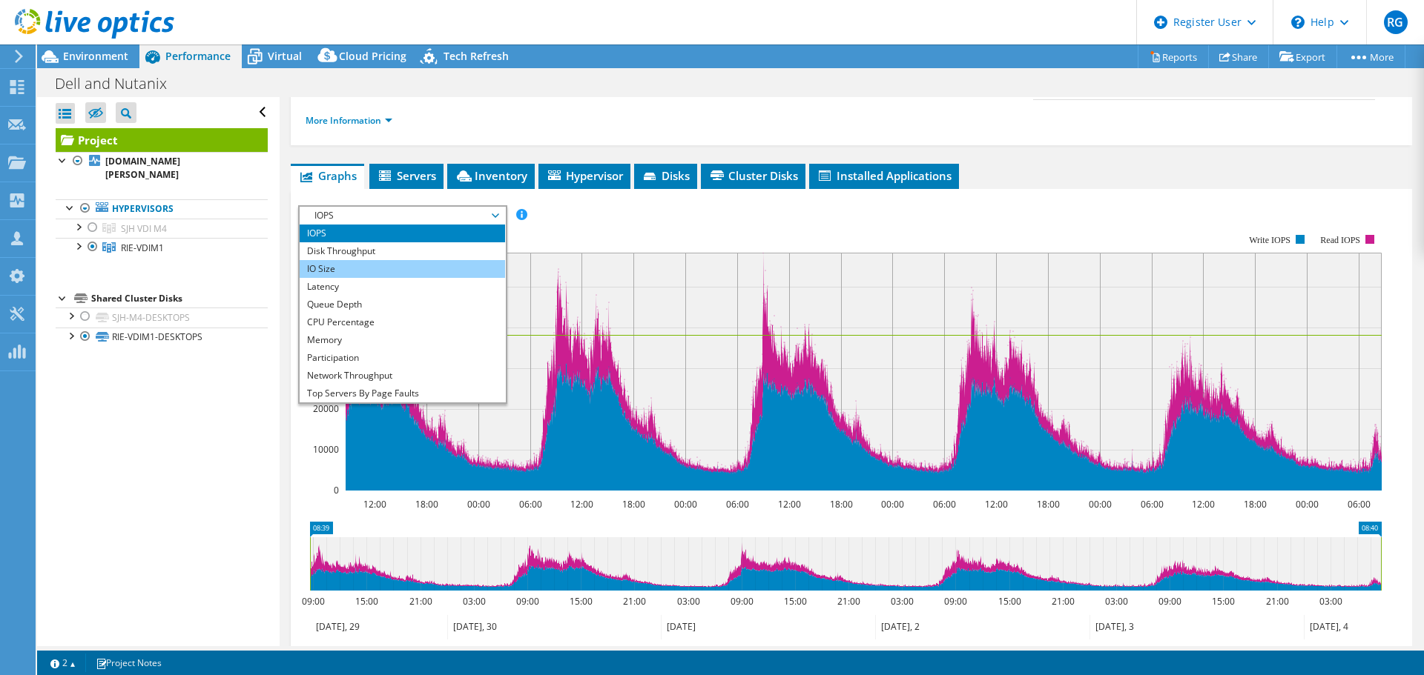
click at [482, 260] on li "IO Size" at bounding box center [402, 269] width 205 height 18
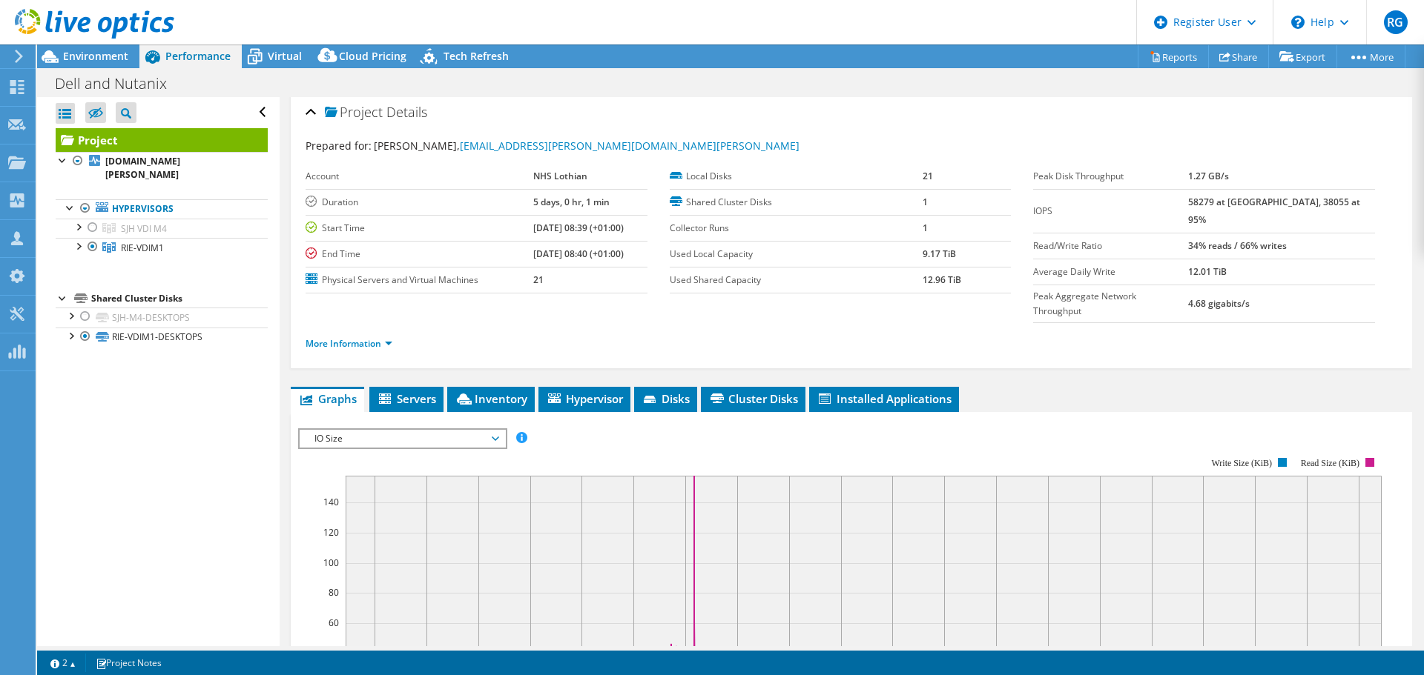
scroll to position [3, 0]
click at [379, 338] on link "More Information" at bounding box center [348, 344] width 87 height 13
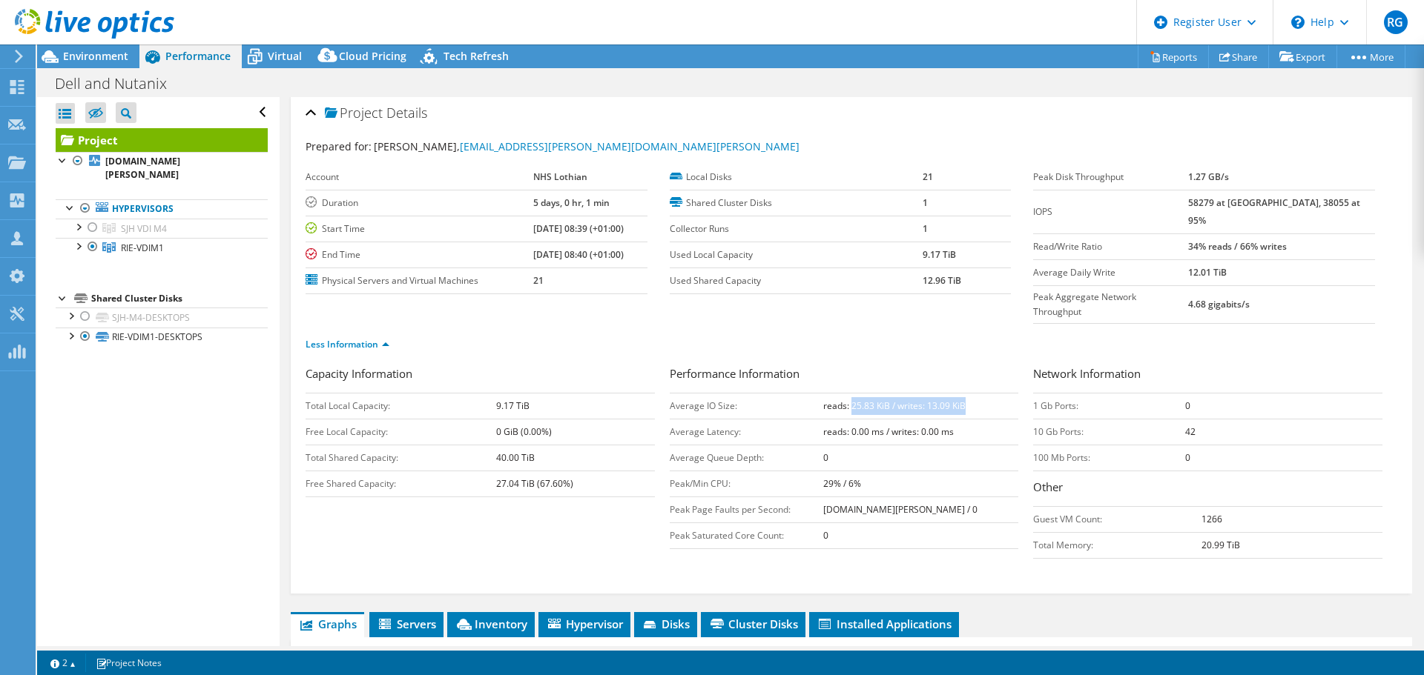
drag, startPoint x: 852, startPoint y: 376, endPoint x: 953, endPoint y: 394, distance: 102.4
click at [974, 393] on td "reads: 25.83 KiB / writes: 13.09 KiB" at bounding box center [921, 406] width 196 height 26
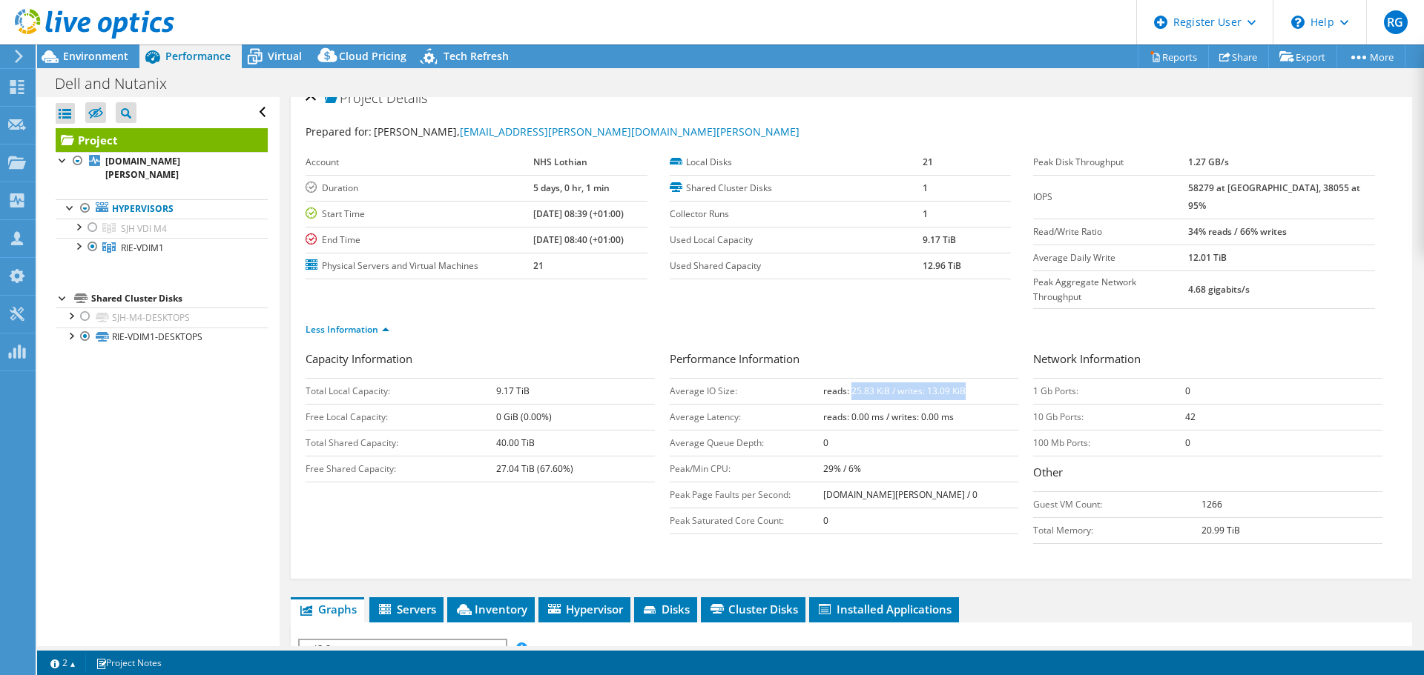
scroll to position [13, 0]
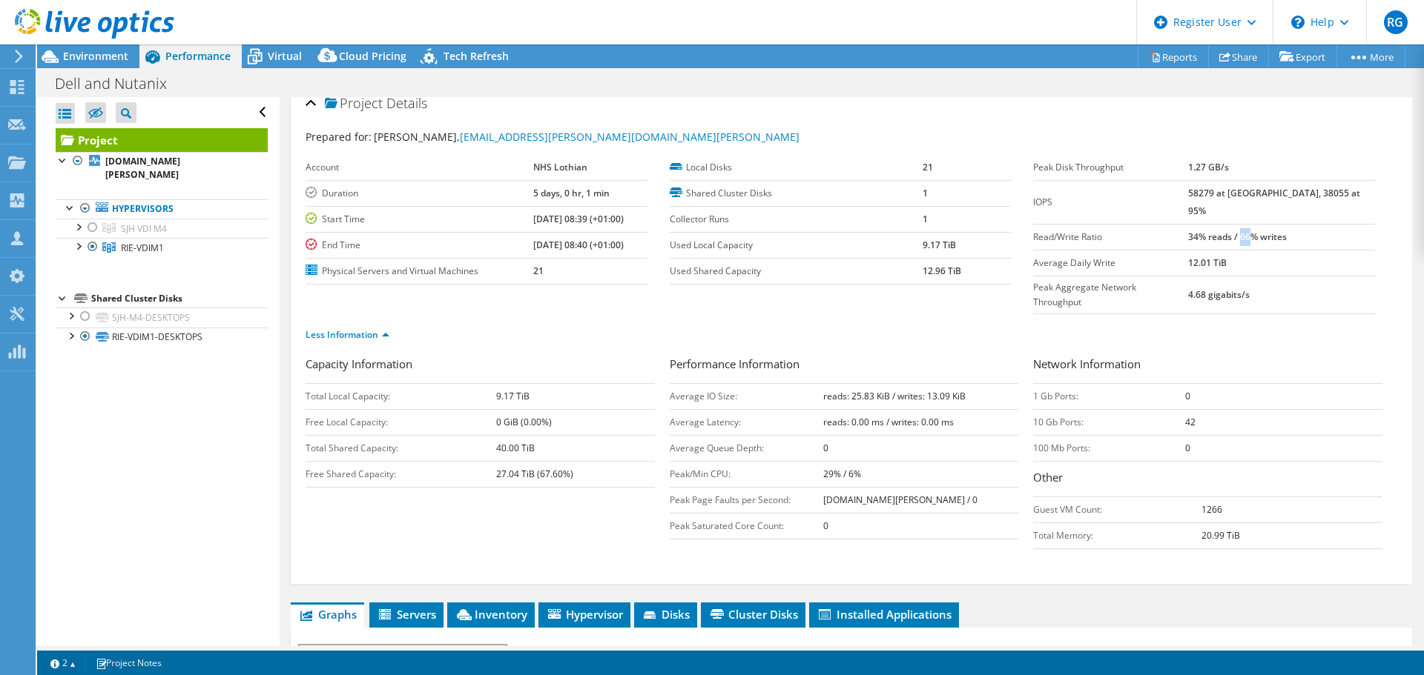
drag, startPoint x: 1272, startPoint y: 220, endPoint x: 1283, endPoint y: 219, distance: 12.0
click at [1283, 231] on b "34% reads / 66% writes" at bounding box center [1237, 237] width 99 height 13
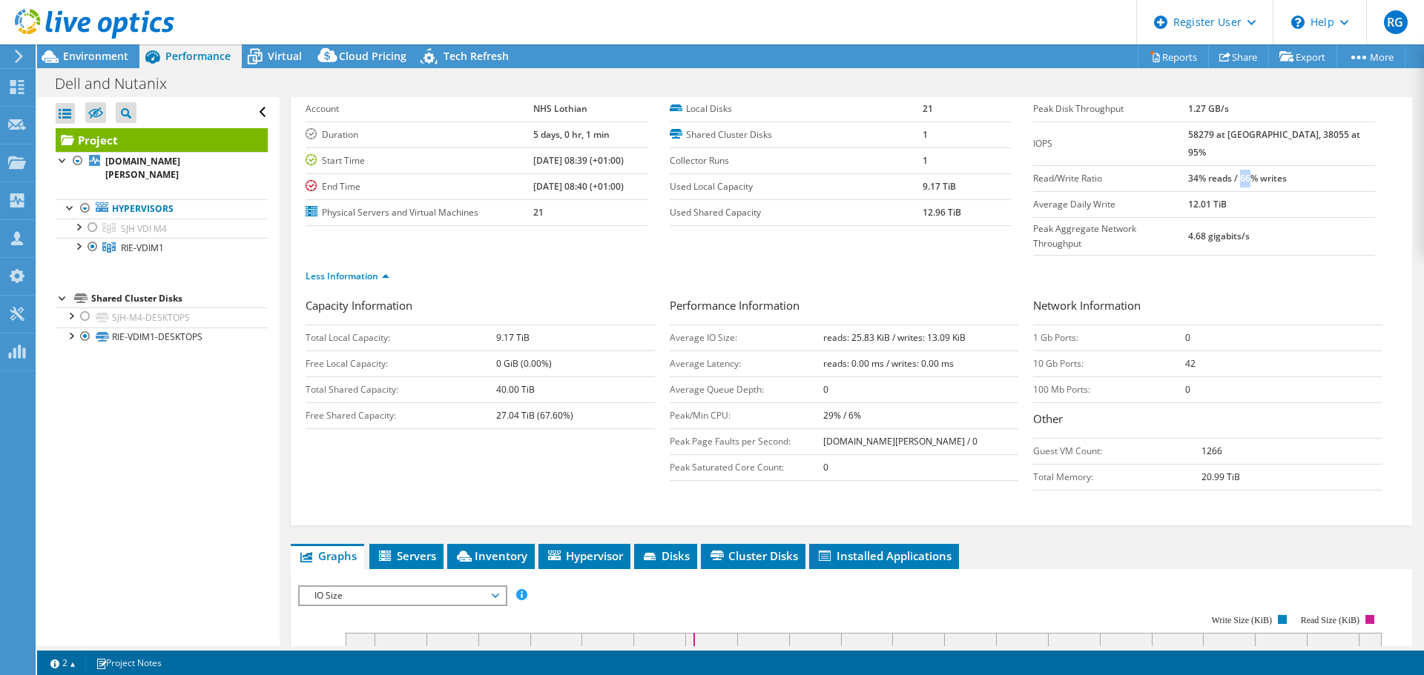
scroll to position [0, 0]
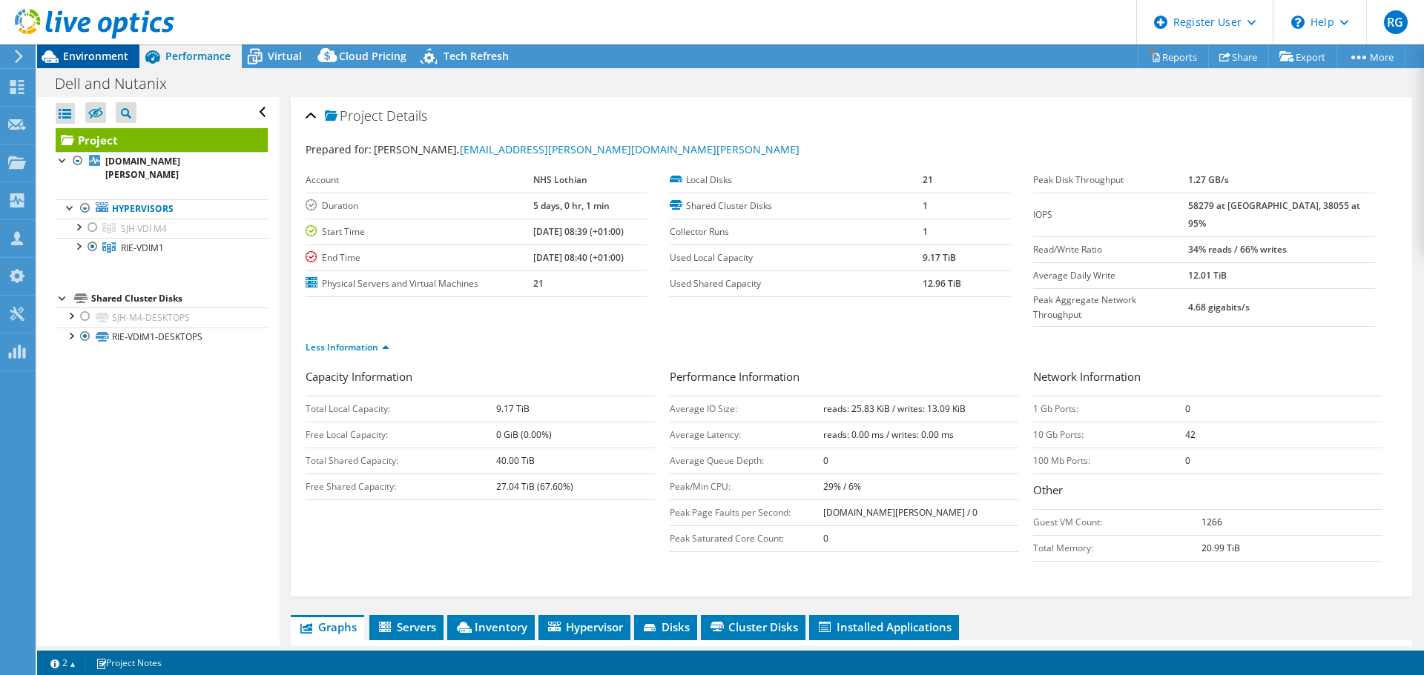
click at [110, 58] on span "Environment" at bounding box center [95, 56] width 65 height 14
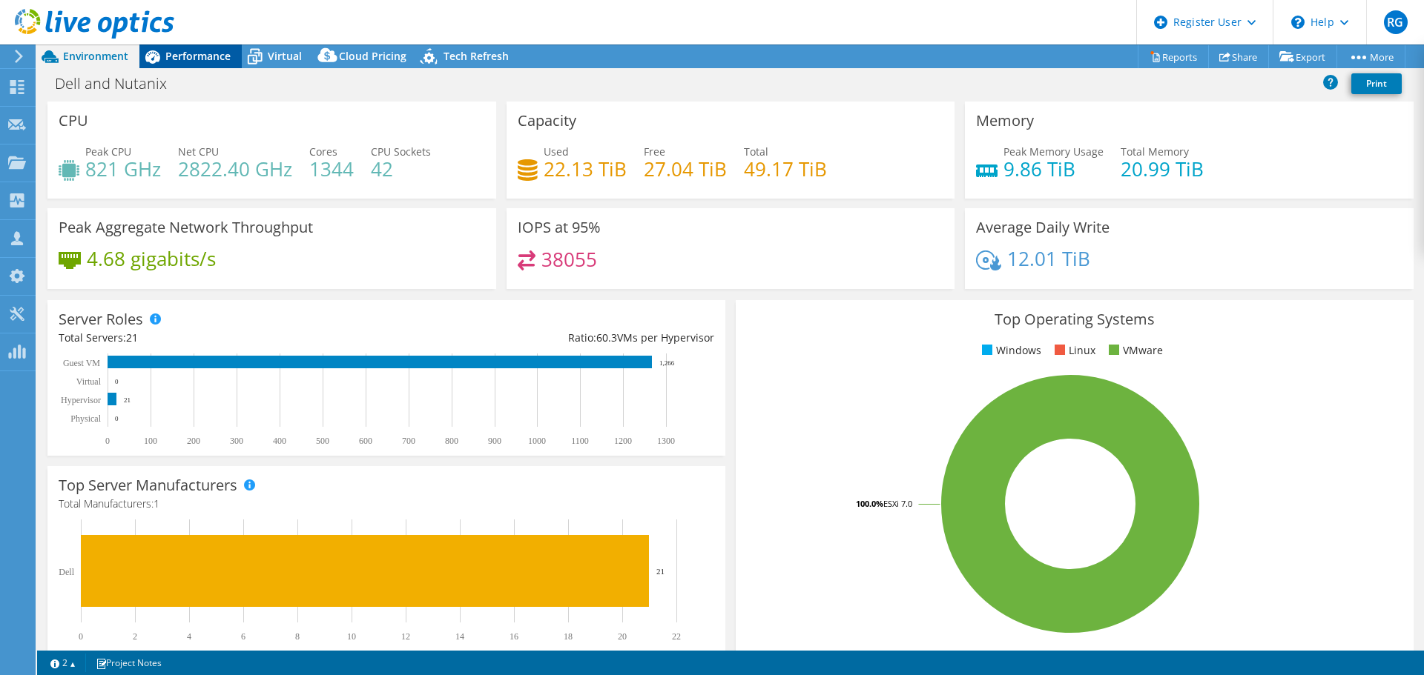
click at [202, 53] on span "Performance" at bounding box center [197, 56] width 65 height 14
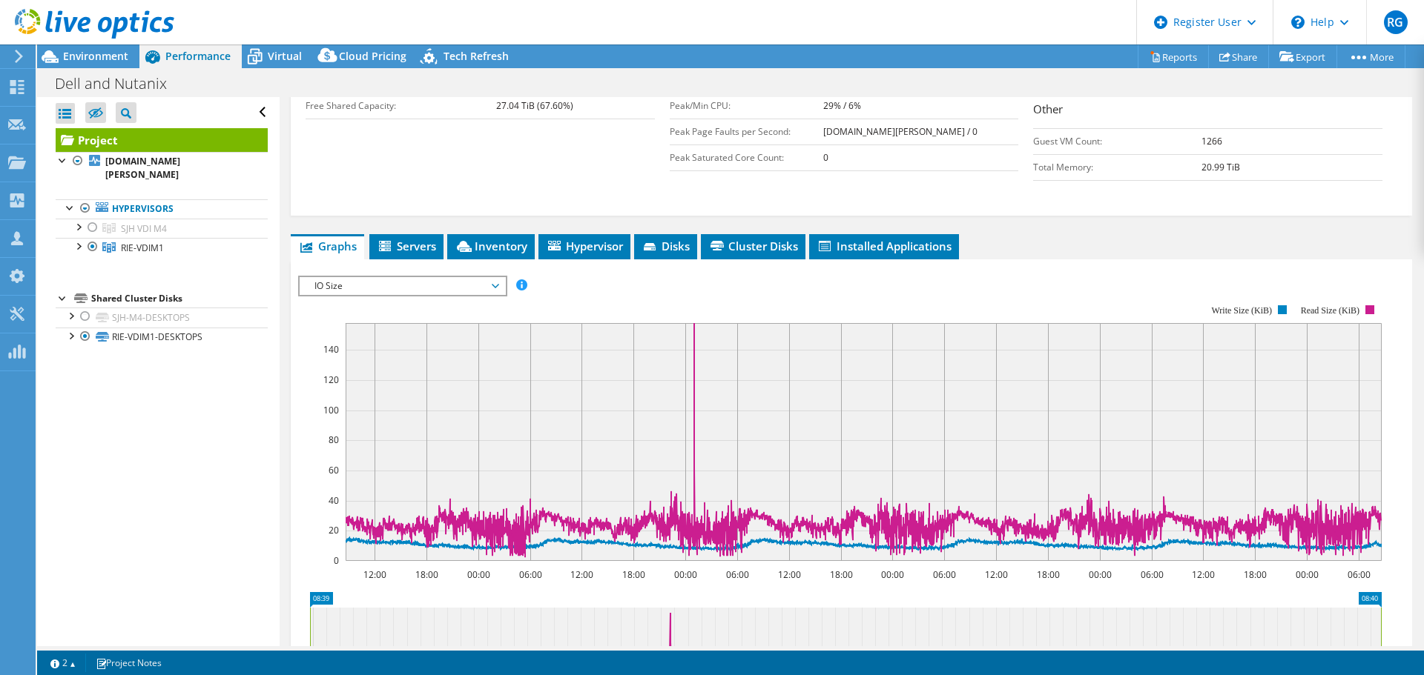
scroll to position [394, 0]
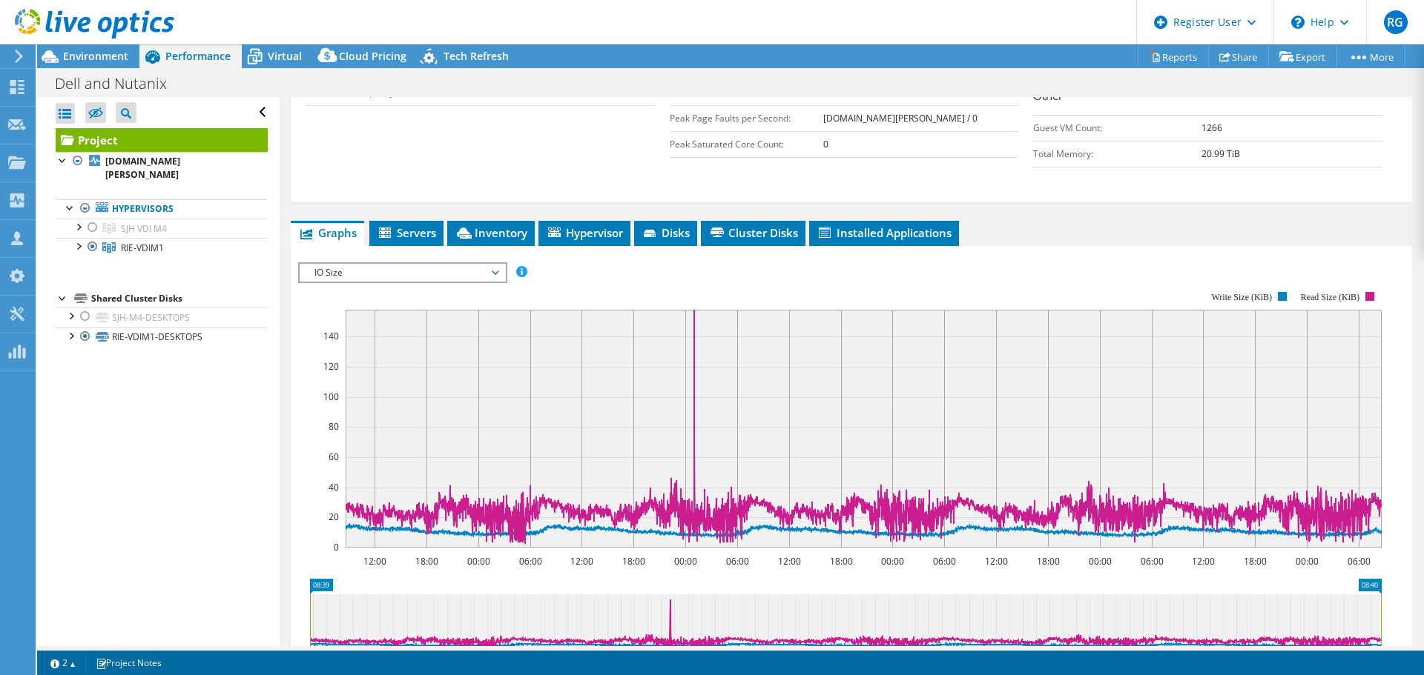
click at [475, 264] on span "IO Size" at bounding box center [402, 273] width 191 height 18
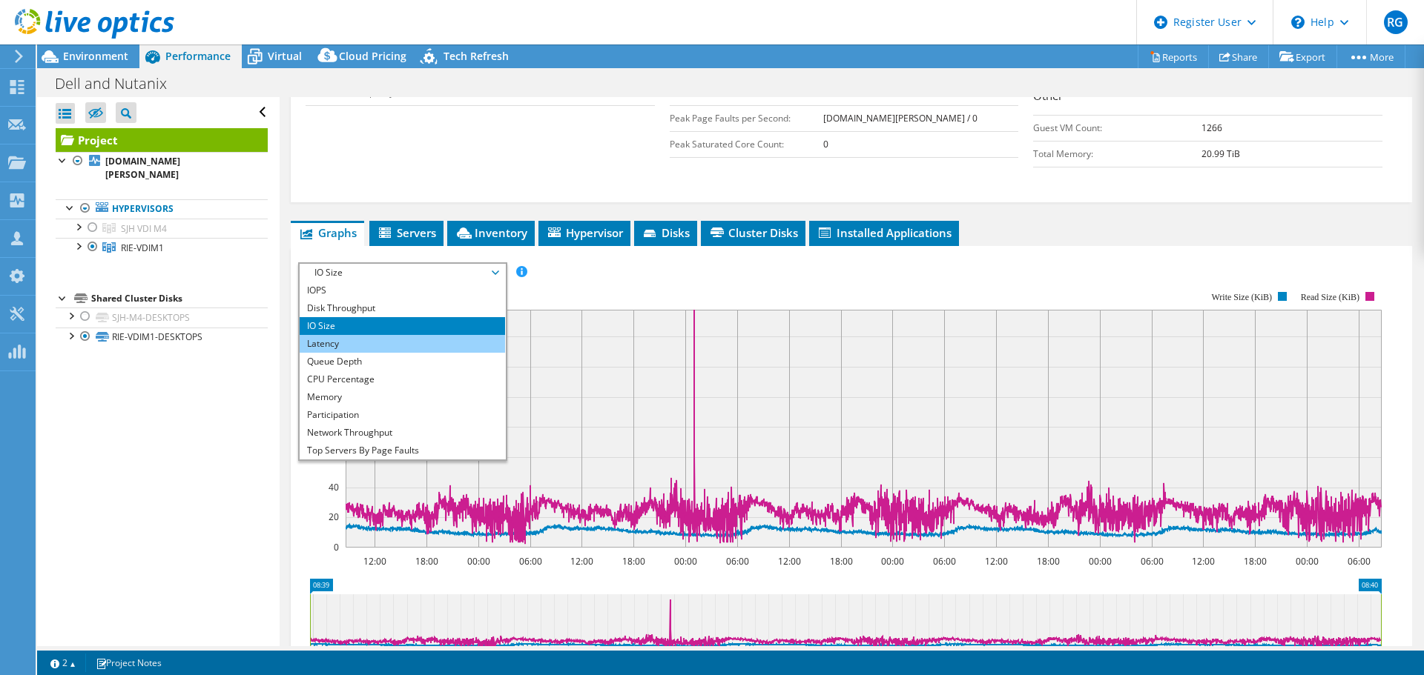
click at [432, 335] on li "Latency" at bounding box center [402, 344] width 205 height 18
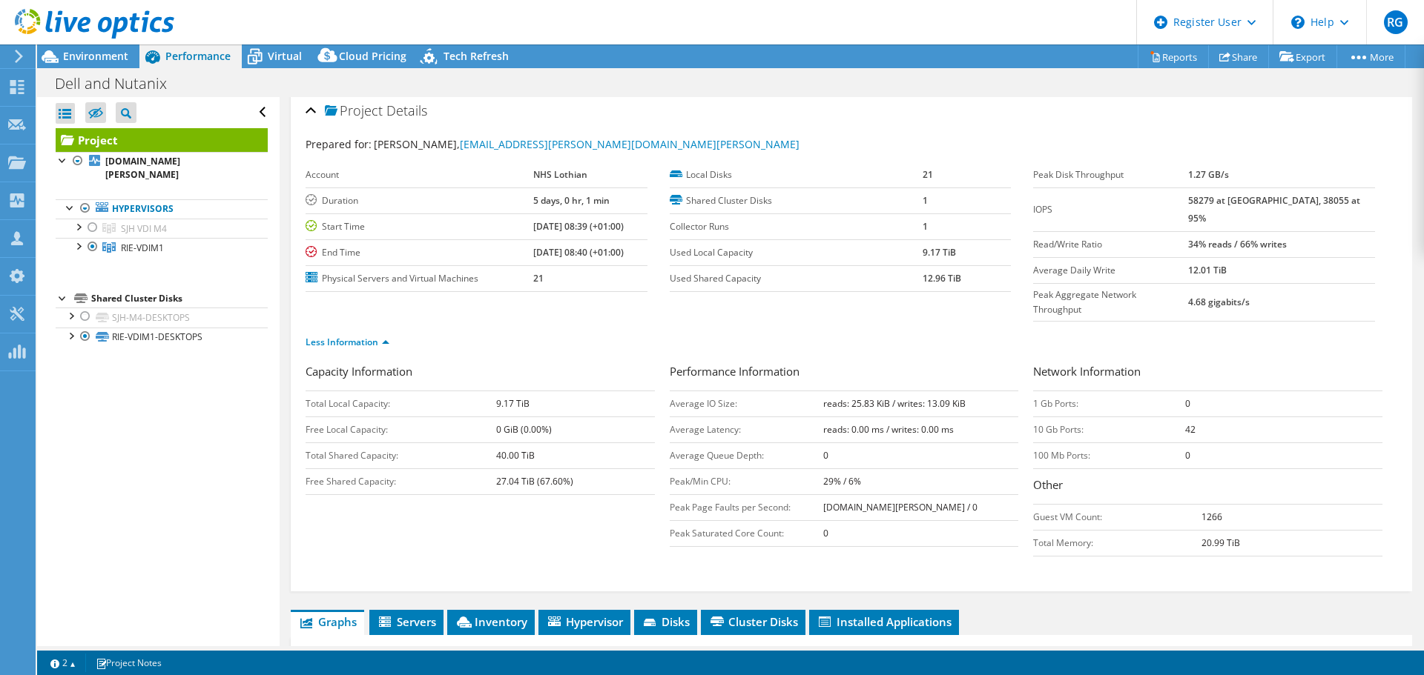
scroll to position [0, 0]
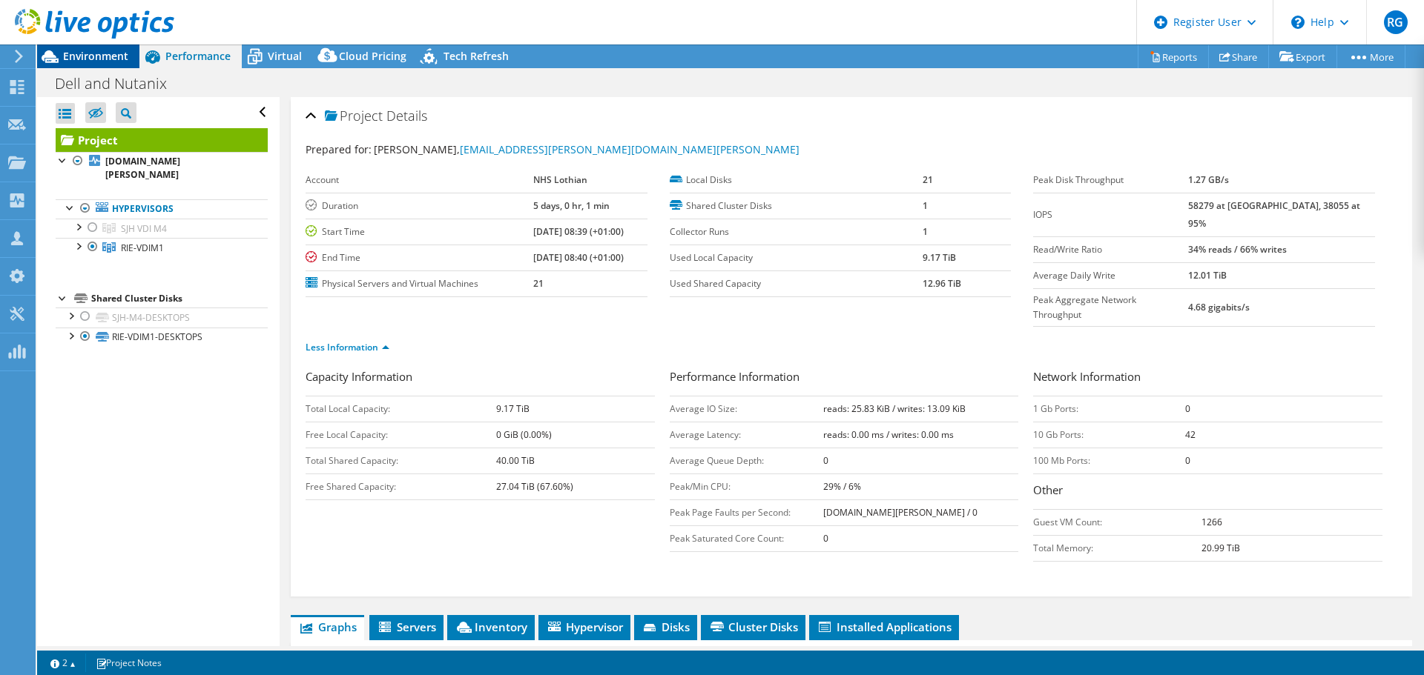
click at [99, 56] on span "Environment" at bounding box center [95, 56] width 65 height 14
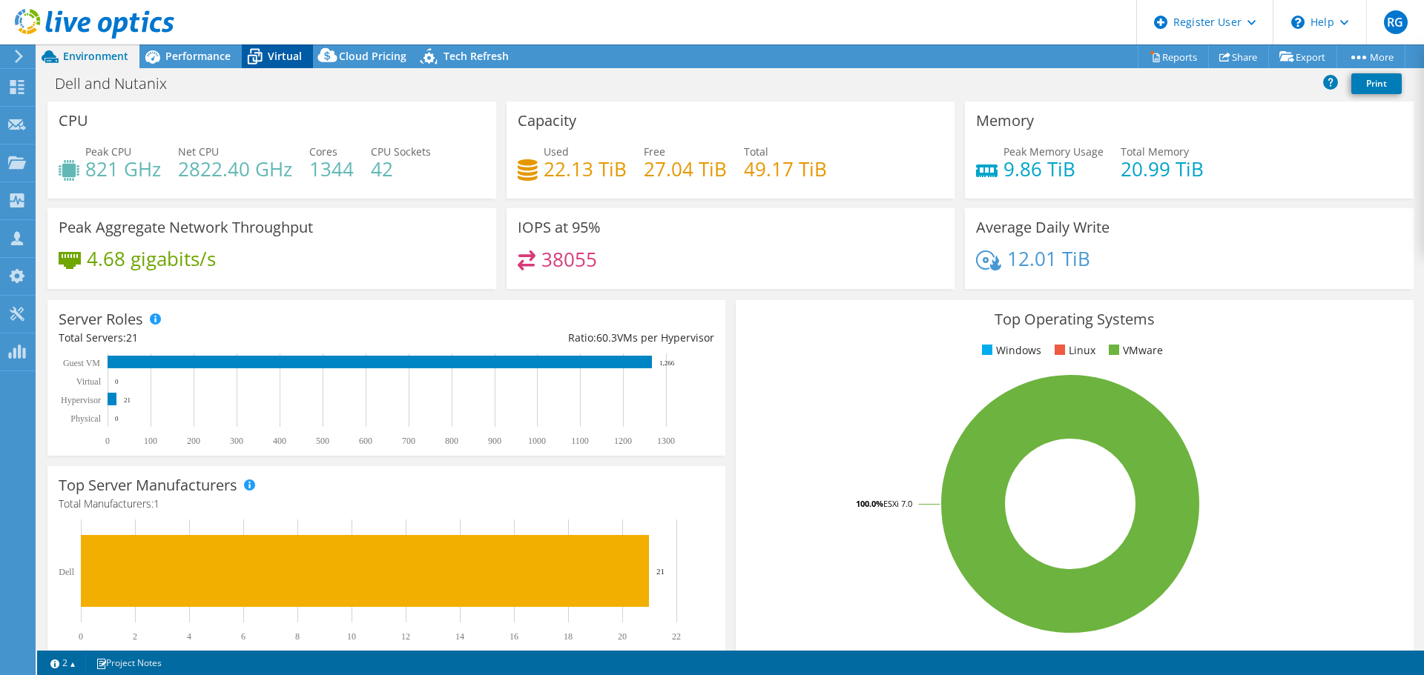
click at [278, 59] on span "Virtual" at bounding box center [285, 56] width 34 height 14
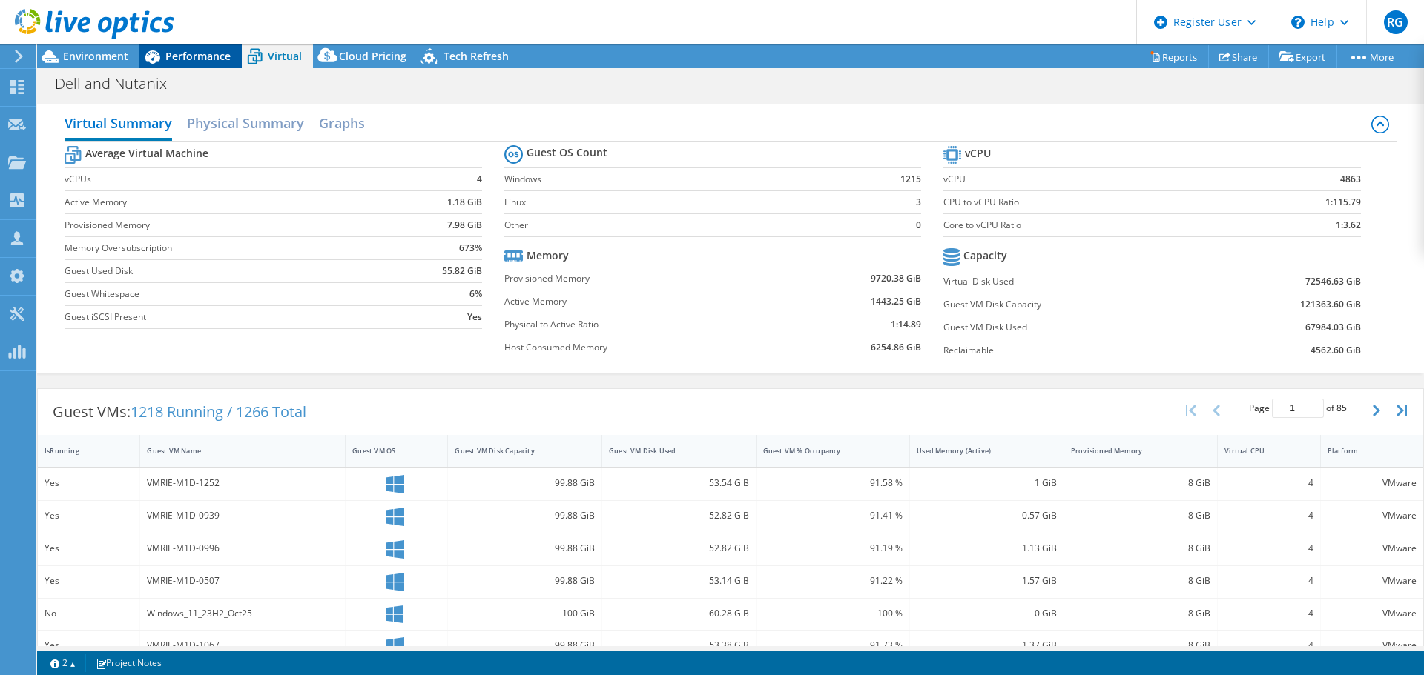
click at [176, 54] on span "Performance" at bounding box center [197, 56] width 65 height 14
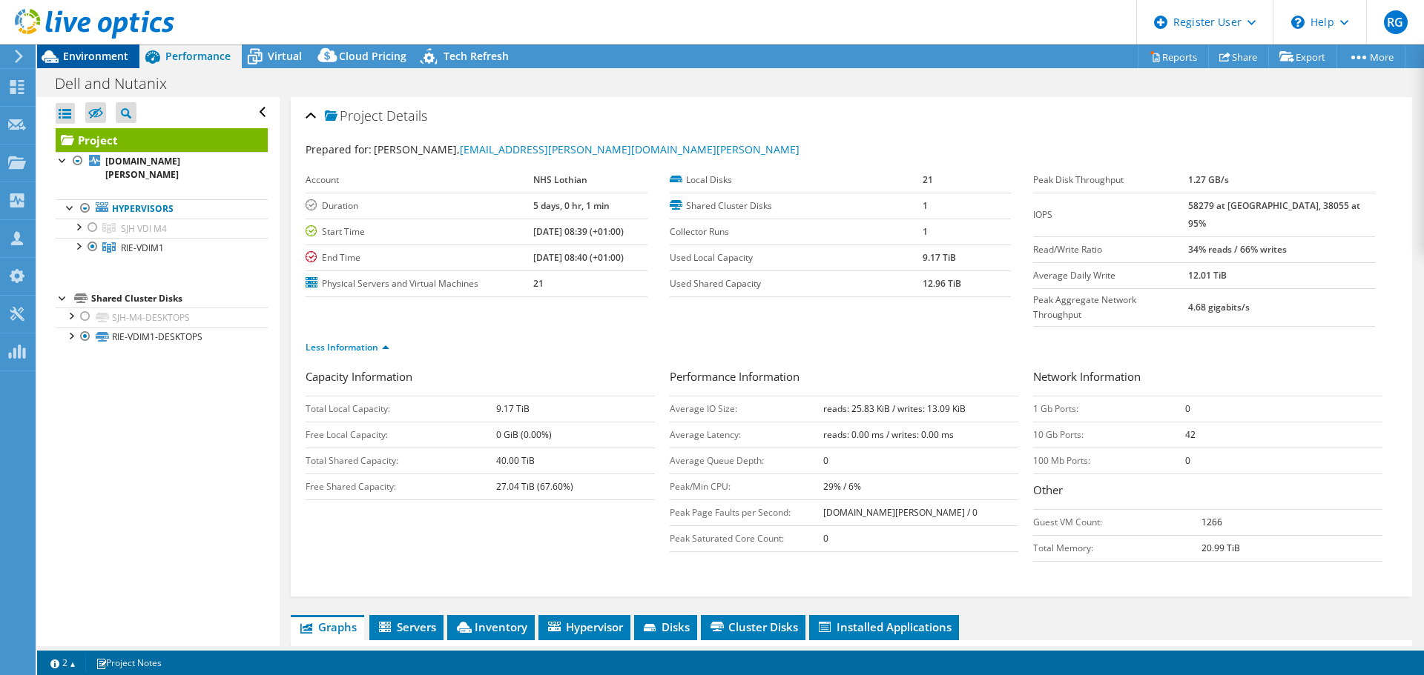
click at [74, 52] on span "Environment" at bounding box center [95, 56] width 65 height 14
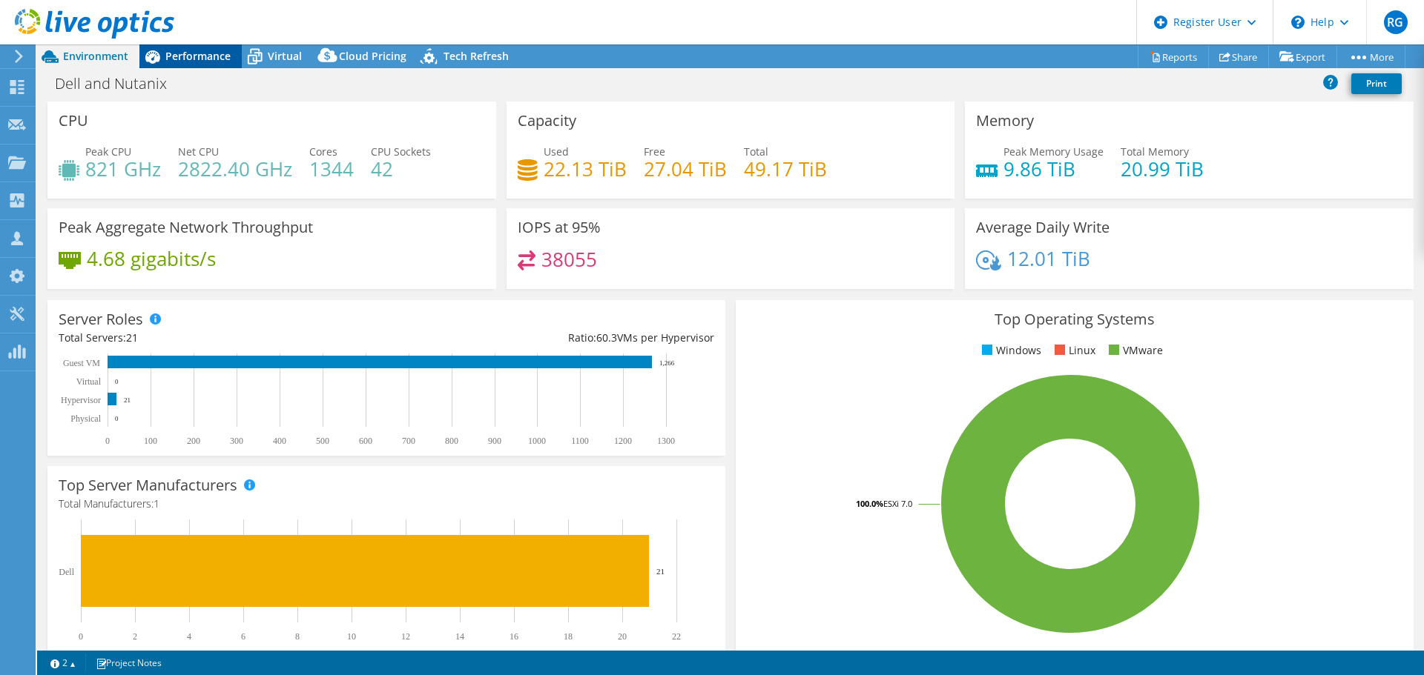
click at [212, 65] on div "Performance" at bounding box center [190, 56] width 102 height 24
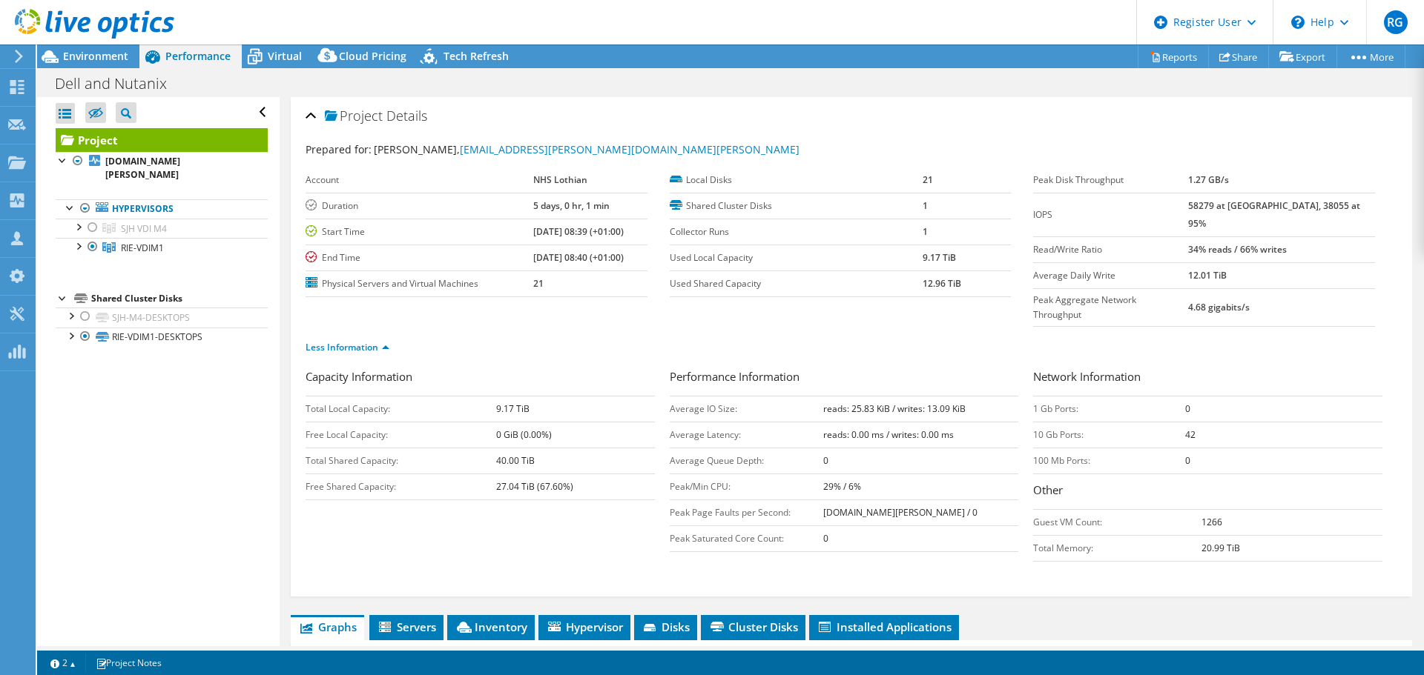
click at [74, 47] on div "RG Dell User Richard Gracie [EMAIL_ADDRESS][PERSON_NAME][DOMAIN_NAME] Dell My P…" at bounding box center [712, 337] width 1424 height 675
click at [277, 59] on span "Virtual" at bounding box center [285, 56] width 34 height 14
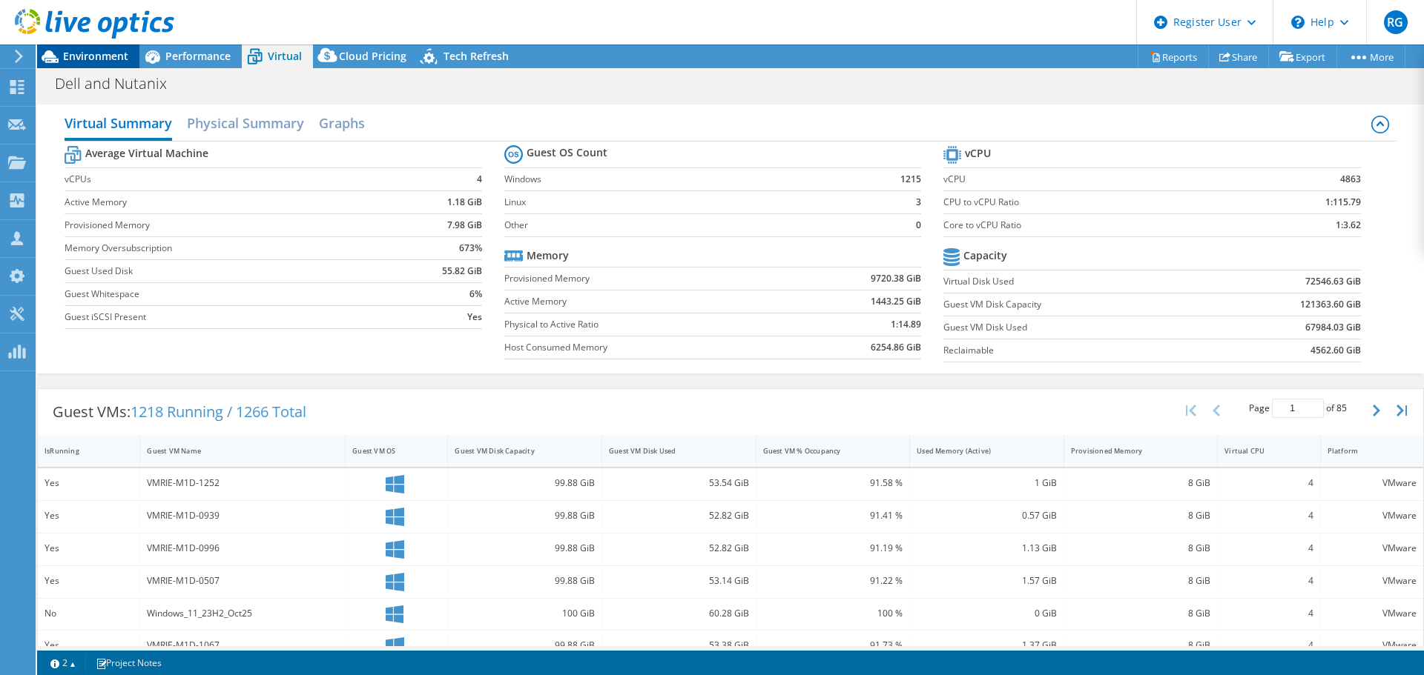
click at [106, 61] on span "Environment" at bounding box center [95, 56] width 65 height 14
